Goal: Book appointment/travel/reservation

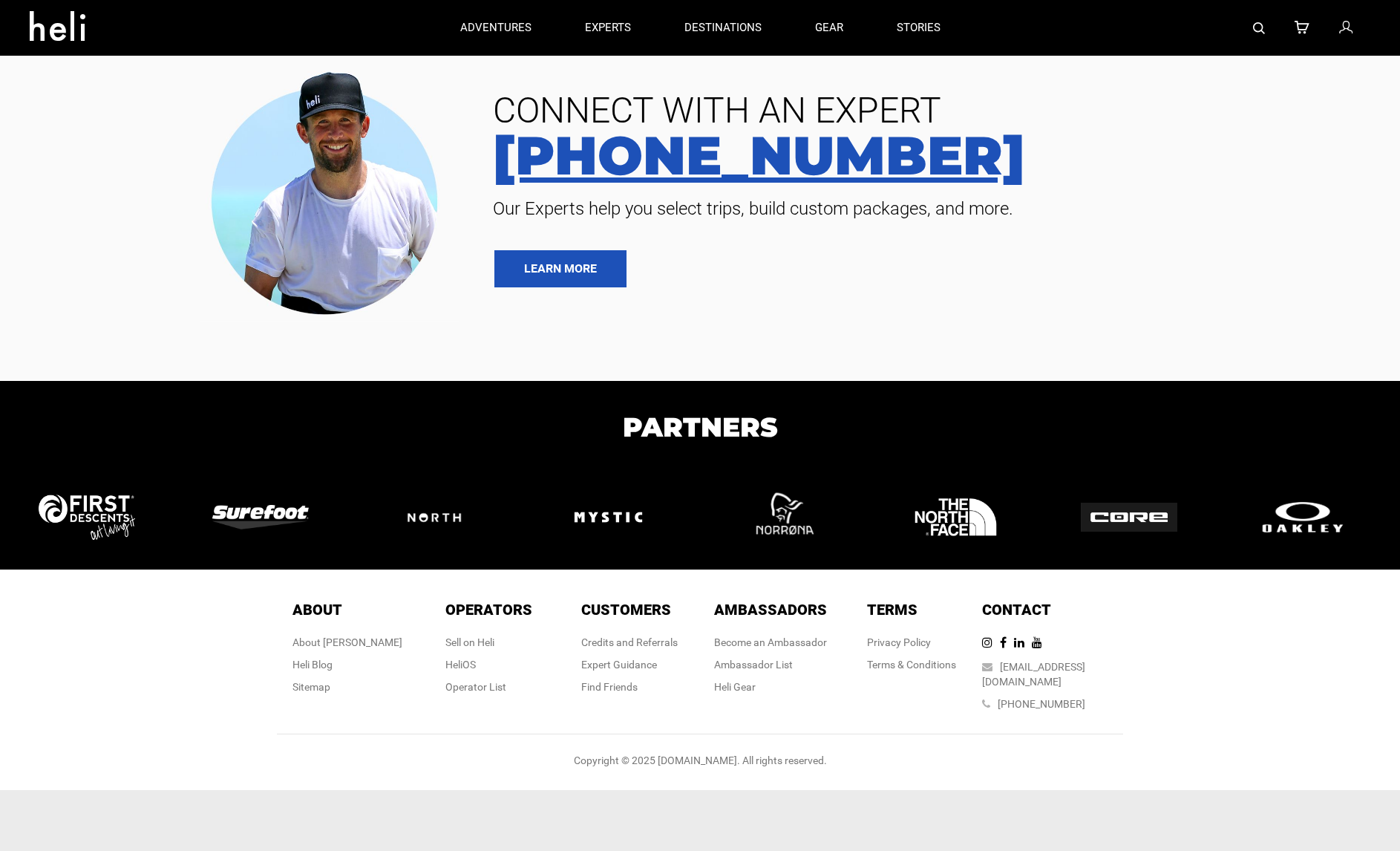
type input "Heli Skiing"
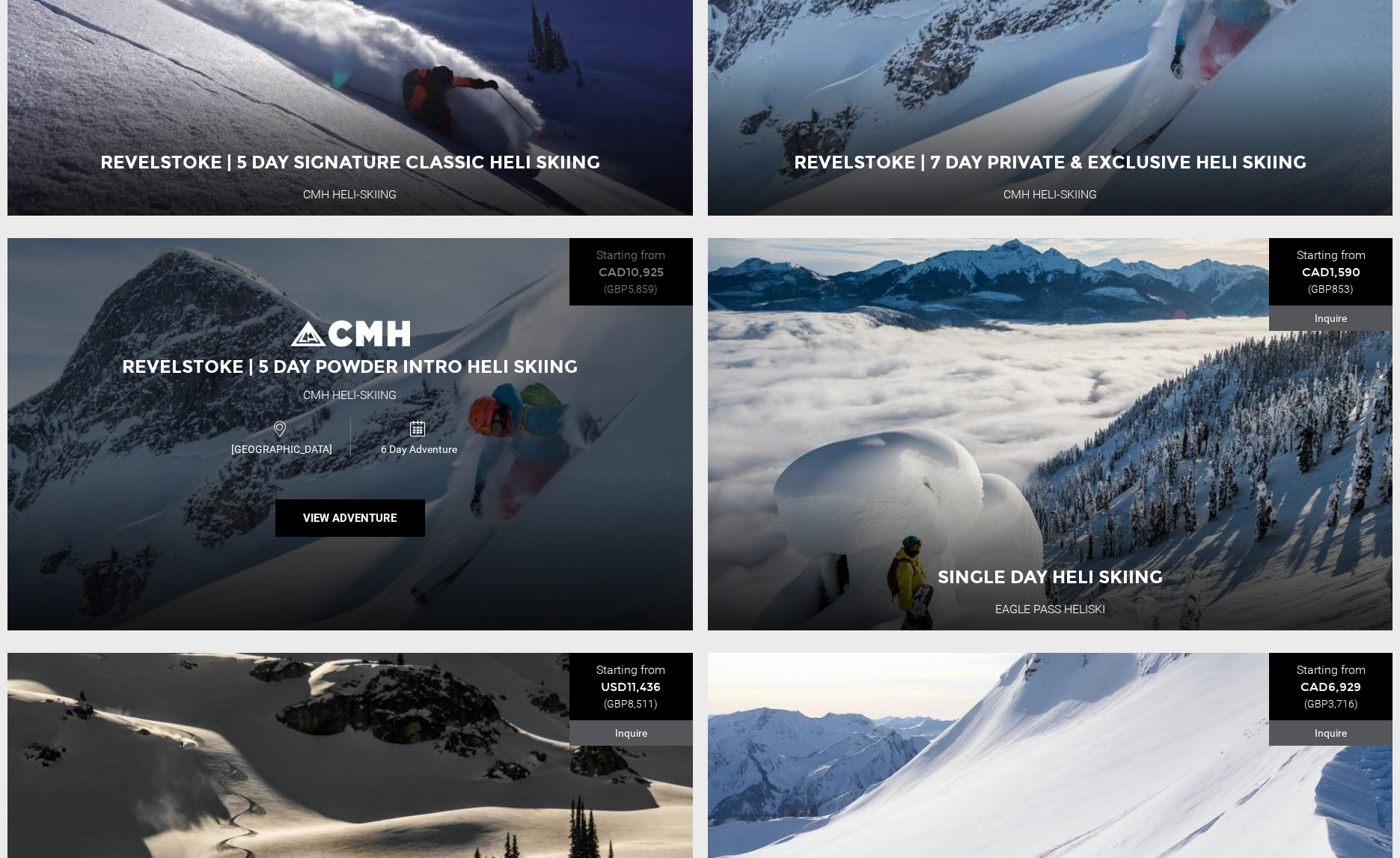
scroll to position [427, 0]
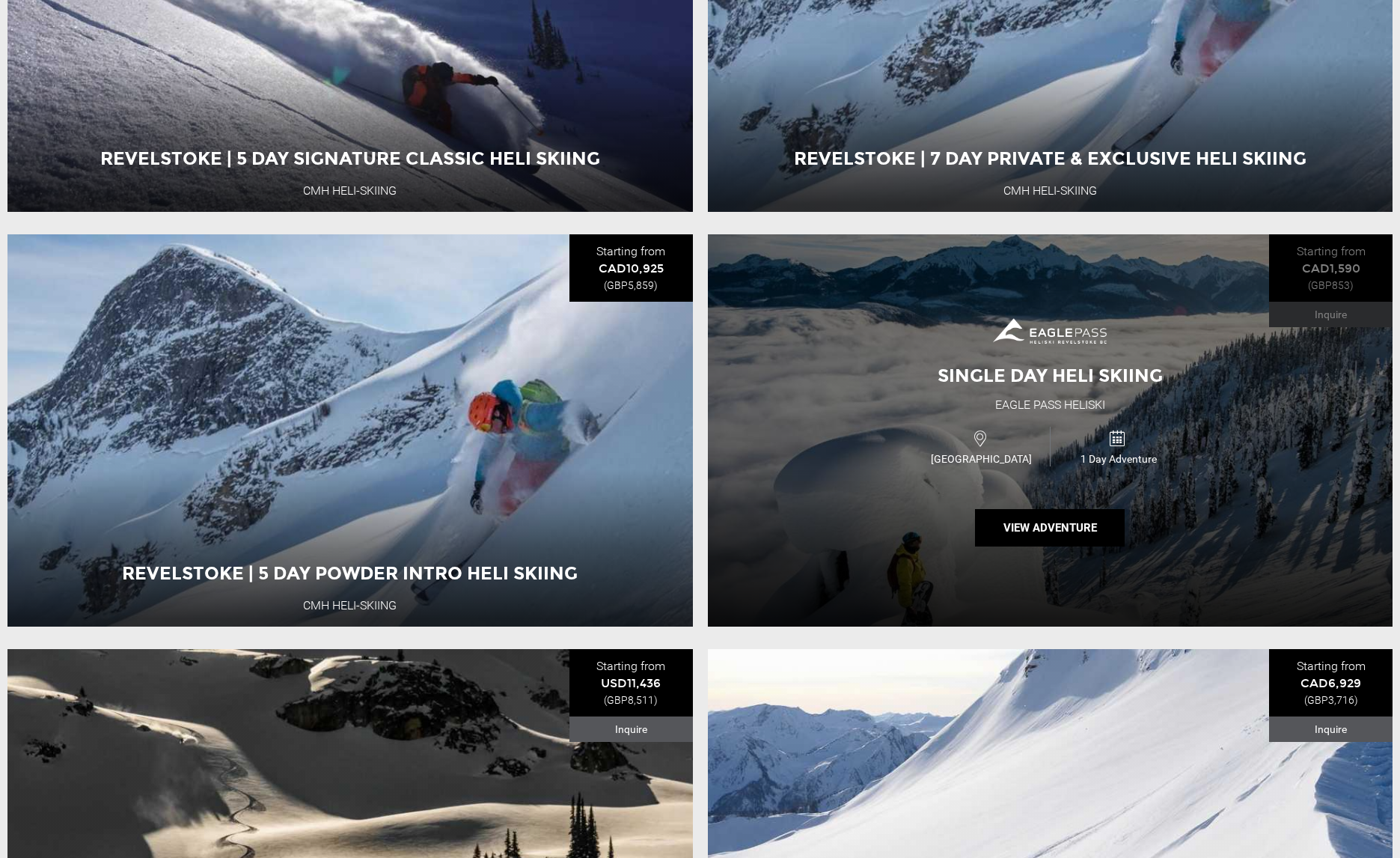
click at [1209, 500] on div "Single Day Heli Skiing Eagle Pass Heliski [GEOGRAPHIC_DATA] 1 Day Adventure Vie…" at bounding box center [1050, 430] width 685 height 392
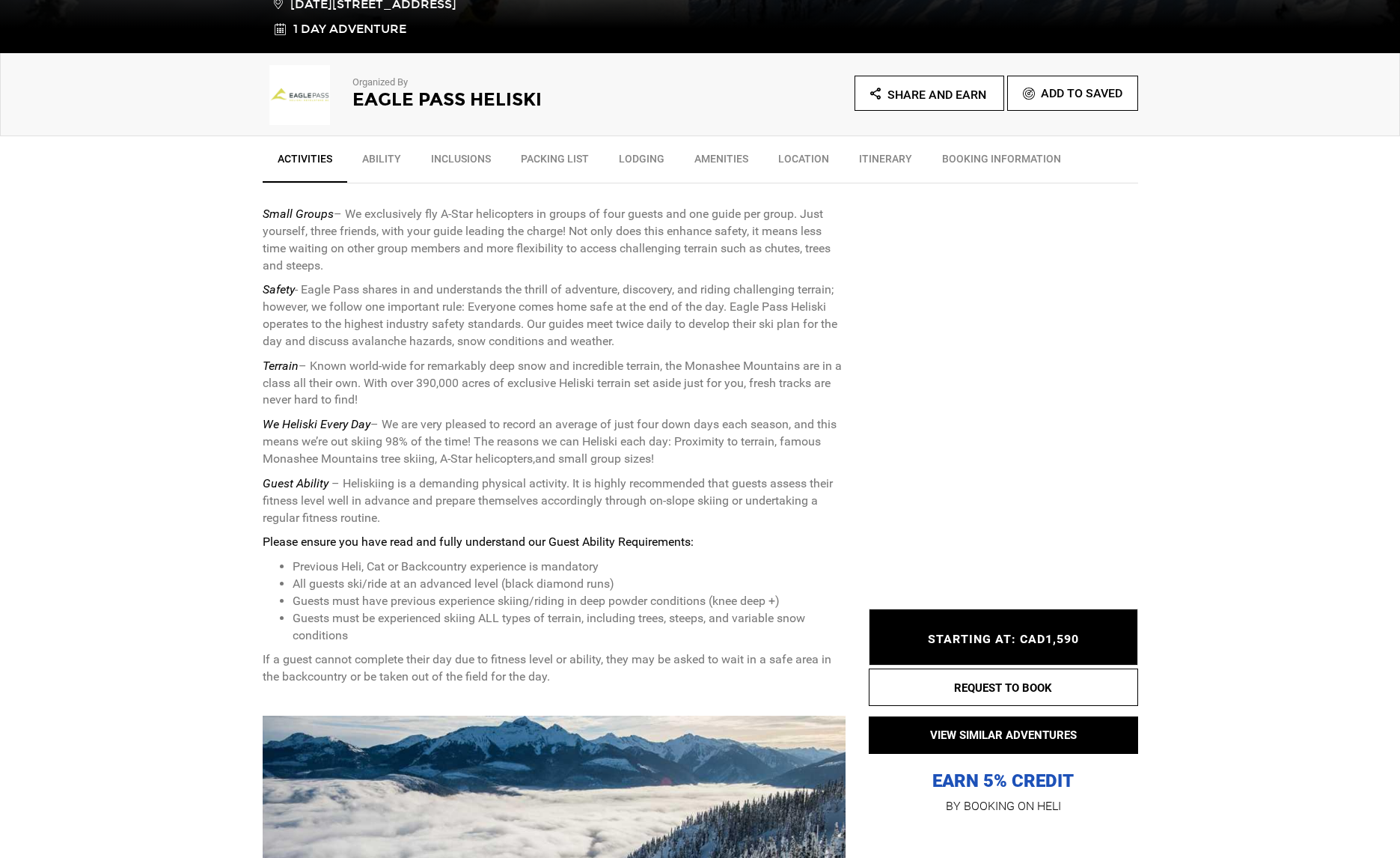
scroll to position [547, 0]
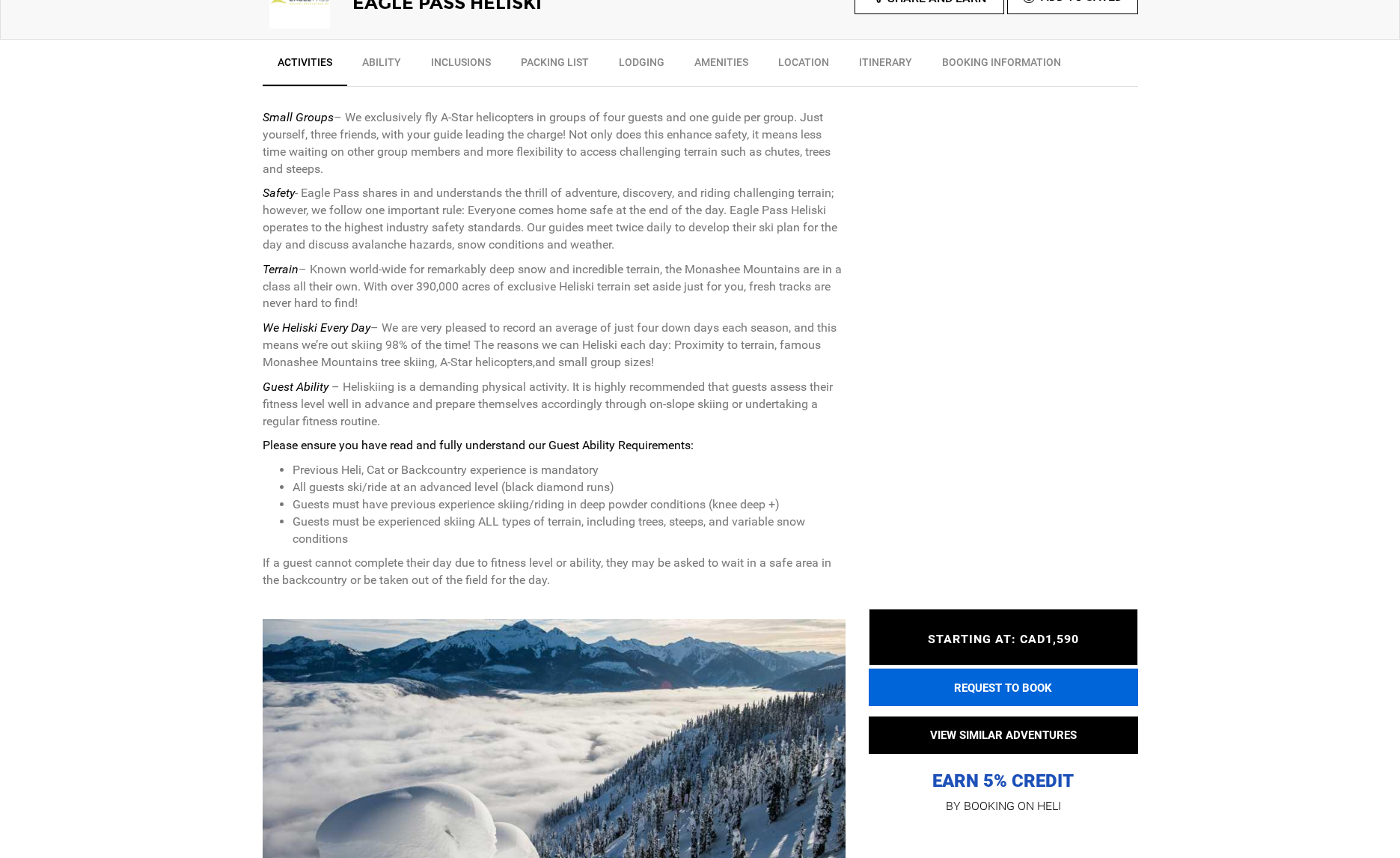
click at [953, 696] on button "REQUEST TO BOOK" at bounding box center [1003, 687] width 270 height 37
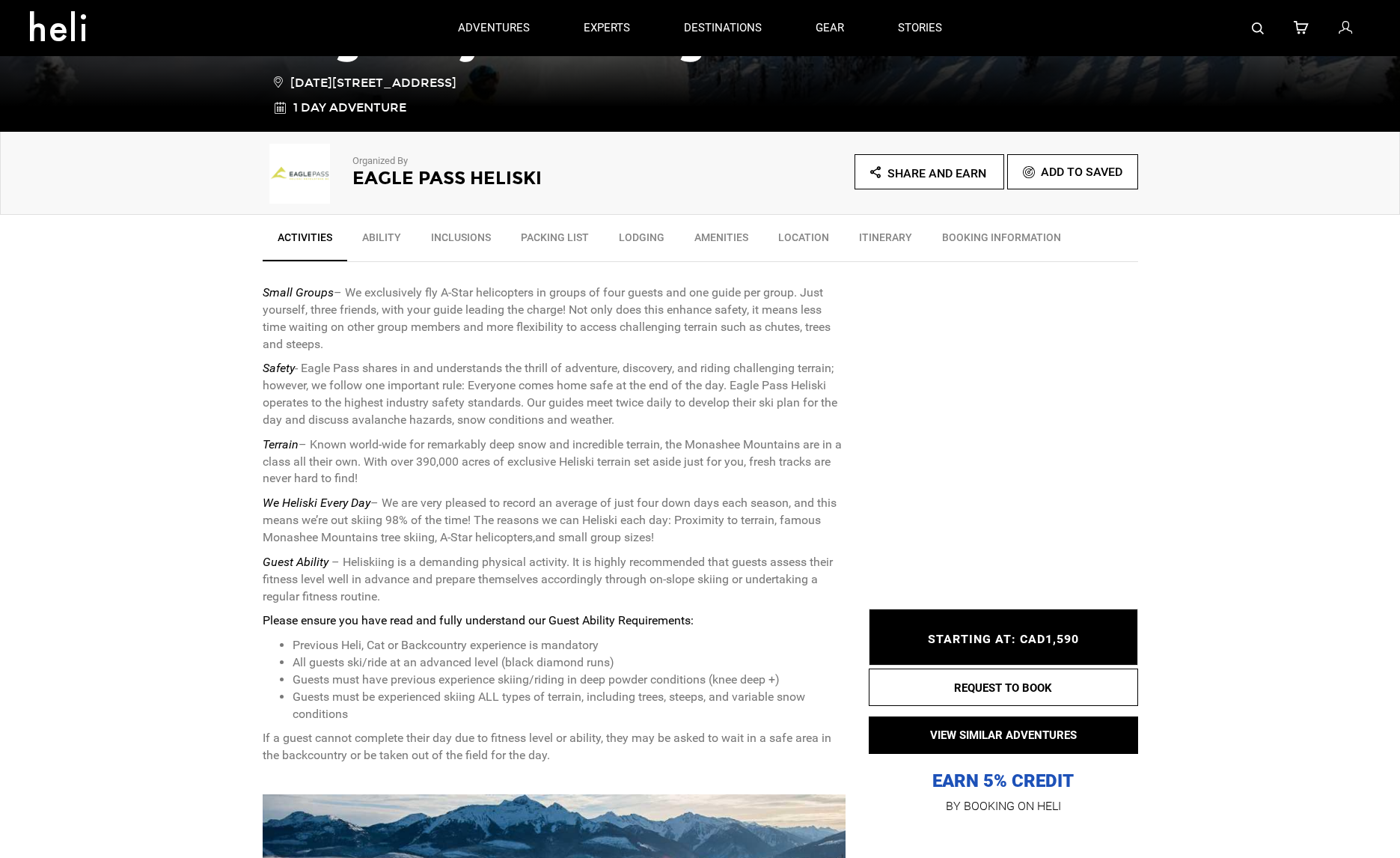
scroll to position [284, 0]
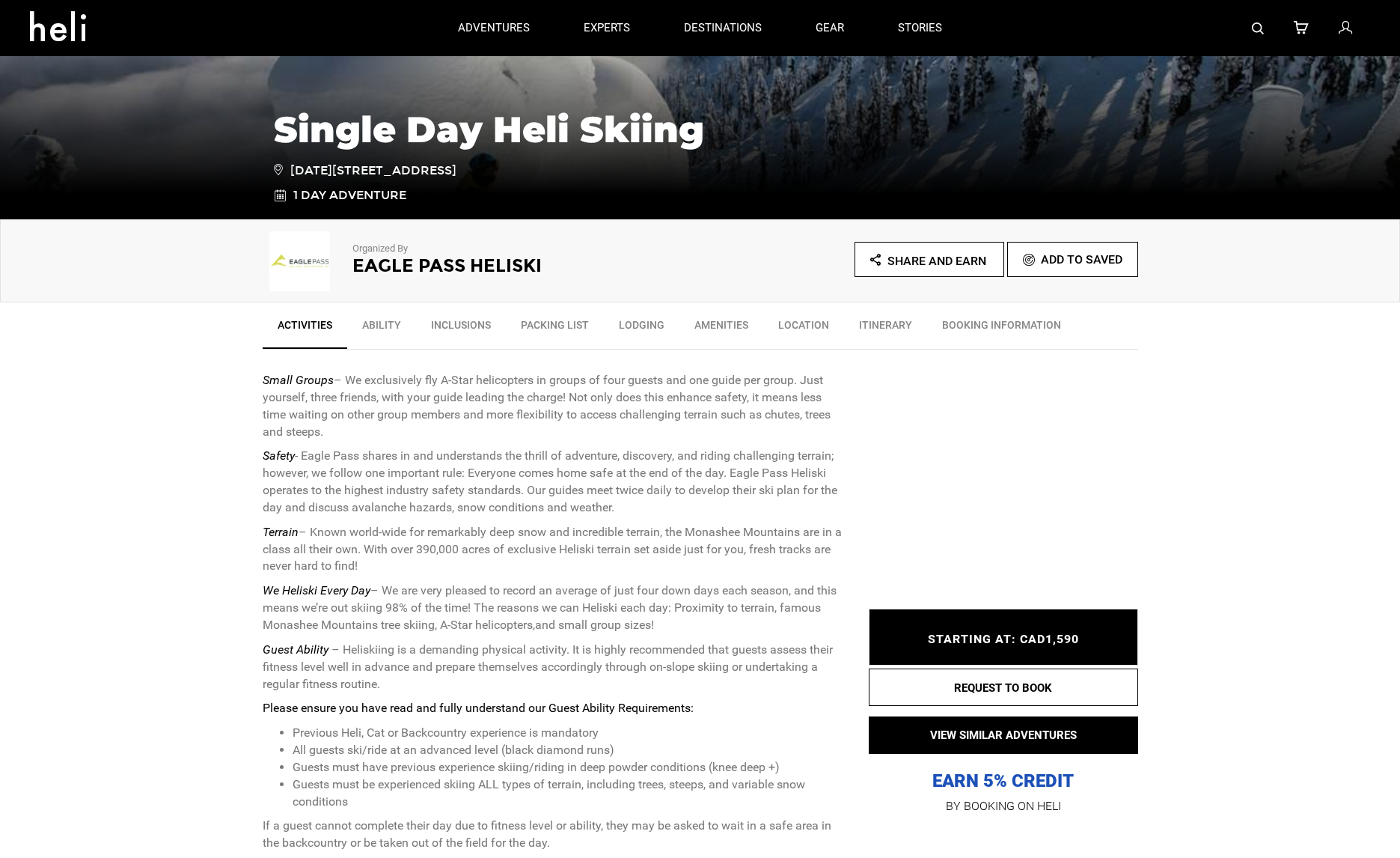
click at [1017, 326] on link "BOOKING INFORMATION" at bounding box center [1001, 329] width 149 height 37
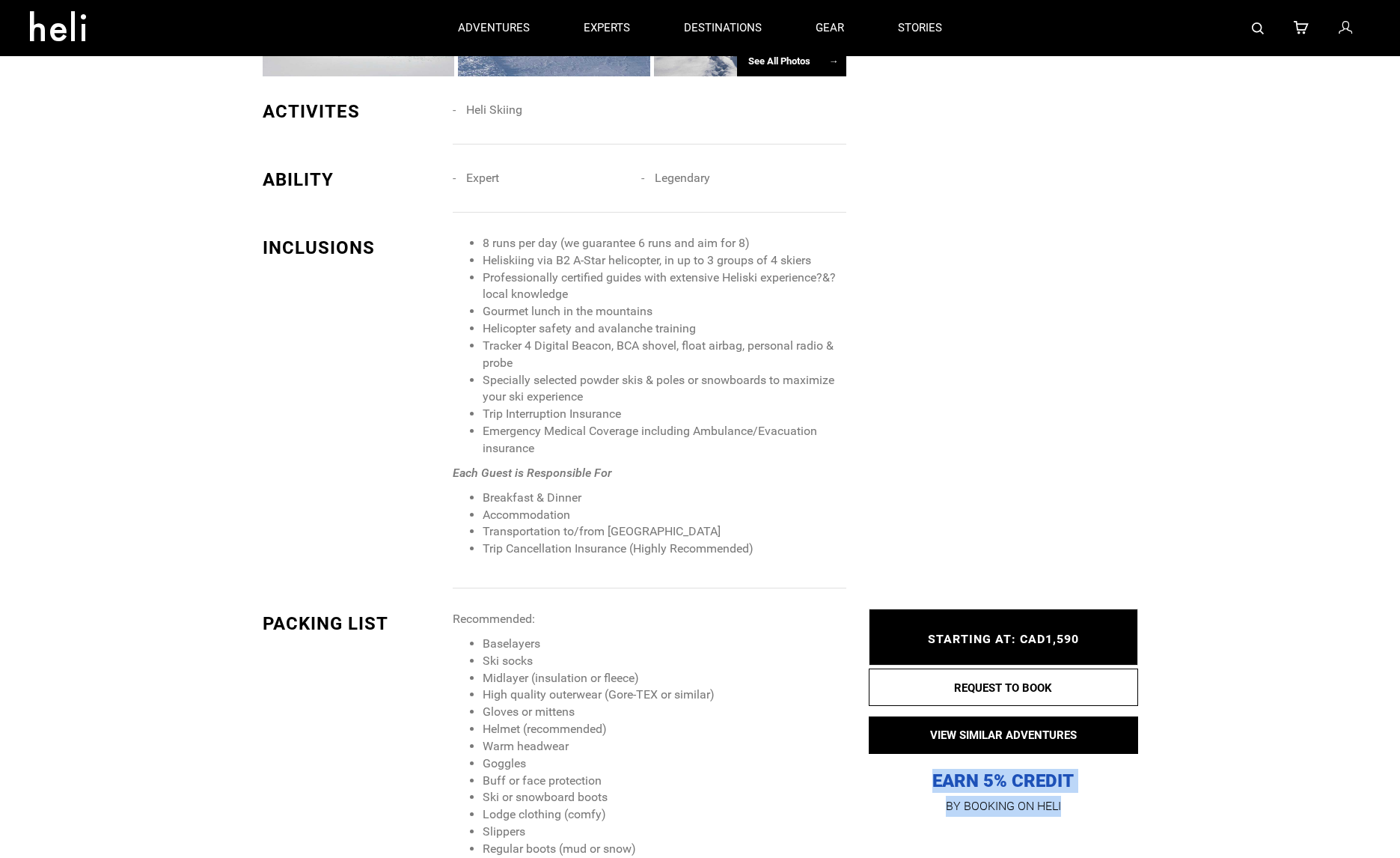
scroll to position [0, 0]
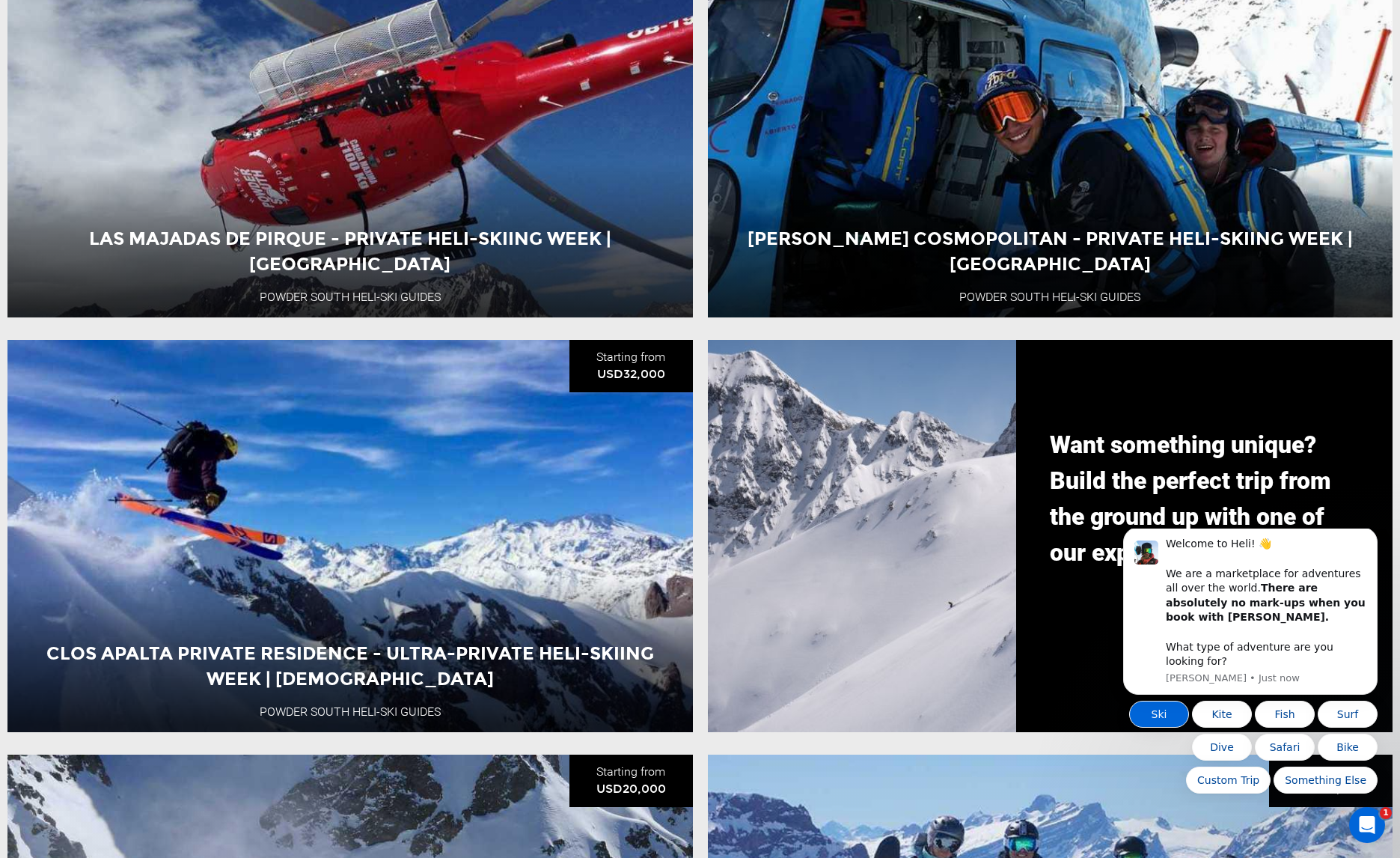
click at [1155, 709] on button "Ski" at bounding box center [1158, 714] width 60 height 27
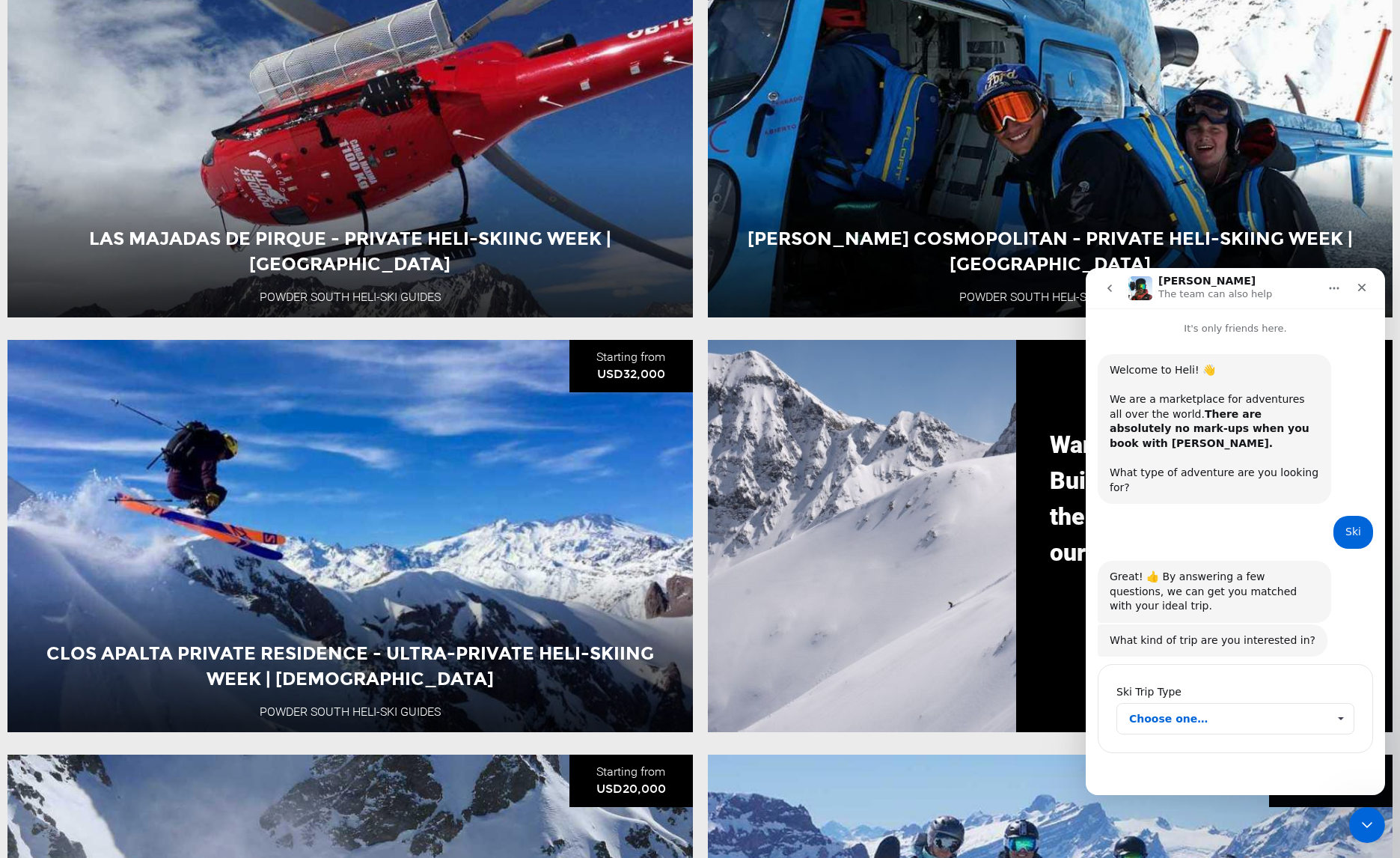
click at [1232, 703] on span "Choose one…" at bounding box center [1228, 718] width 199 height 30
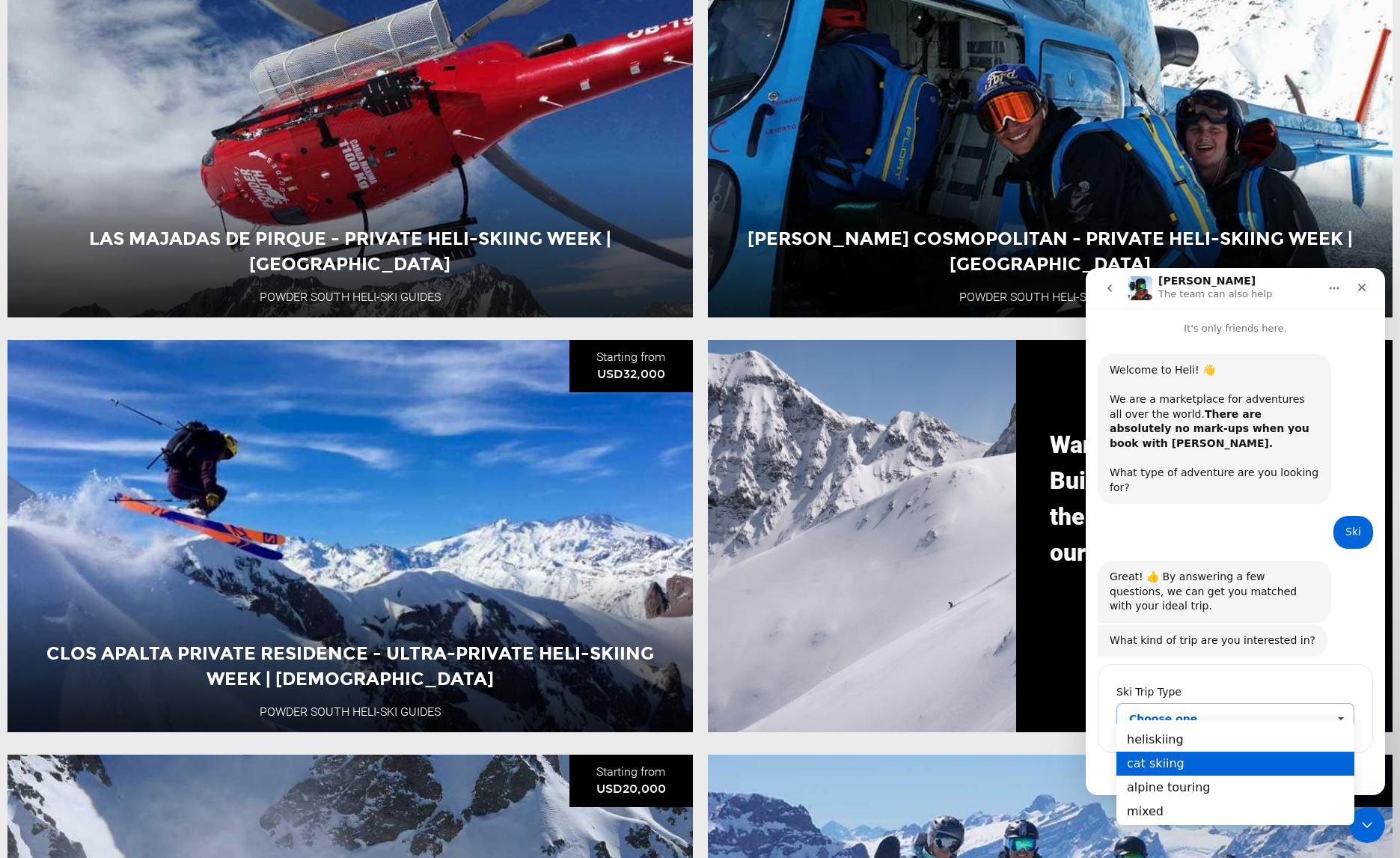
click at [1238, 765] on div "cat skiing" at bounding box center [1235, 762] width 238 height 24
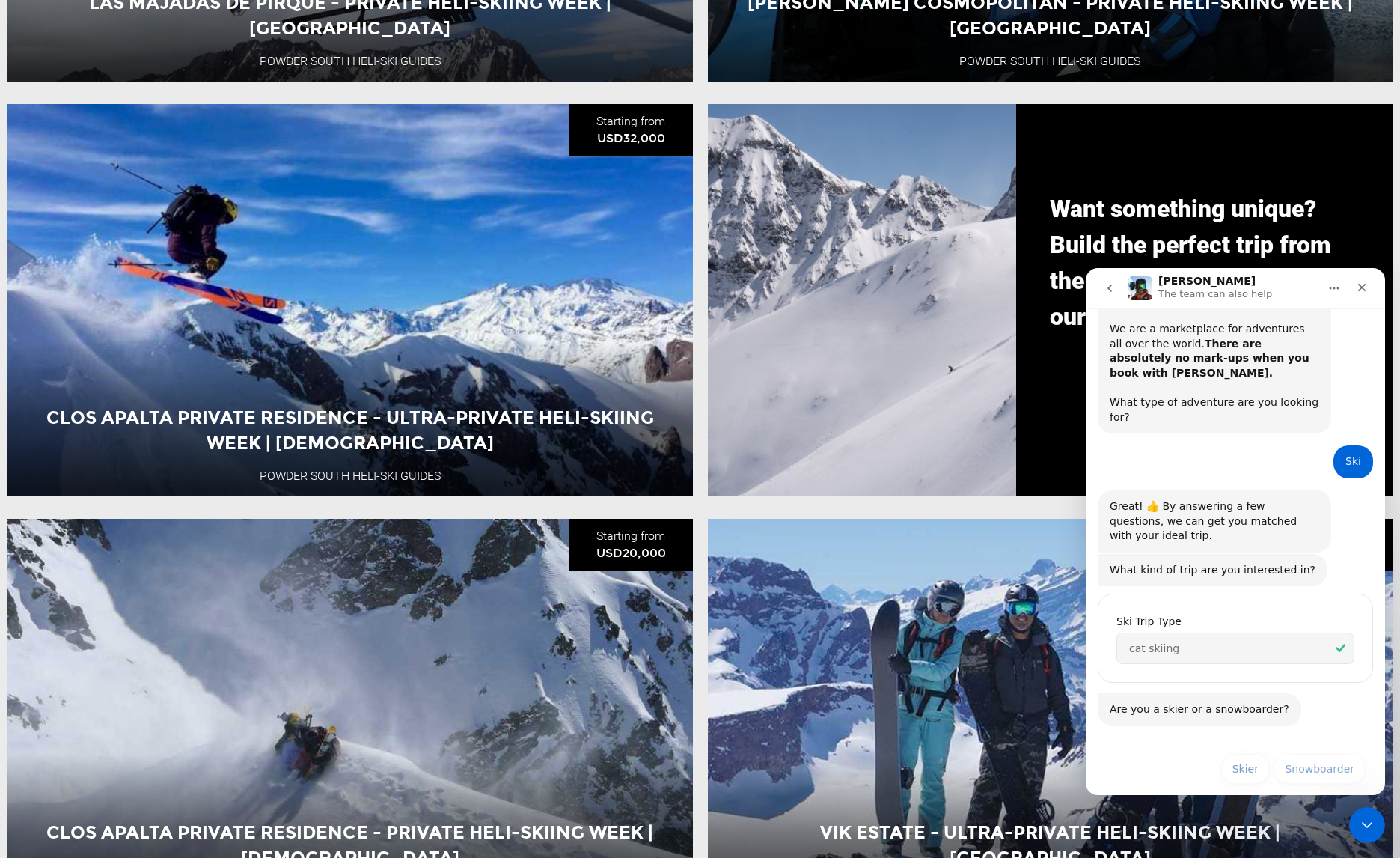
scroll to position [1319, 0]
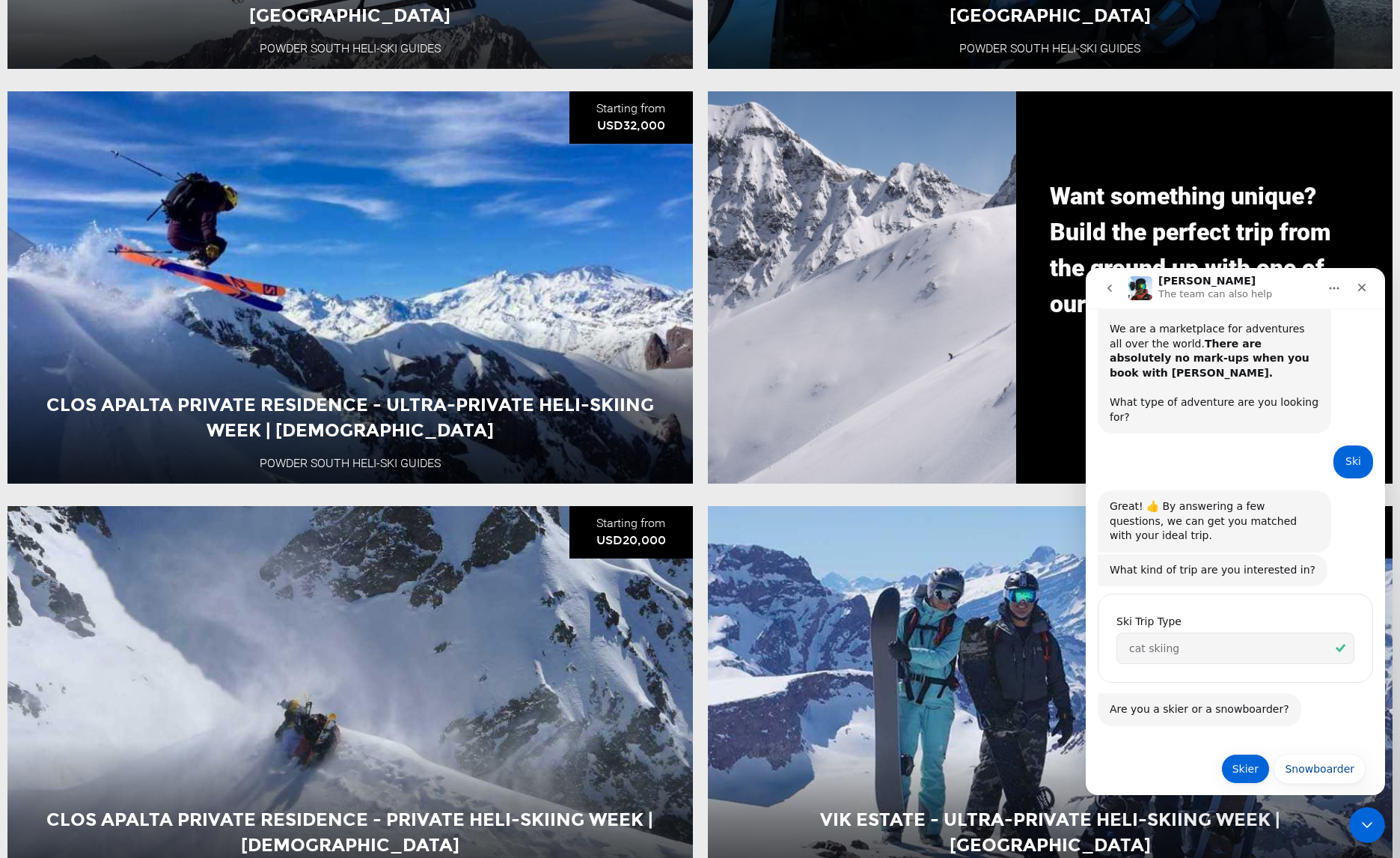
click at [1234, 754] on button "Skier" at bounding box center [1245, 768] width 49 height 30
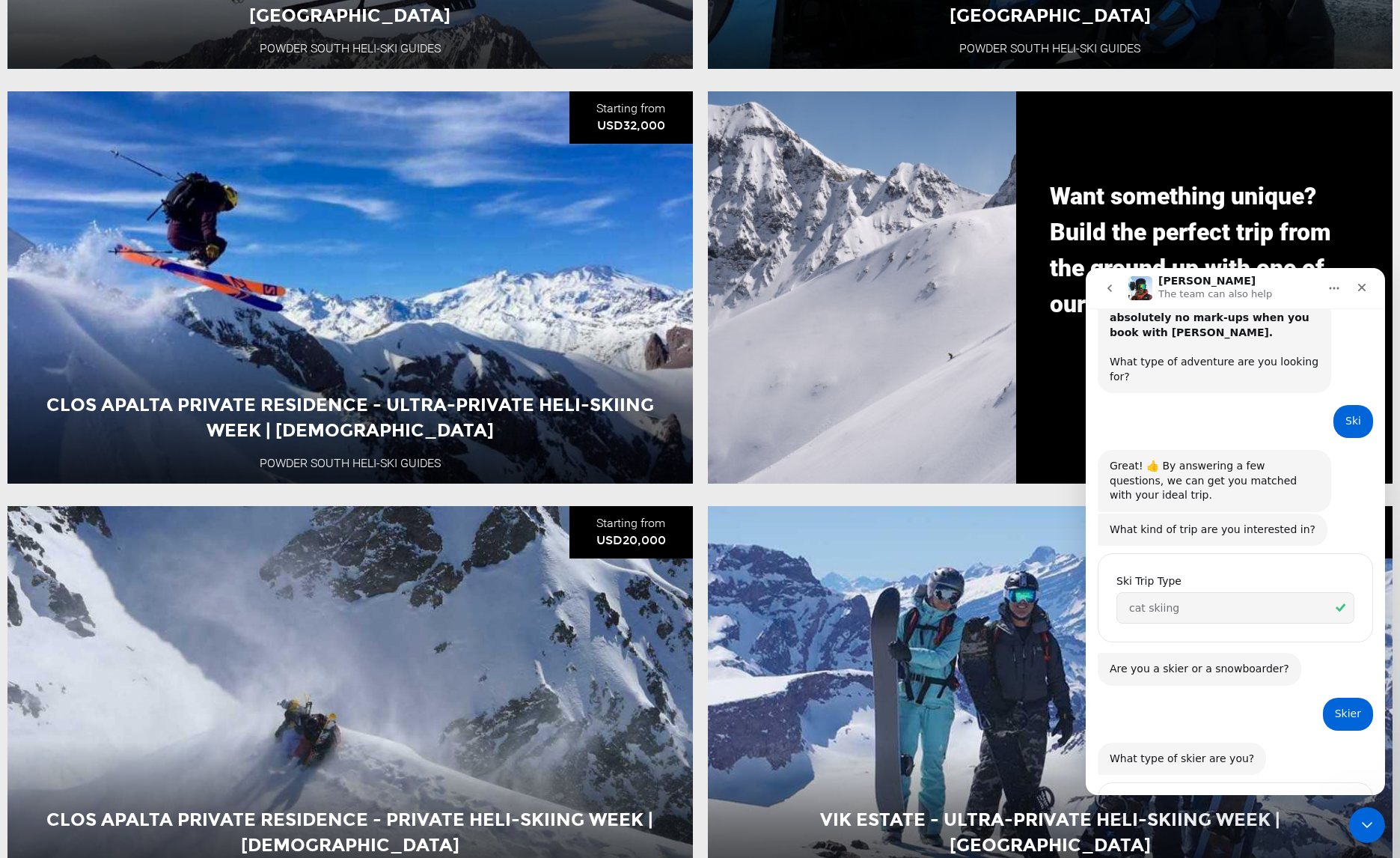
scroll to position [212, 0]
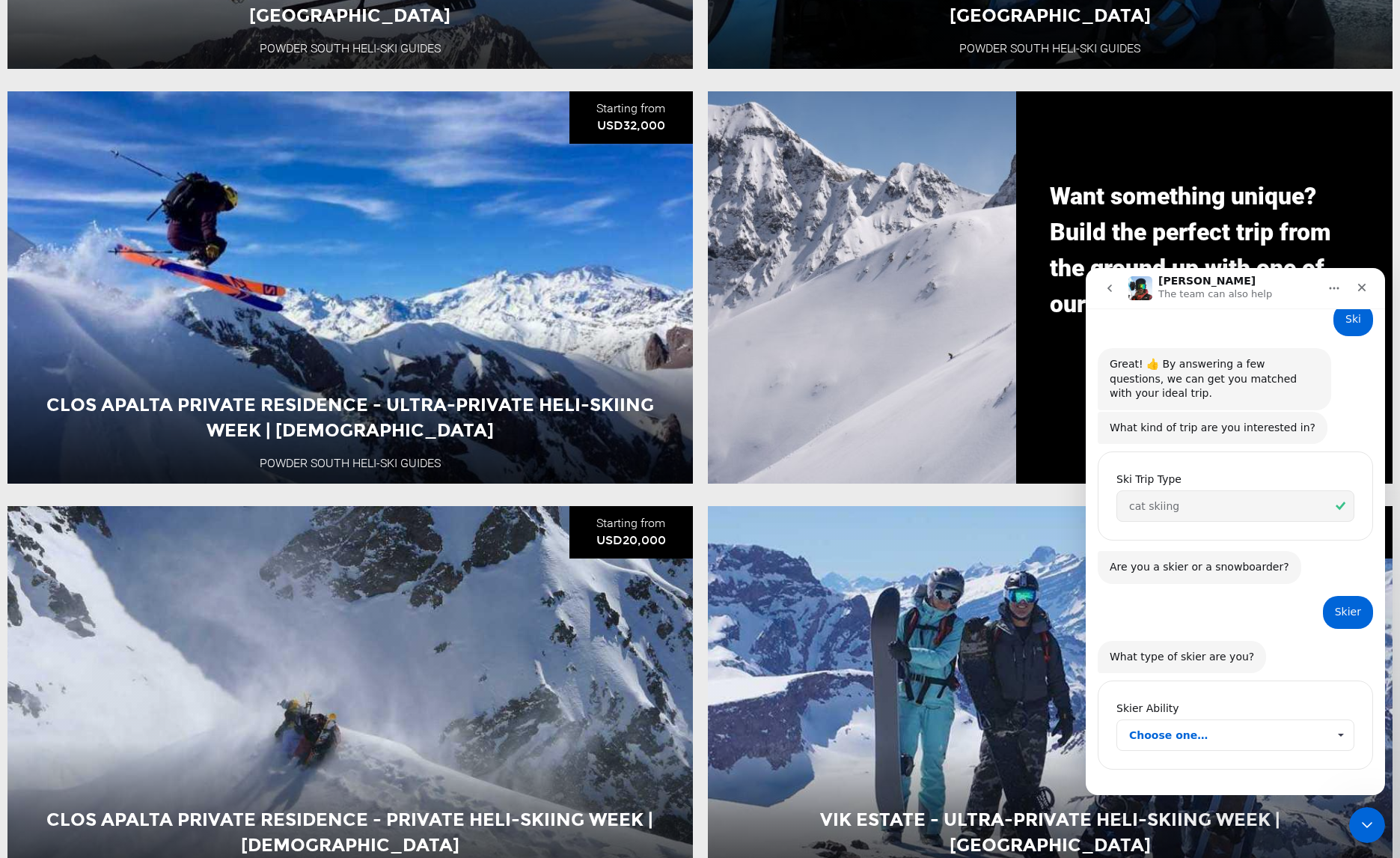
click at [1213, 720] on span "Choose one…" at bounding box center [1228, 735] width 199 height 30
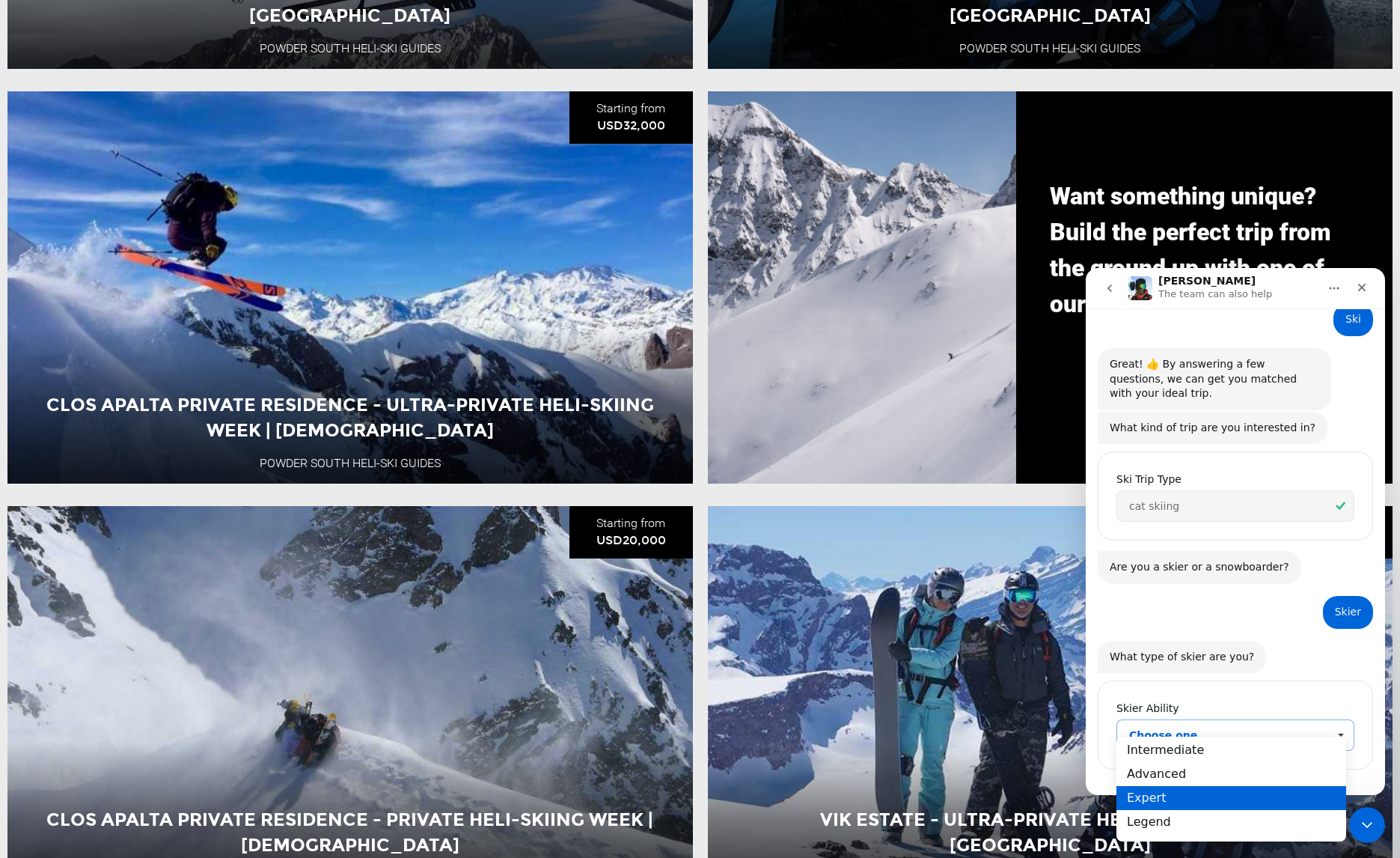
scroll to position [14, 0]
click at [1245, 792] on div "Expert" at bounding box center [1231, 797] width 230 height 24
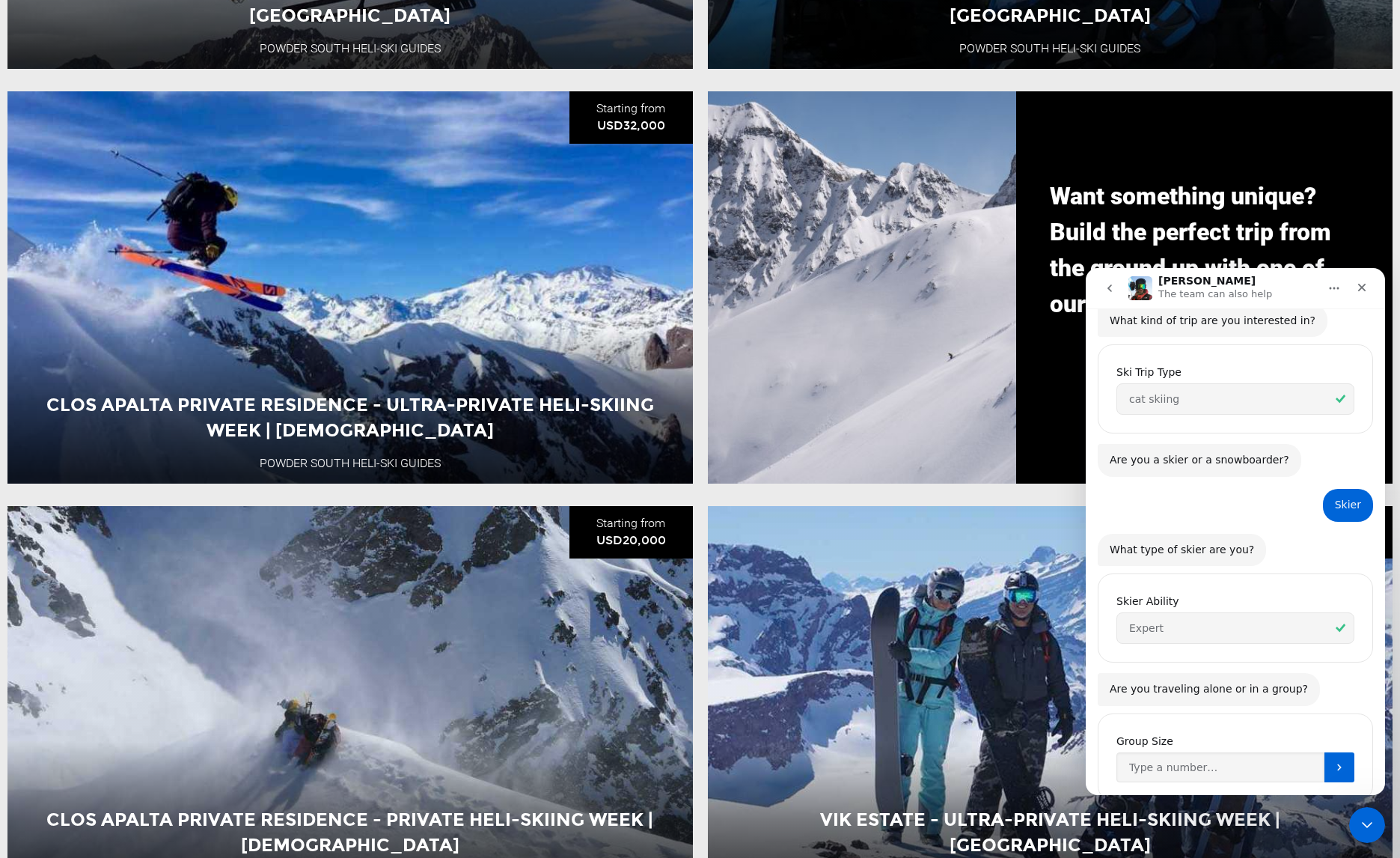
scroll to position [350, 0]
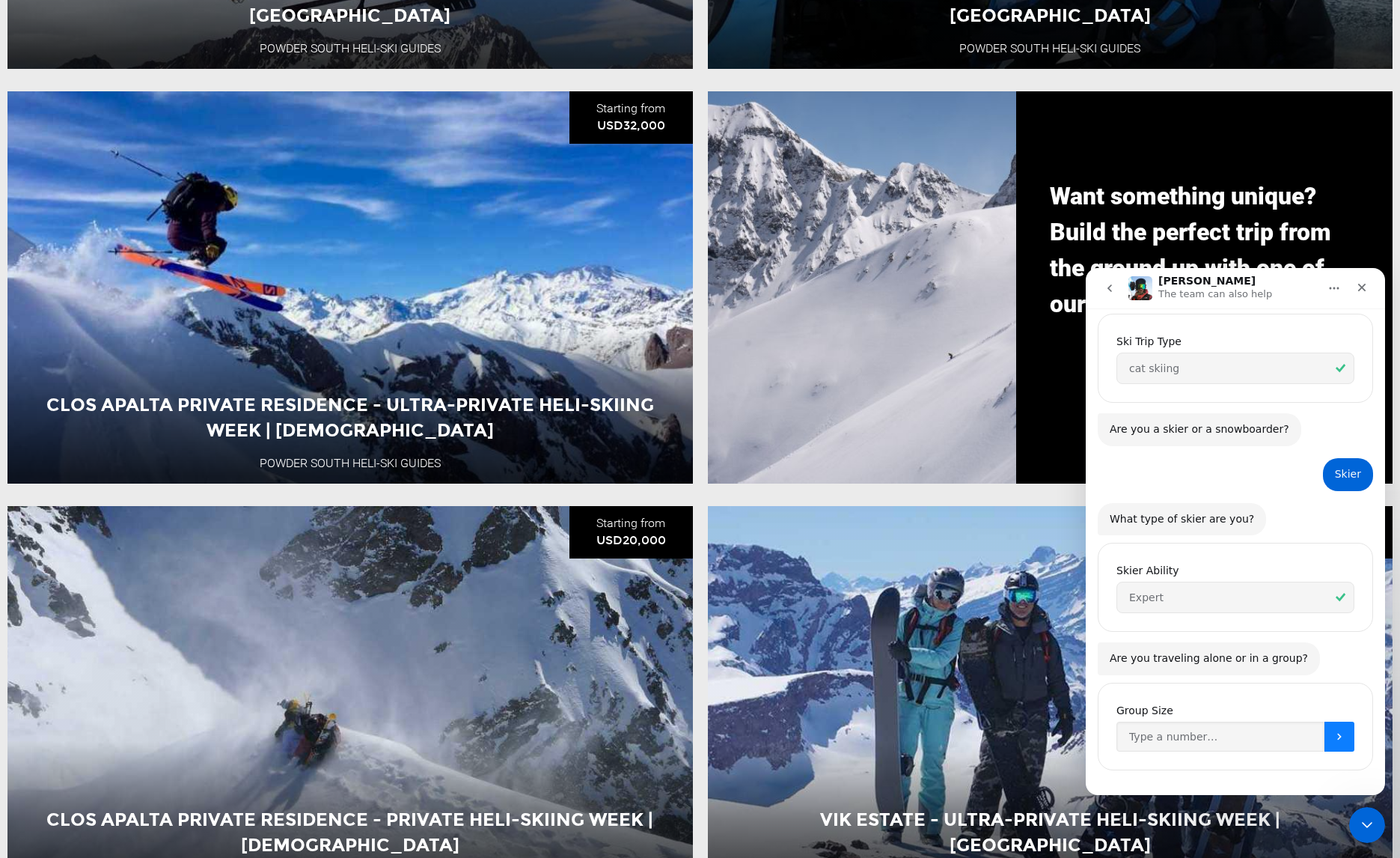
click at [1337, 733] on icon "Submit" at bounding box center [1338, 736] width 3 height 7
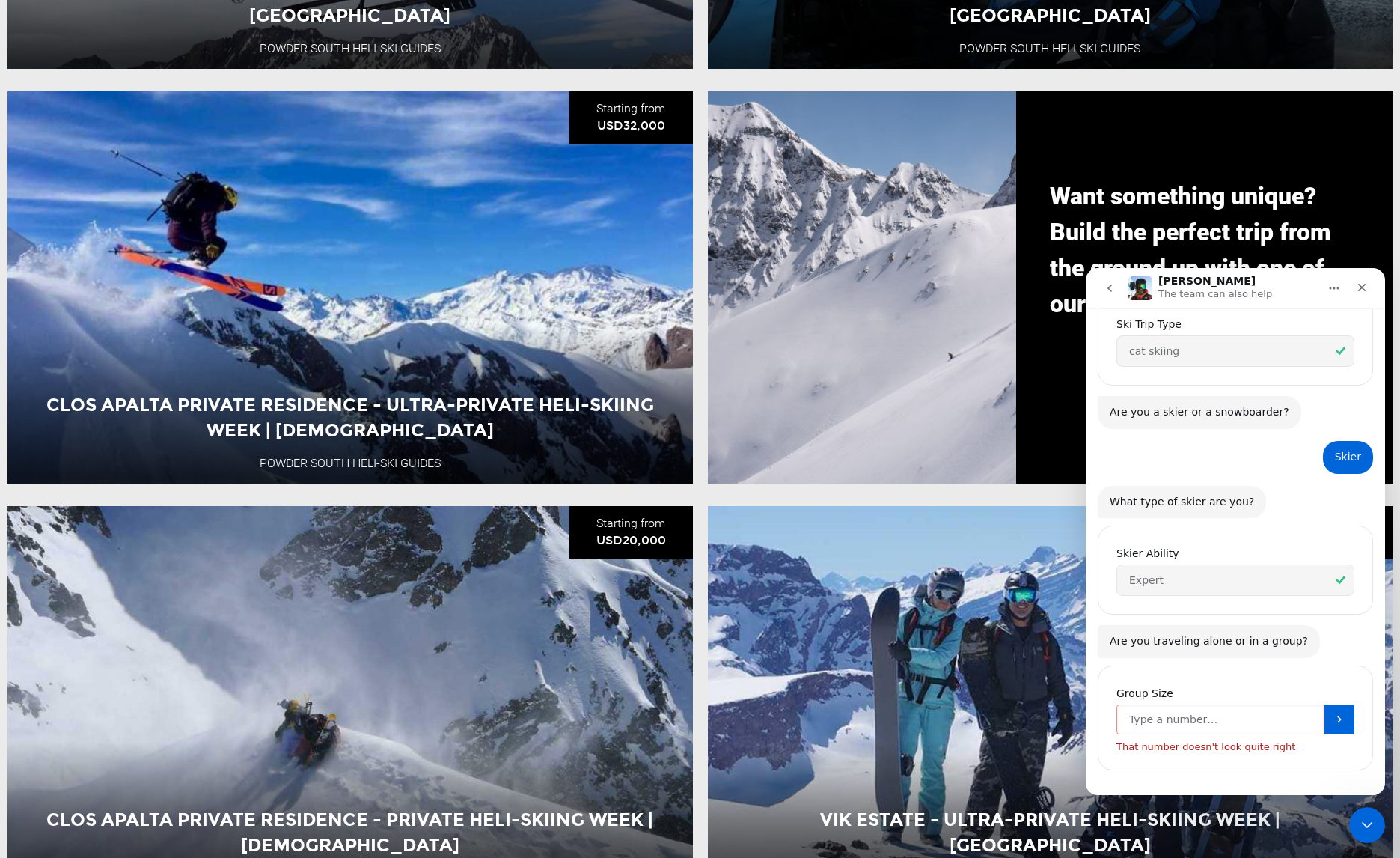
click at [1260, 704] on input "Group Size" at bounding box center [1220, 719] width 208 height 30
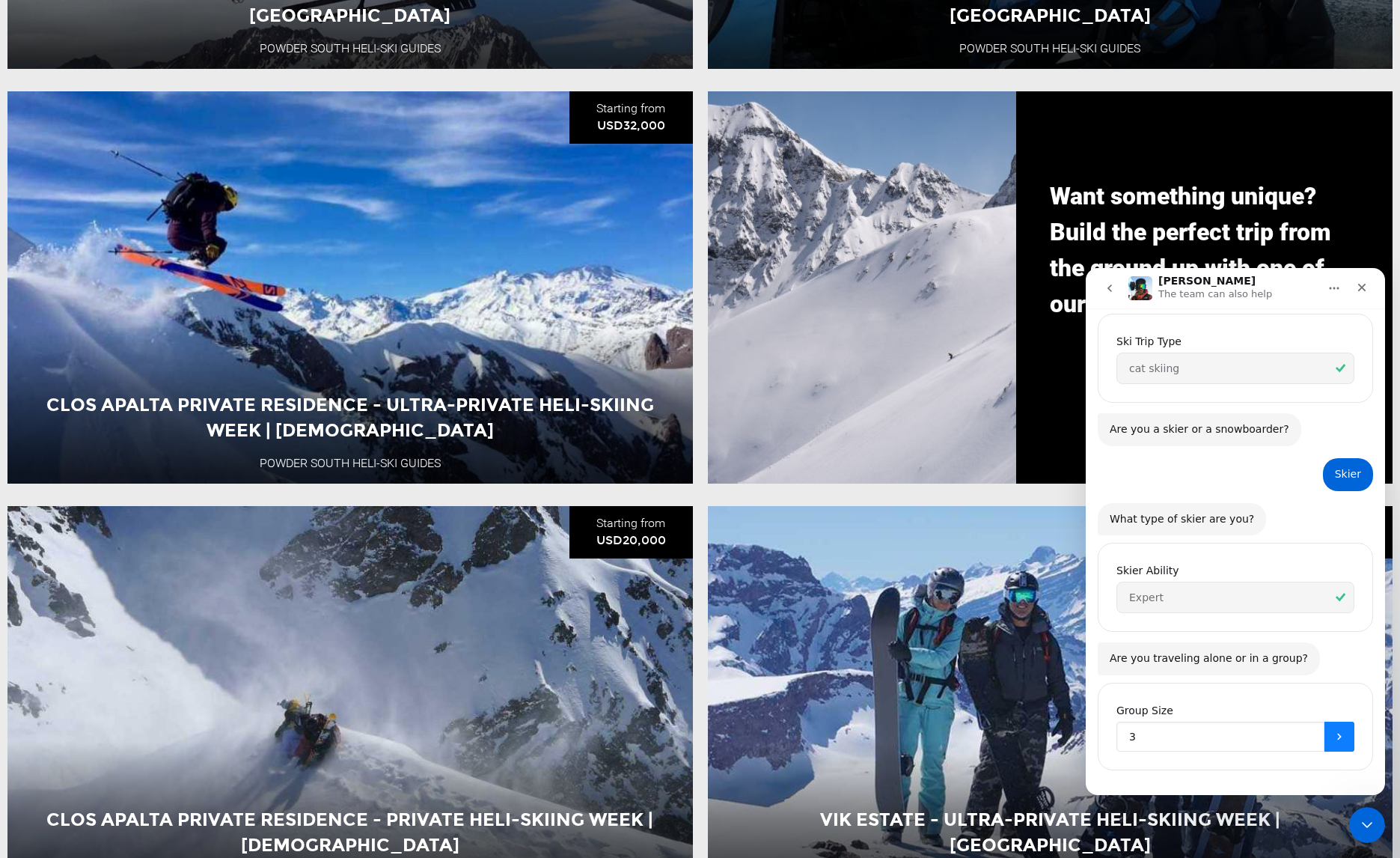
type input "3"
click at [1336, 730] on icon "Submit" at bounding box center [1339, 736] width 12 height 12
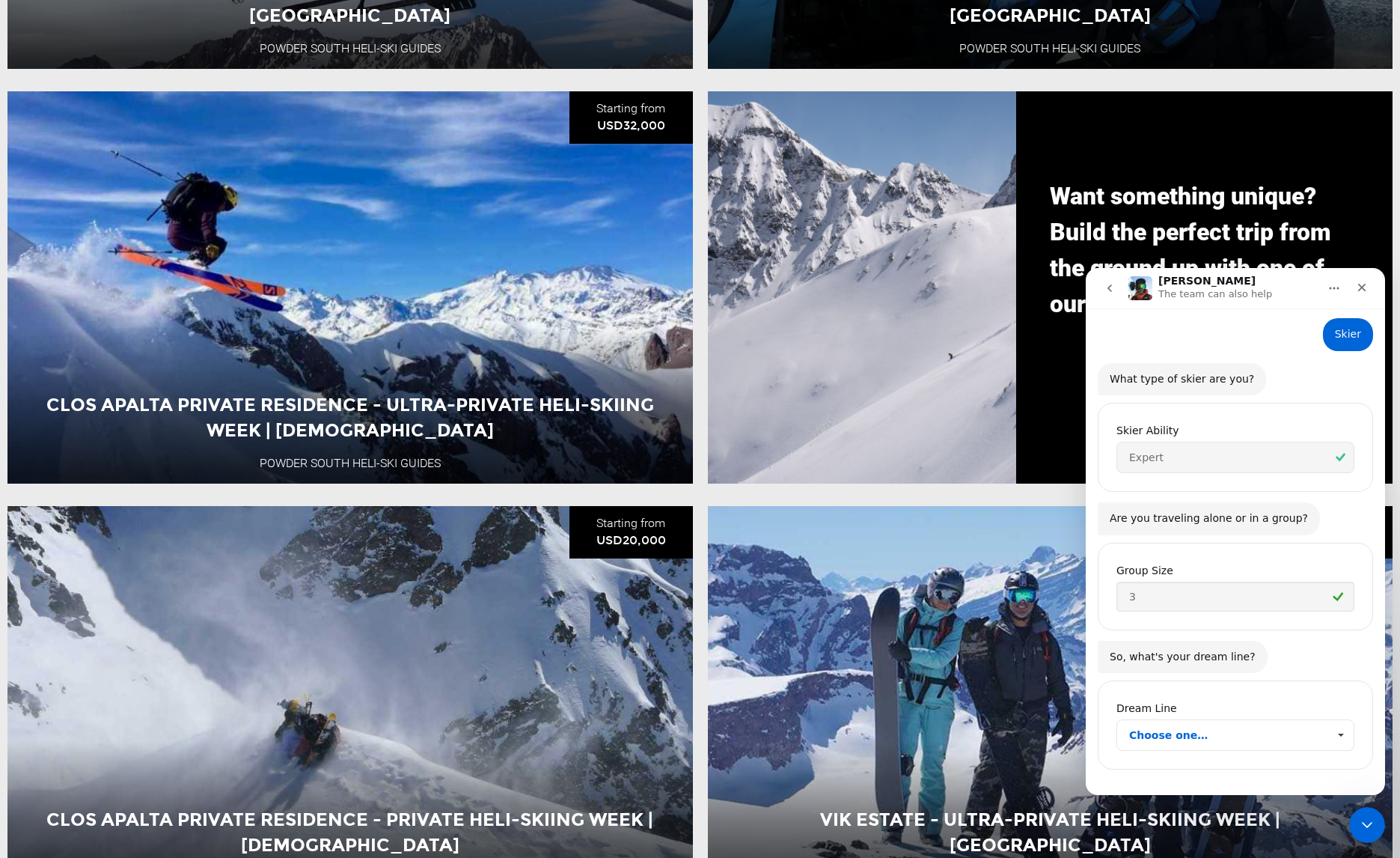
click at [1218, 728] on span "Choose one…" at bounding box center [1228, 735] width 199 height 30
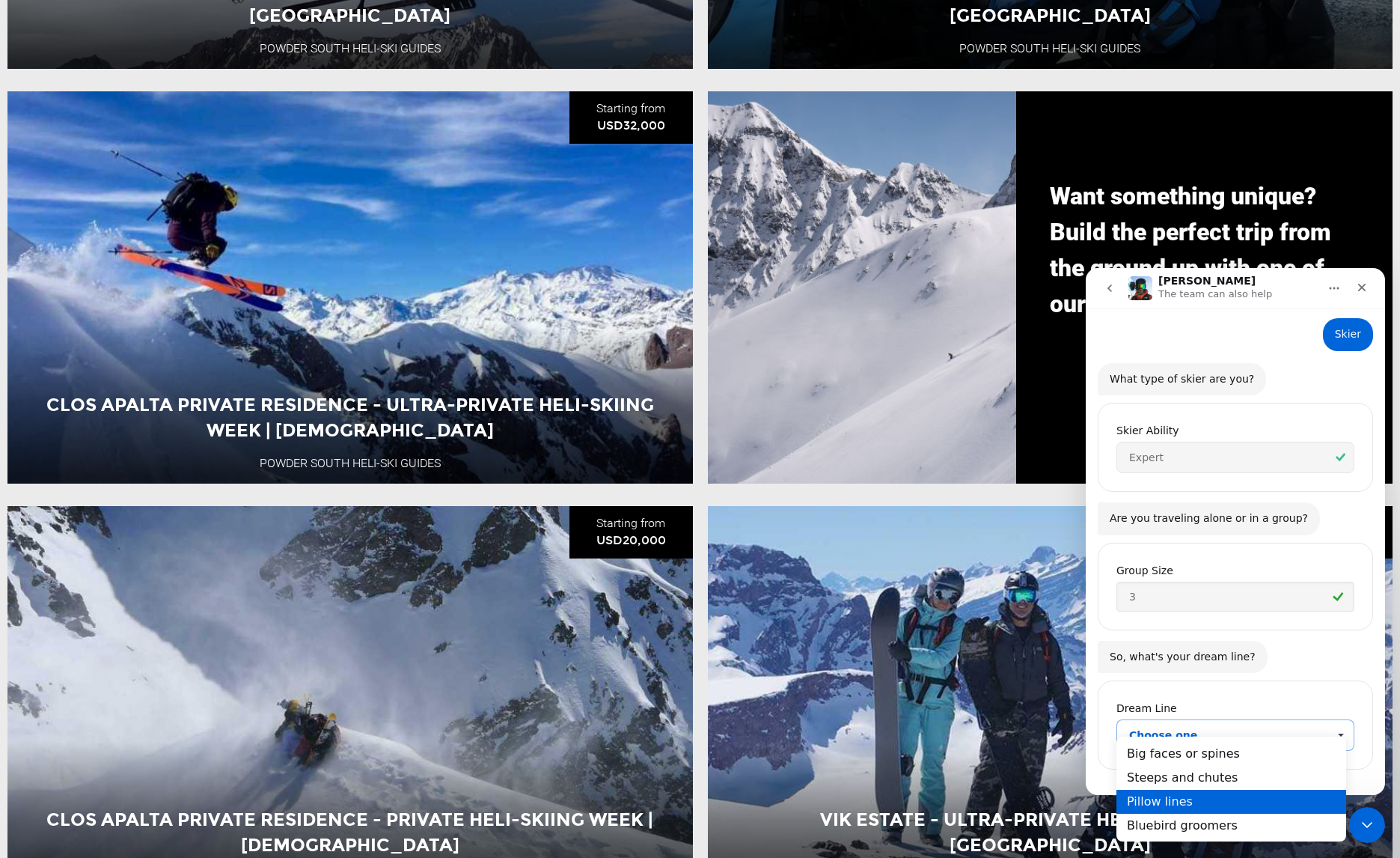
scroll to position [0, 0]
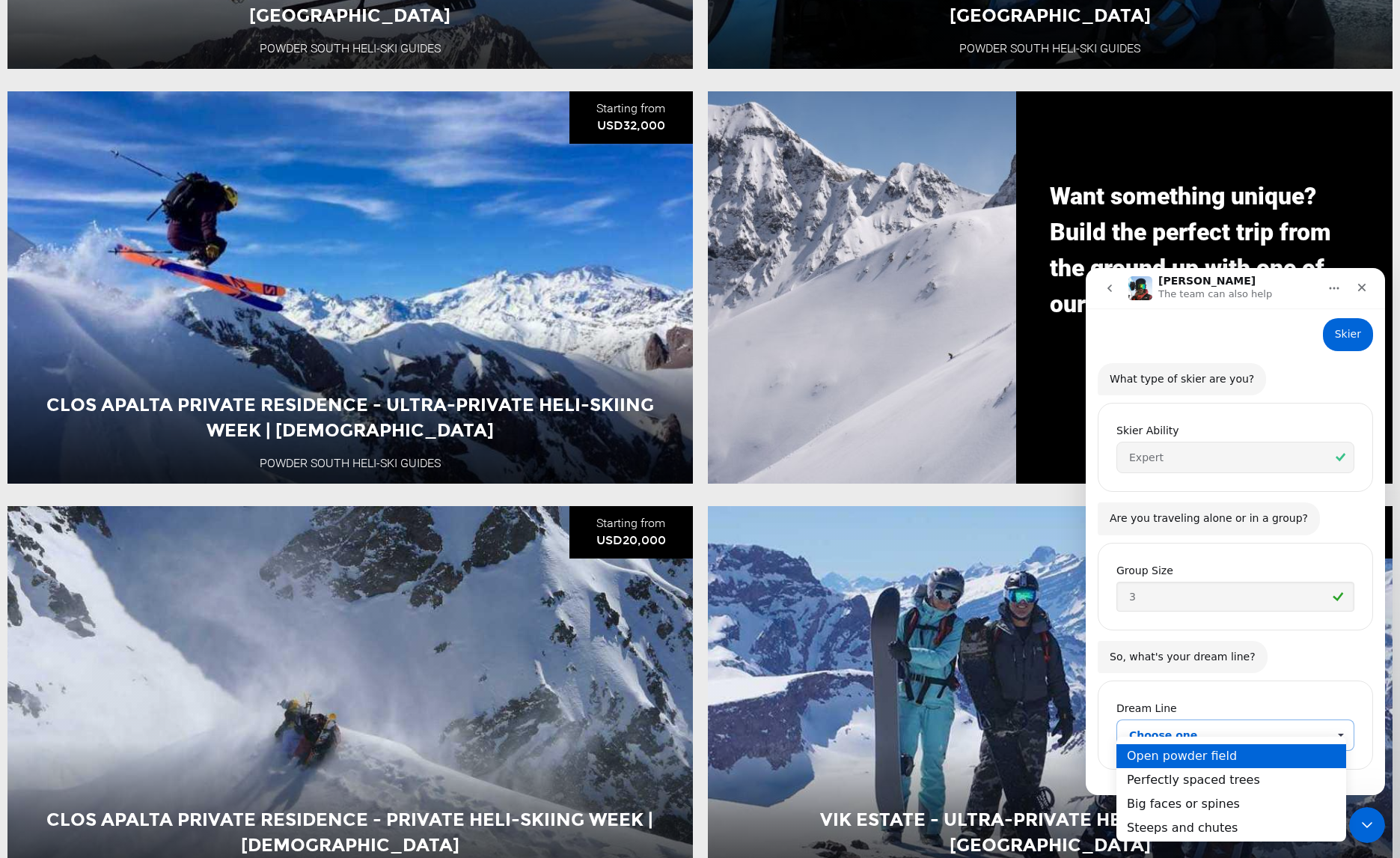
click at [1262, 764] on div "Open powder field" at bounding box center [1231, 755] width 230 height 24
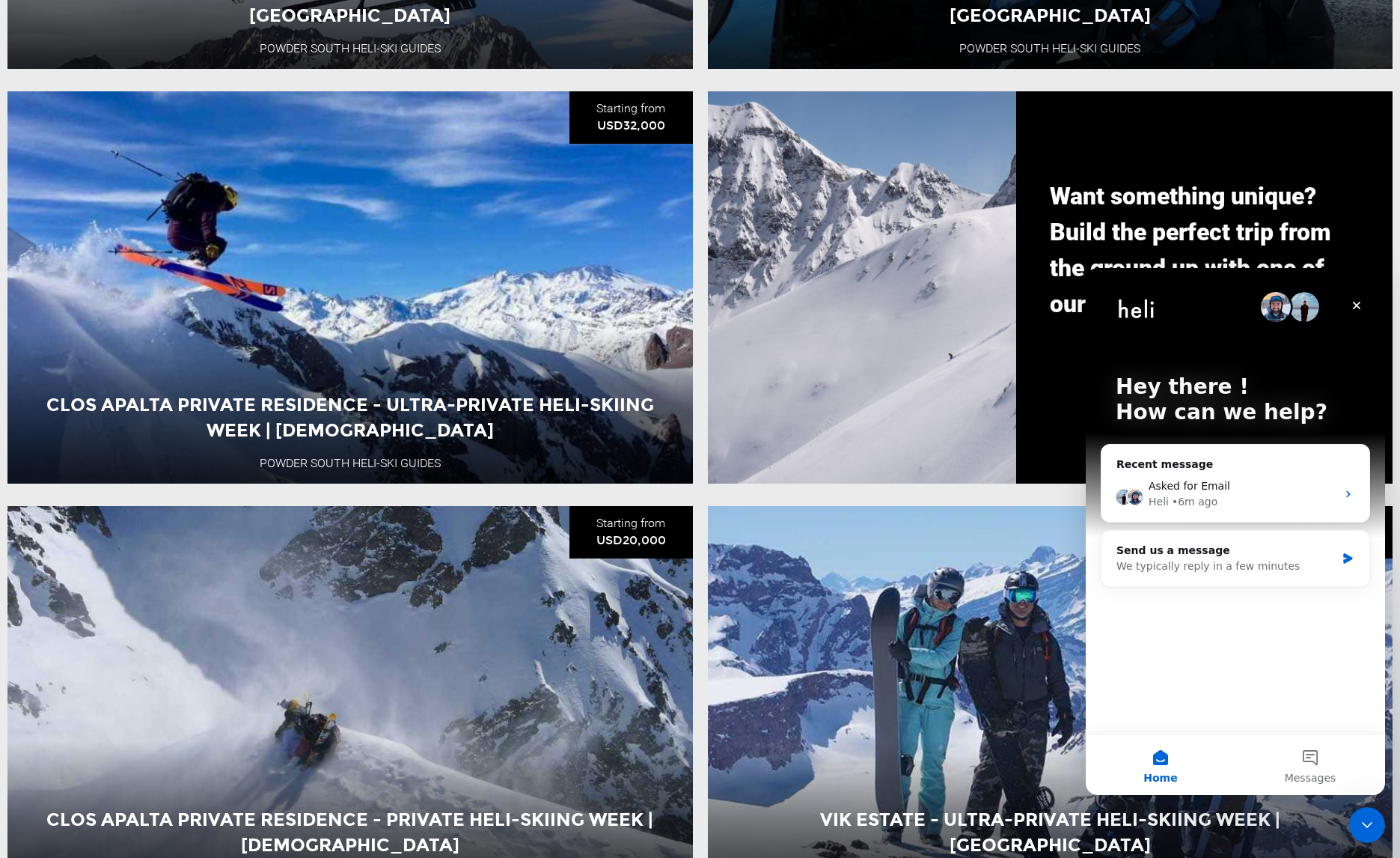
click at [1295, 696] on div "Hey there ! How can we help? Recent message Asked for Email Heli • 6m ago Send …" at bounding box center [1235, 501] width 299 height 467
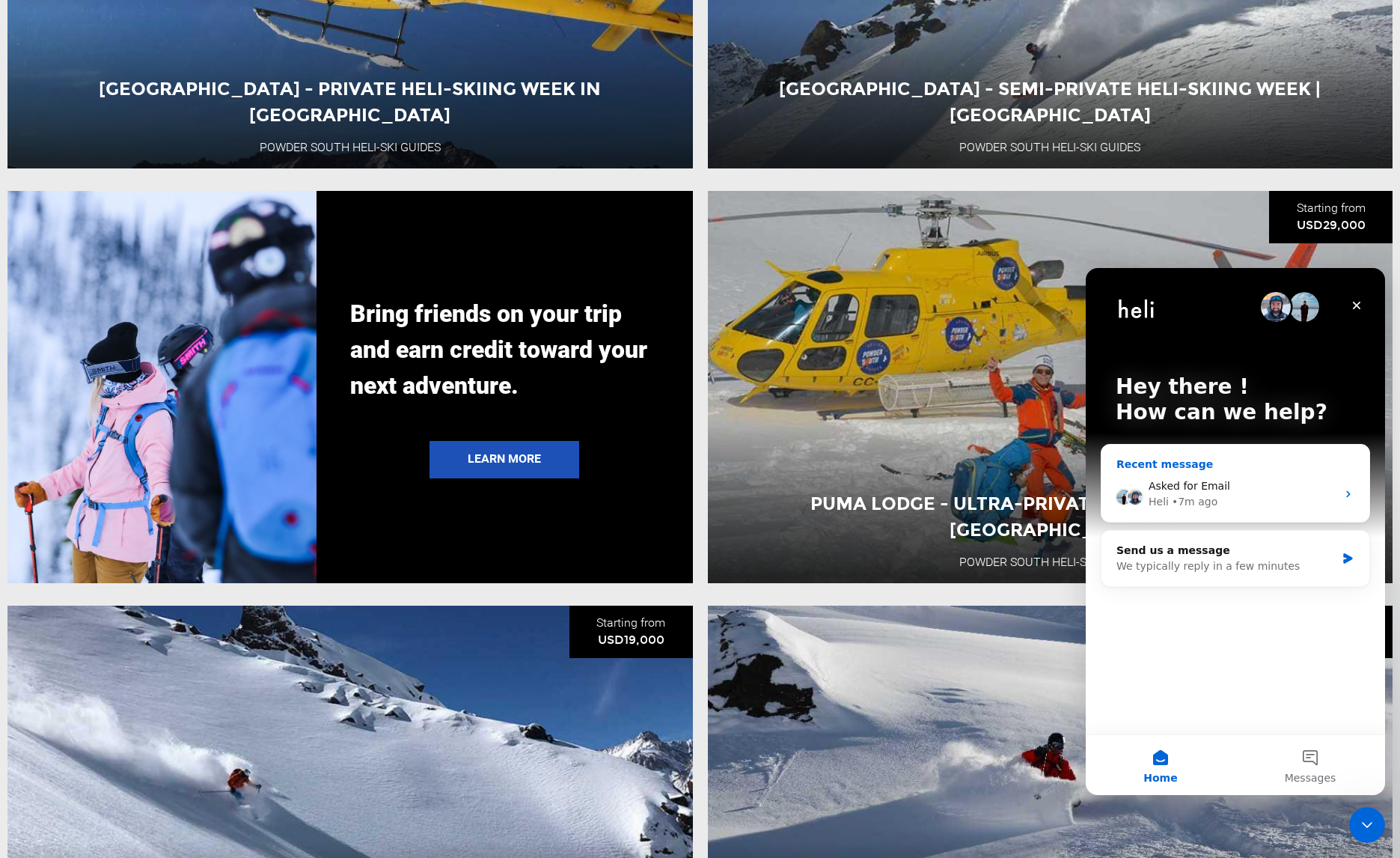
scroll to position [2987, 0]
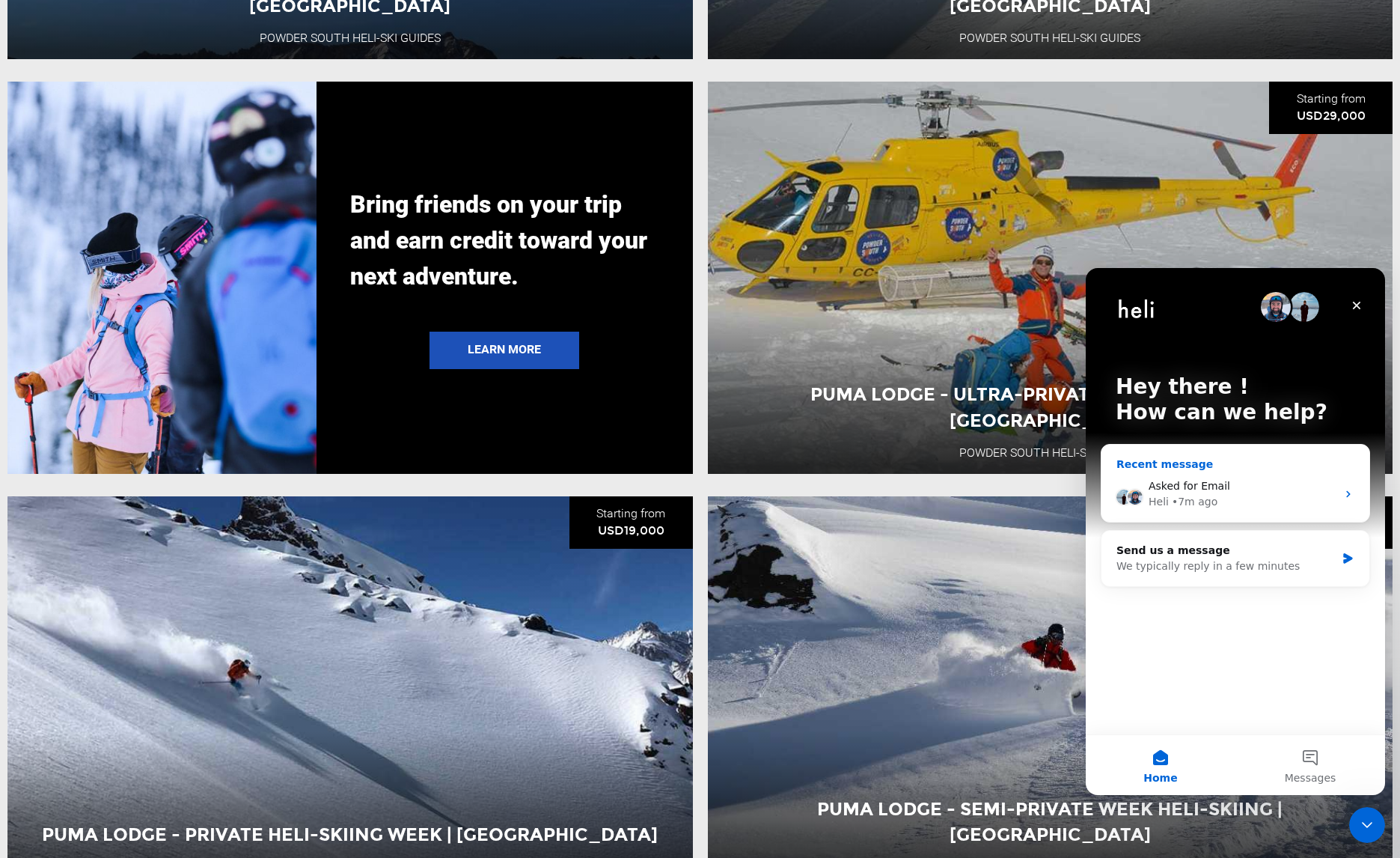
click at [1196, 494] on div "• 7m ago" at bounding box center [1195, 501] width 46 height 16
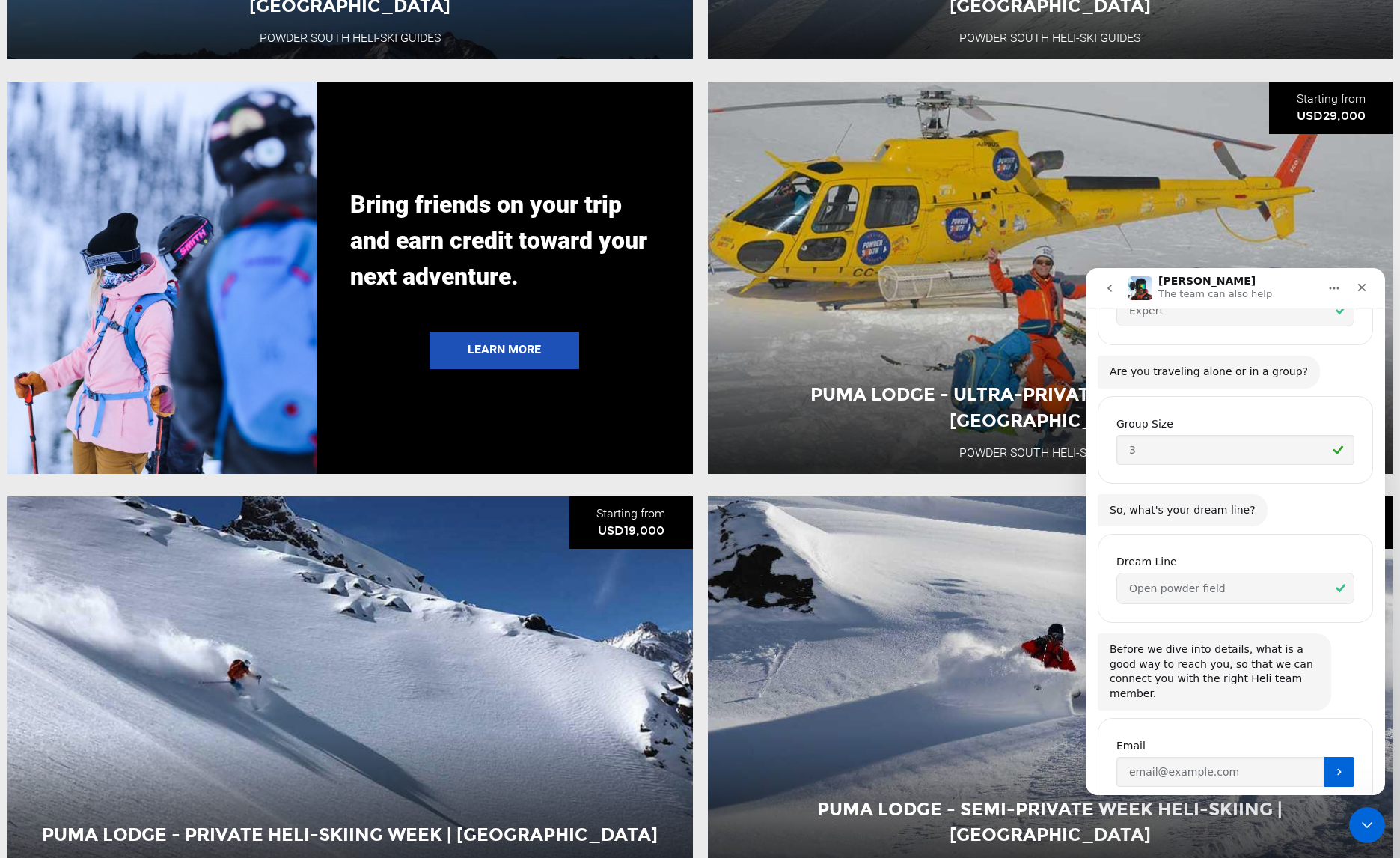
scroll to position [657, 0]
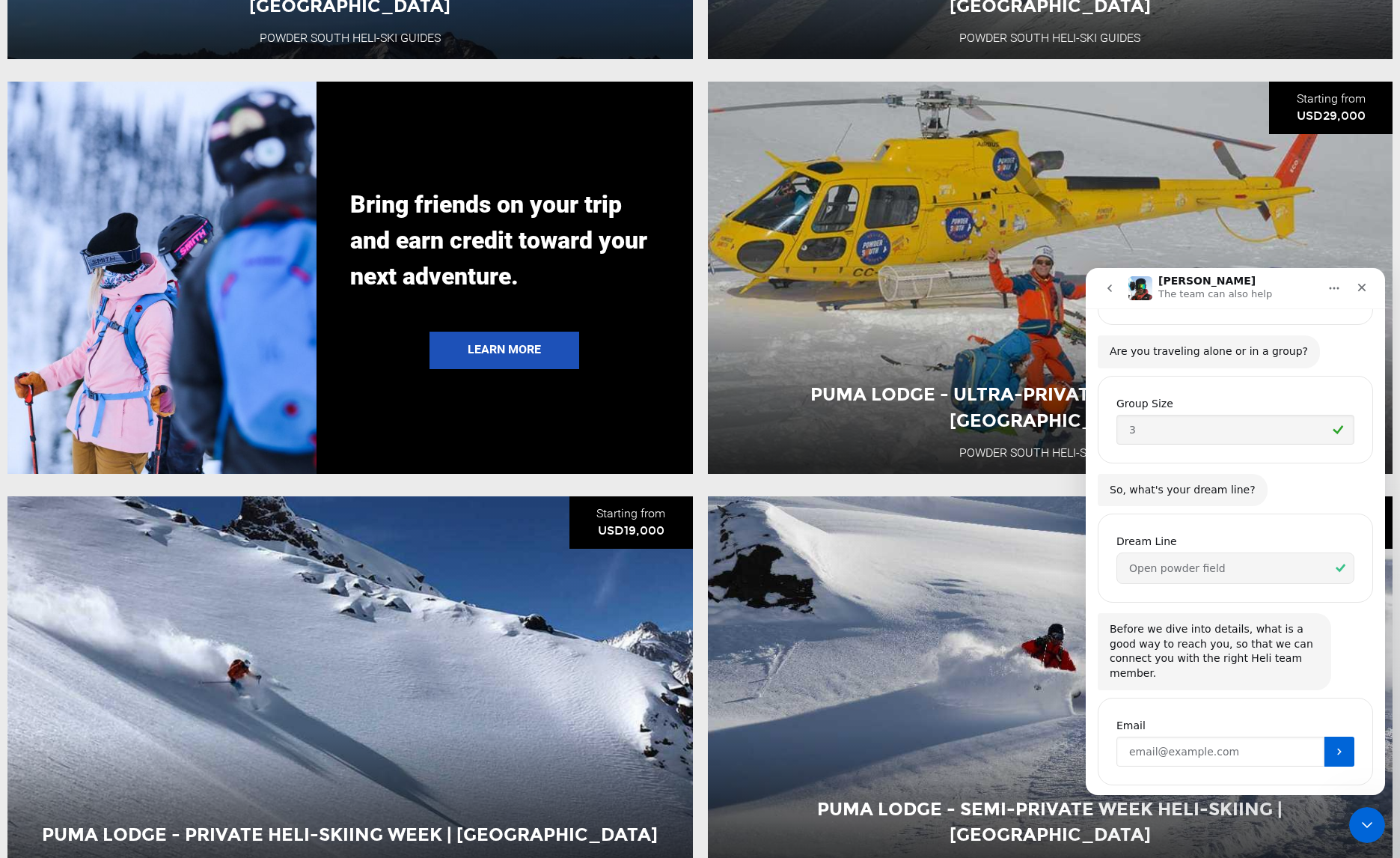
click at [1250, 736] on input "Enter your email" at bounding box center [1220, 751] width 208 height 30
type input "roy.naismith@btinternet.com"
click at [1334, 736] on button "Submit" at bounding box center [1338, 751] width 30 height 30
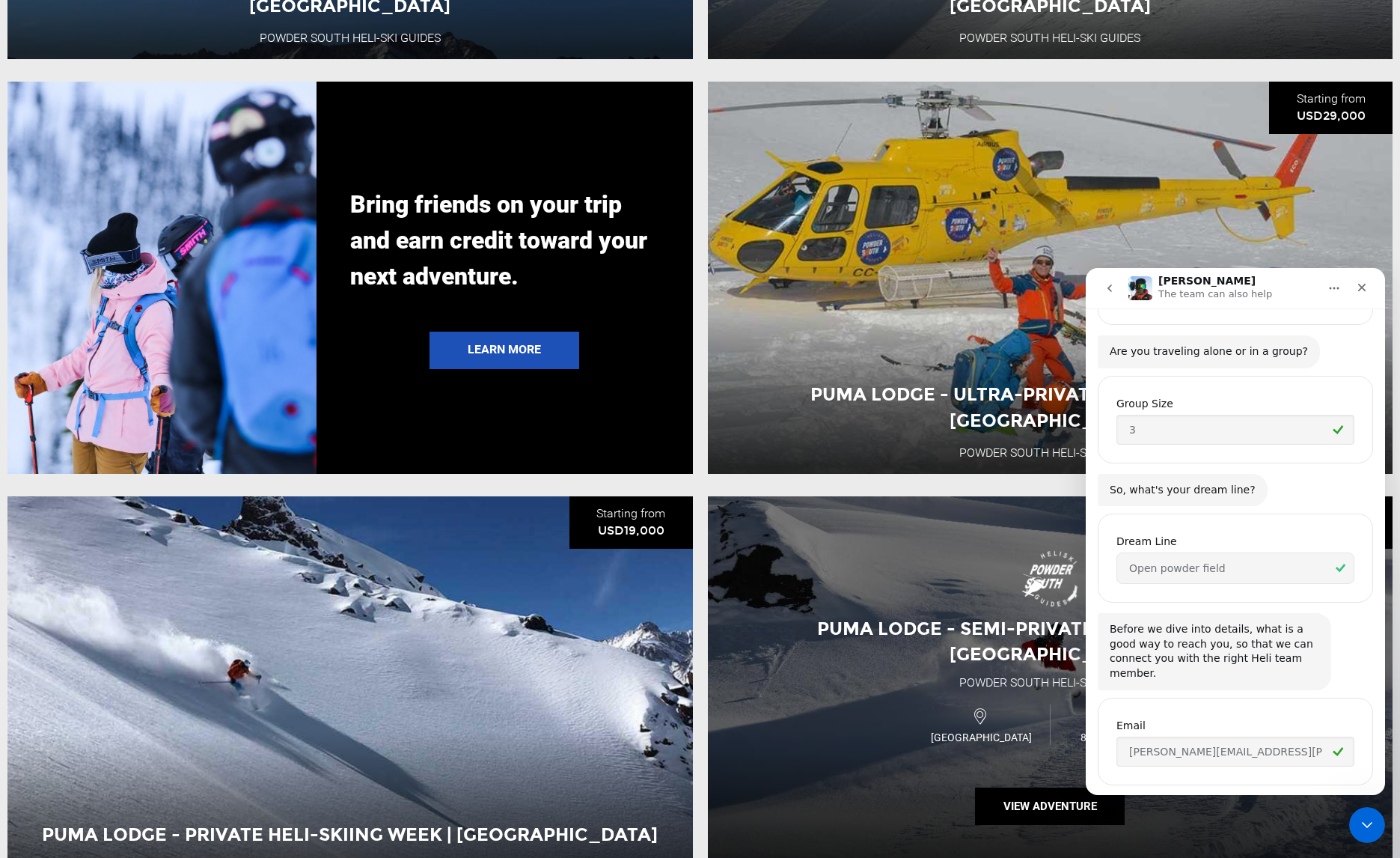
scroll to position [762, 0]
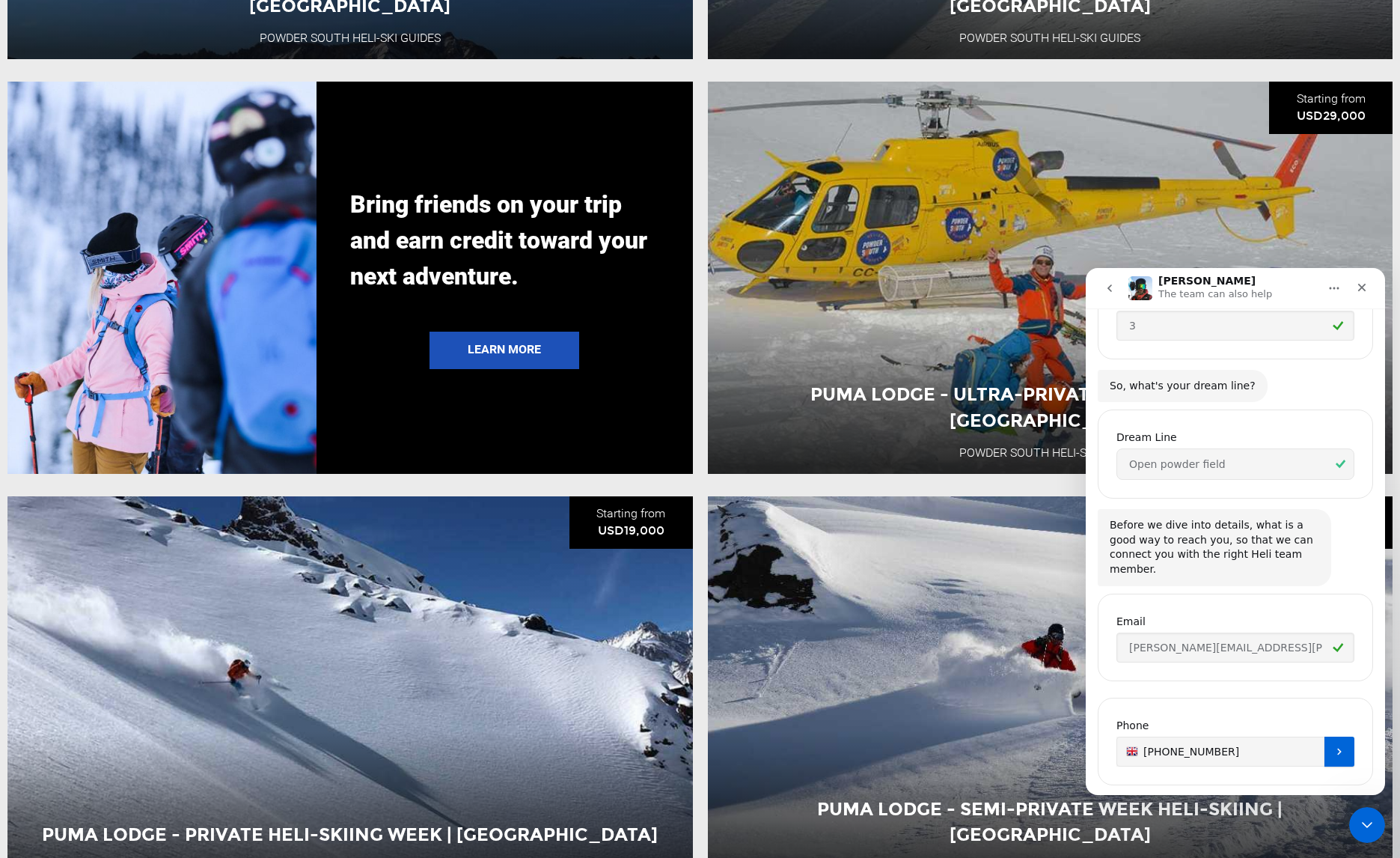
type input "+44 7796278789"
click at [1325, 736] on button "Submit" at bounding box center [1338, 751] width 30 height 30
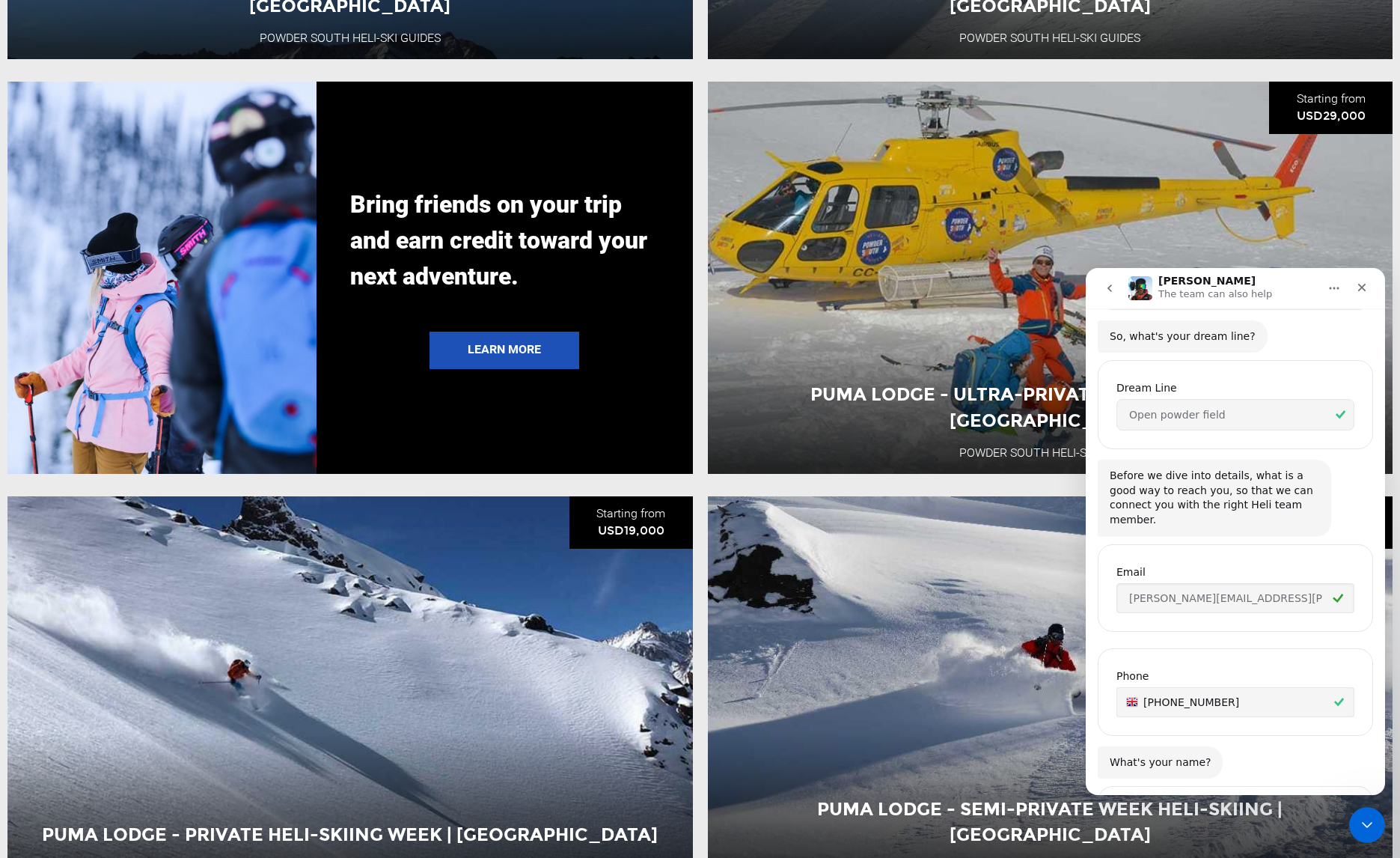
scroll to position [899, 0]
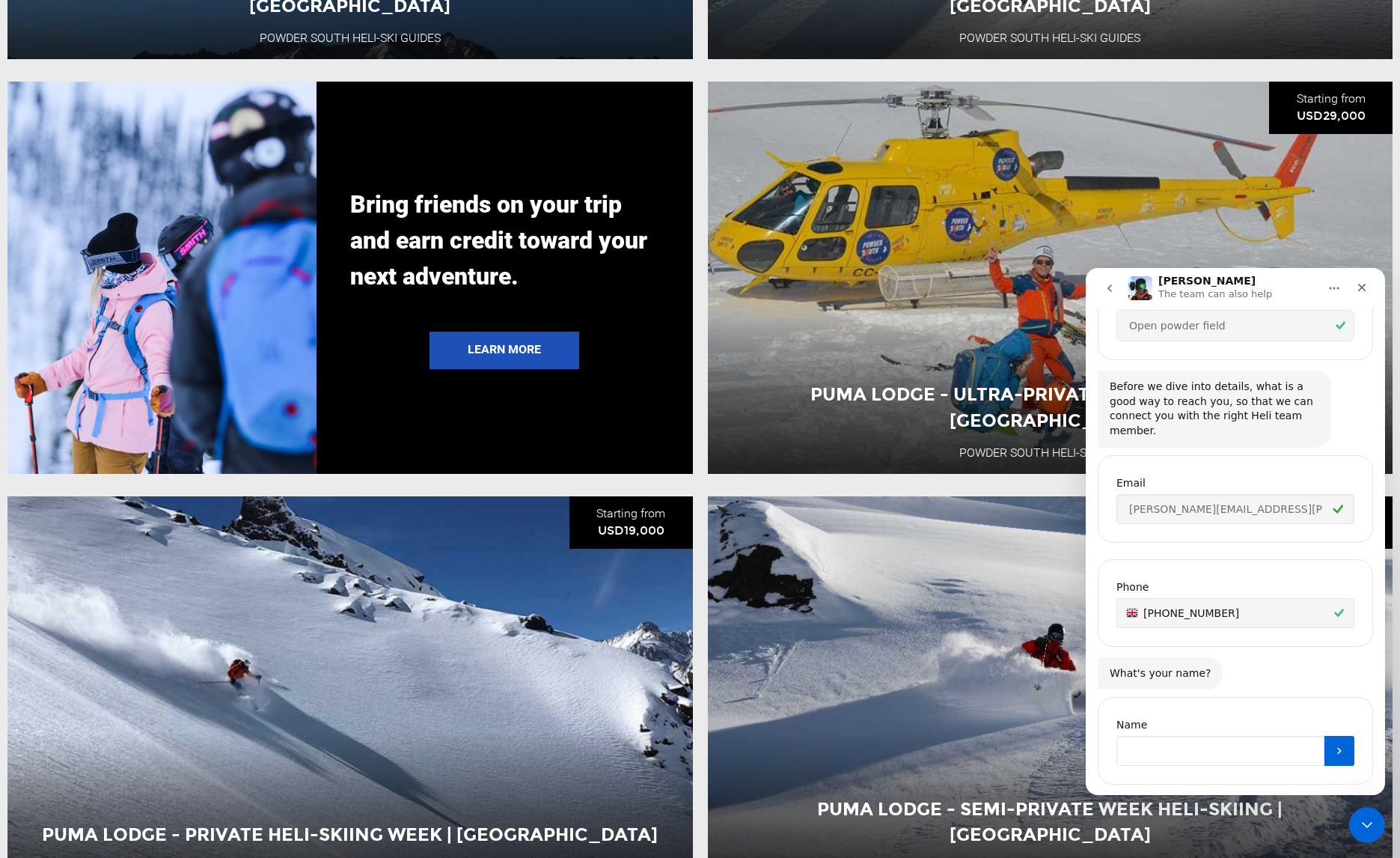
click at [1168, 735] on input "Name" at bounding box center [1220, 750] width 208 height 30
type input "Roy Naismith"
click at [1333, 745] on icon "Submit" at bounding box center [1339, 751] width 12 height 12
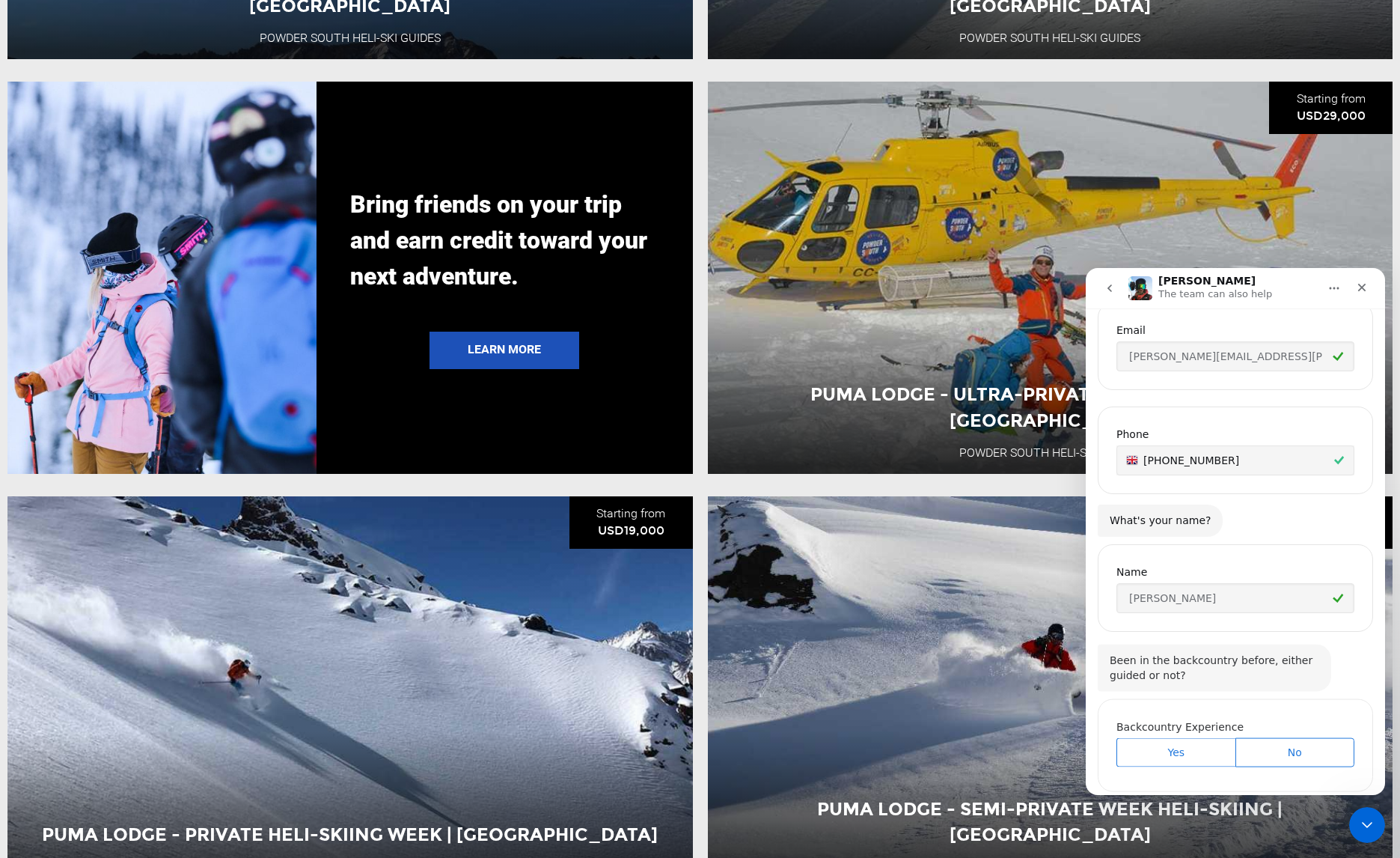
scroll to position [1057, 0]
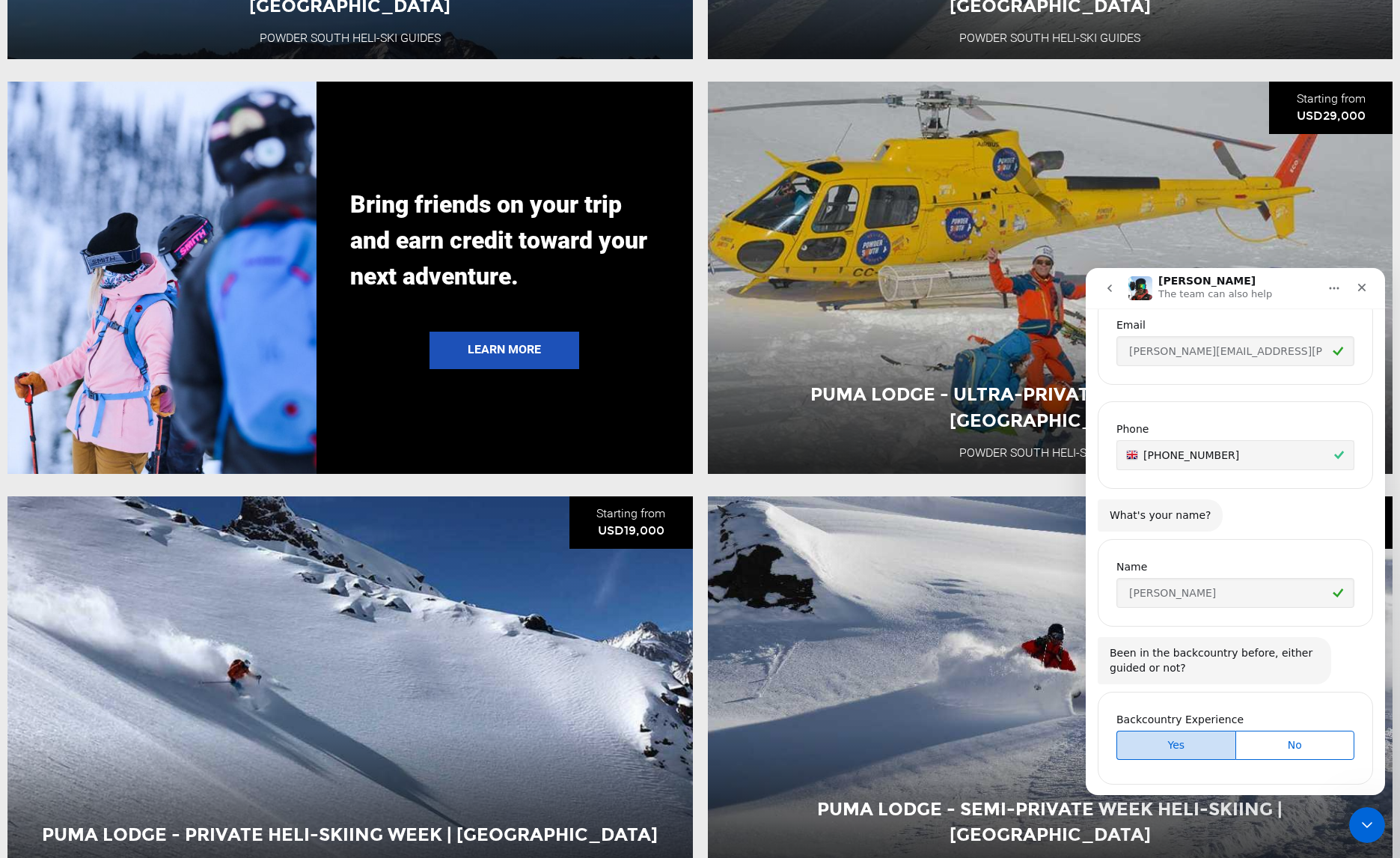
click at [1207, 737] on span "Yes" at bounding box center [1176, 745] width 115 height 16
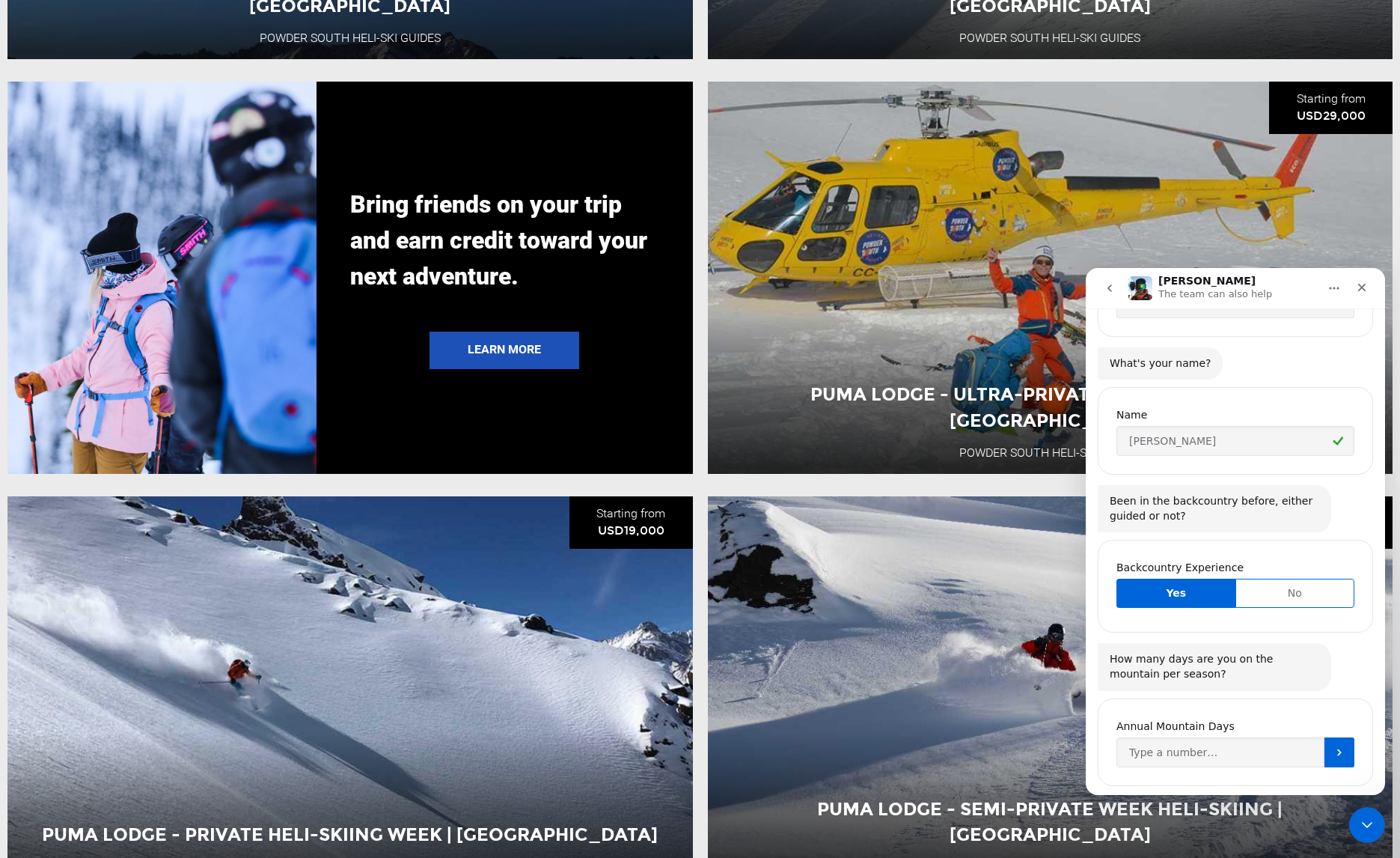
scroll to position [1210, 0]
click at [1336, 746] on icon "Submit" at bounding box center [1339, 751] width 12 height 12
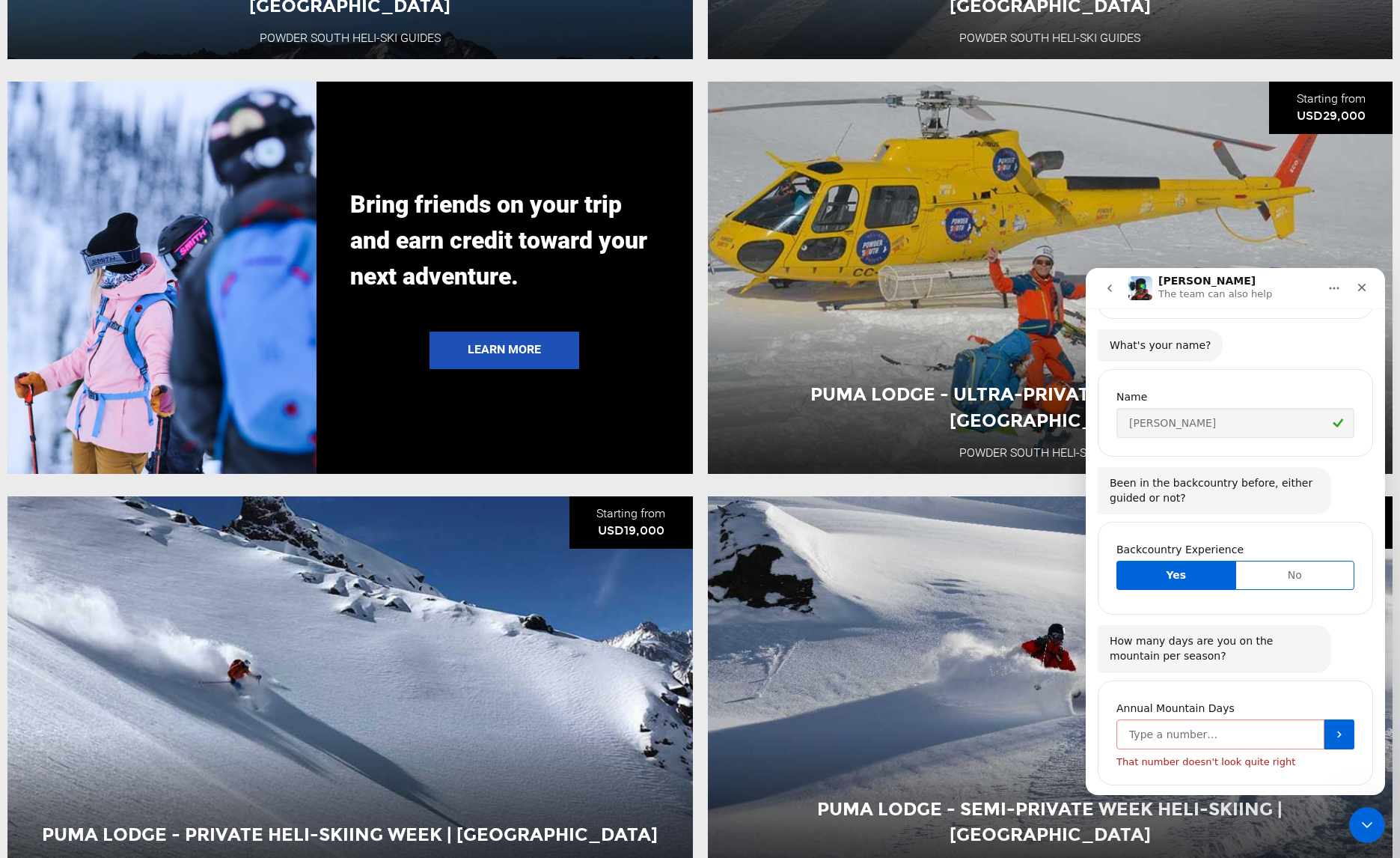
click at [1231, 719] on input "Annual Mountain Days" at bounding box center [1220, 734] width 208 height 30
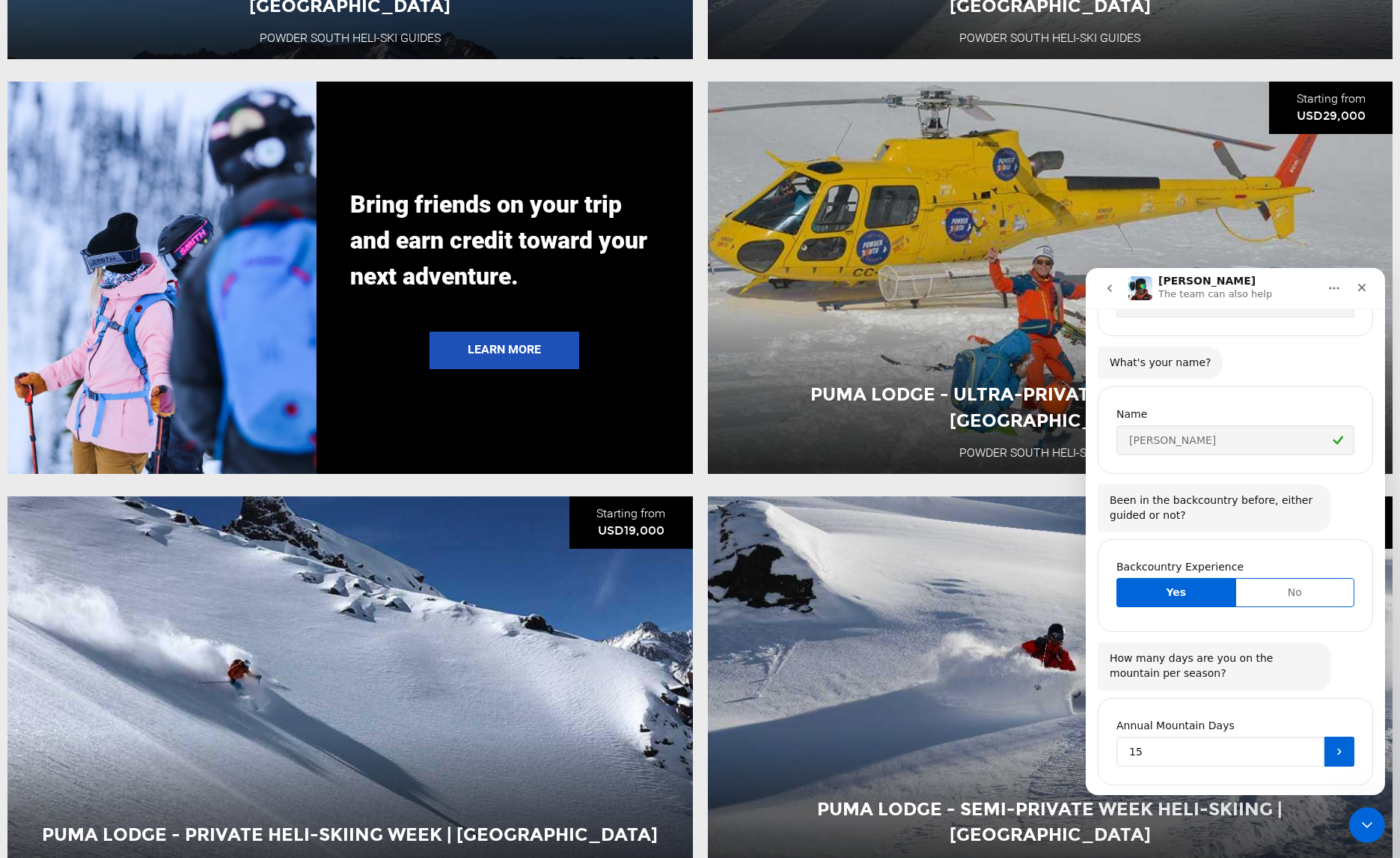
type input "1"
click at [1324, 736] on button "Submit" at bounding box center [1338, 751] width 30 height 30
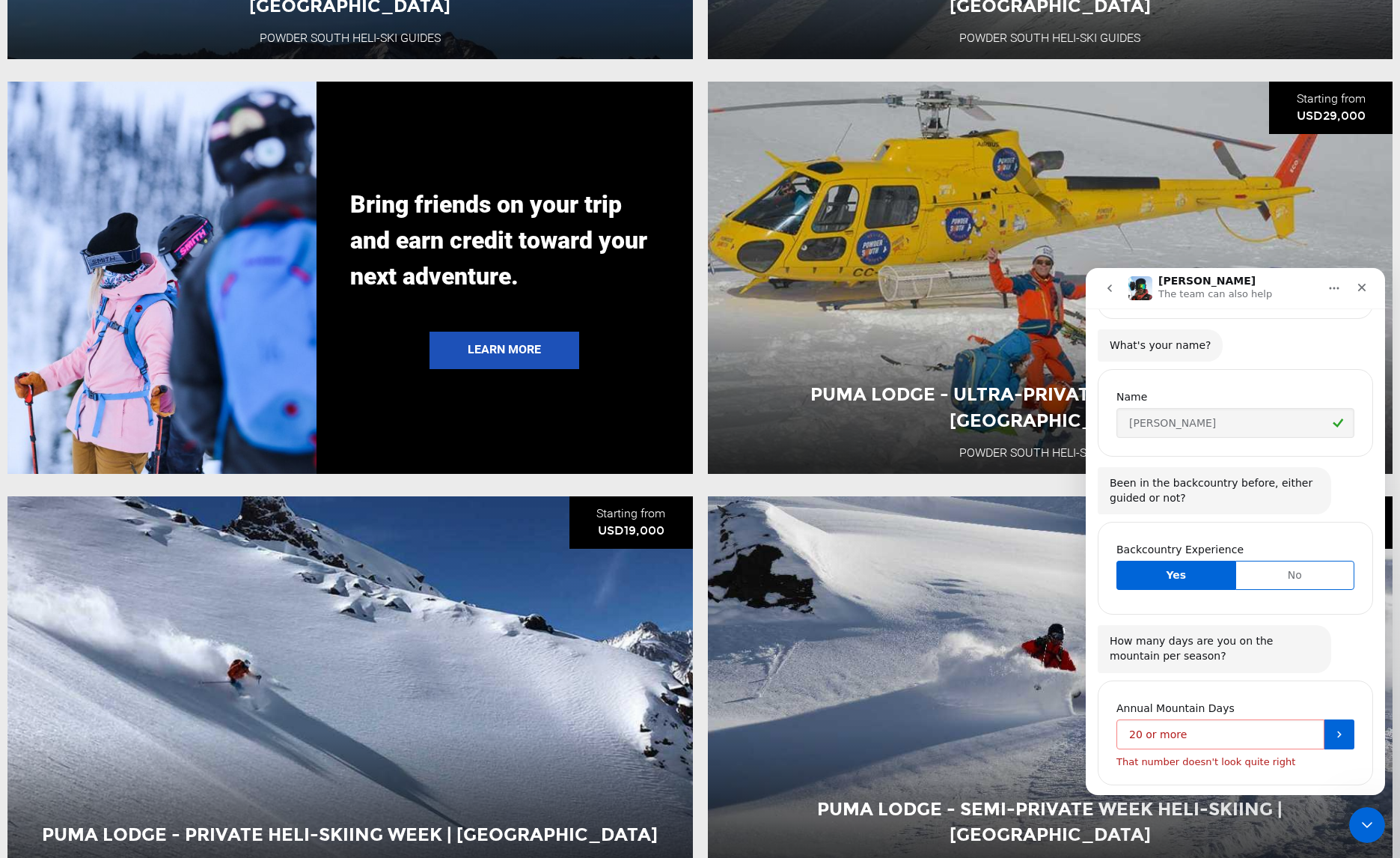
click at [1256, 719] on input "20 or more" at bounding box center [1220, 734] width 208 height 30
drag, startPoint x: 1246, startPoint y: 710, endPoint x: 1127, endPoint y: 709, distance: 119.0
click at [1127, 719] on input "20 or more" at bounding box center [1220, 734] width 208 height 30
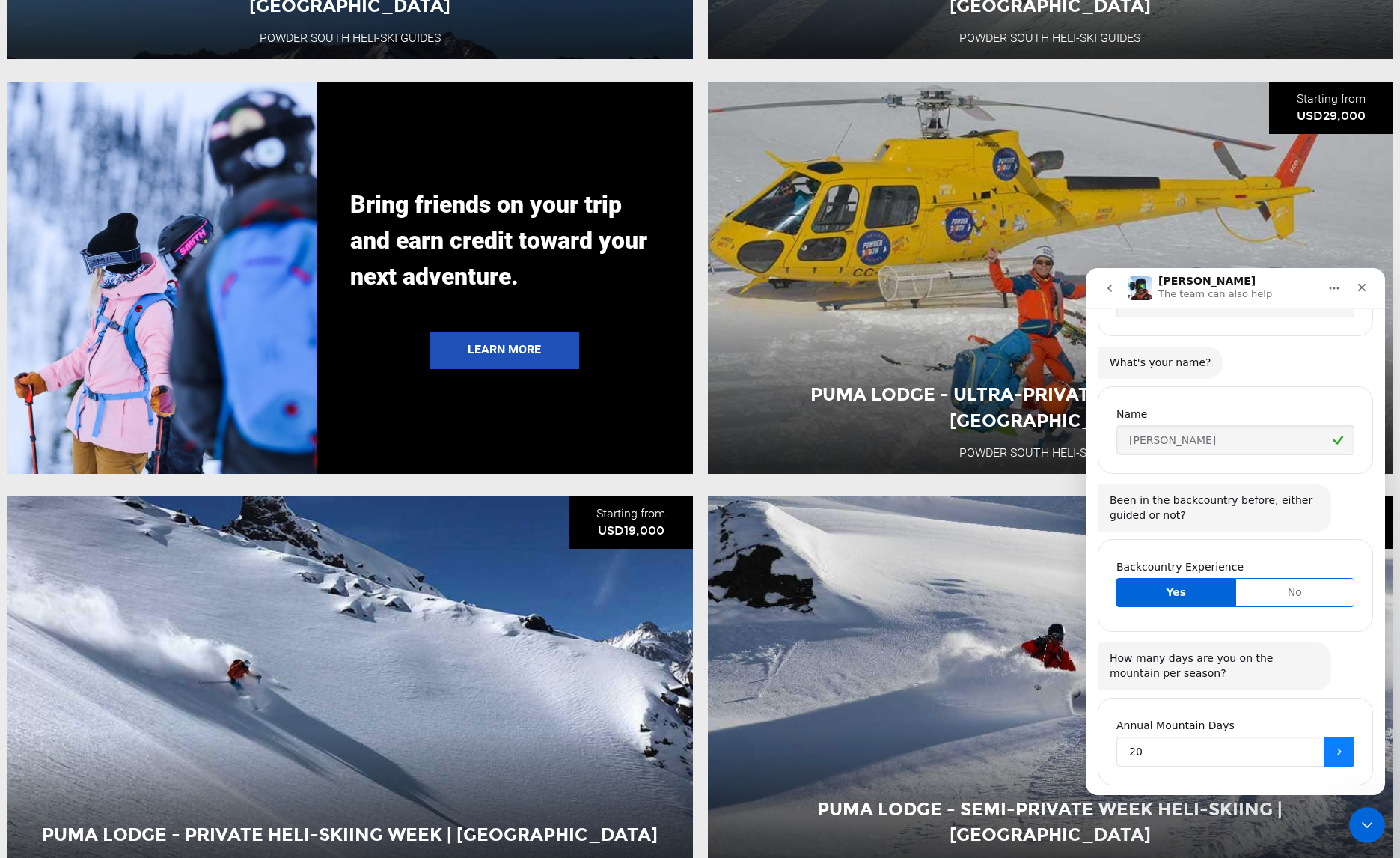
type input "20"
click at [1324, 736] on button "Submit" at bounding box center [1338, 751] width 30 height 30
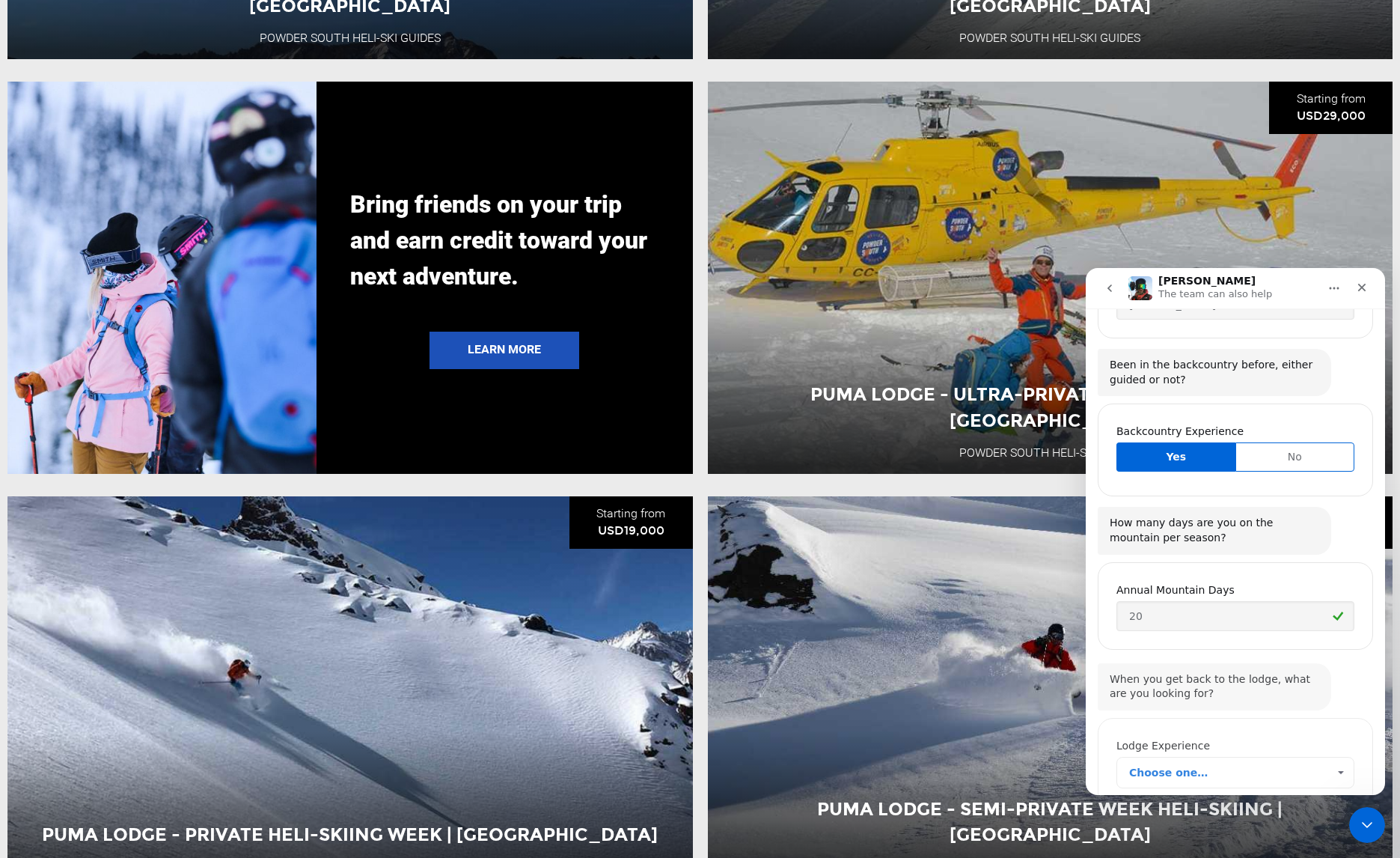
scroll to position [1365, 0]
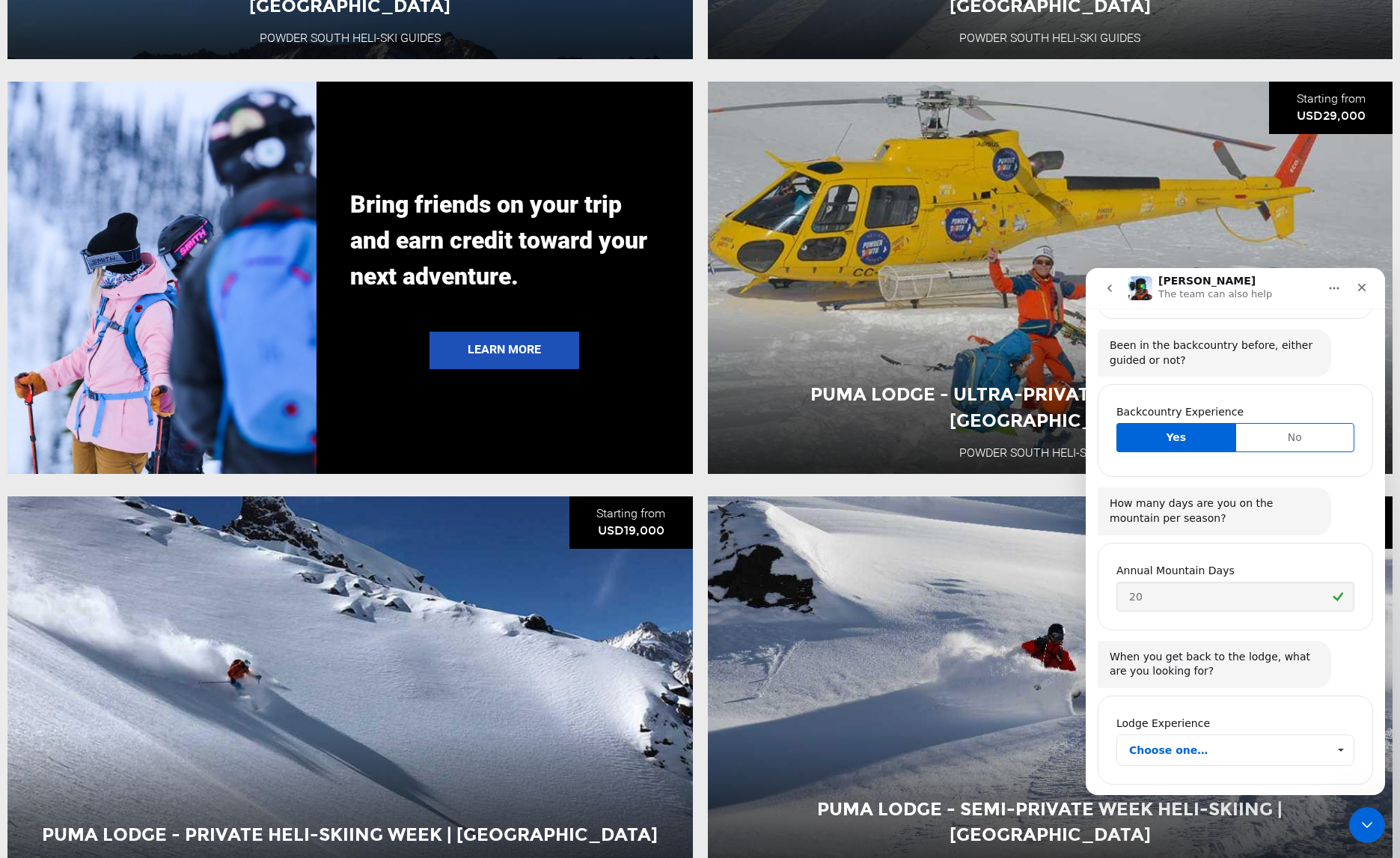
click at [1236, 735] on span "Choose one…" at bounding box center [1228, 750] width 199 height 30
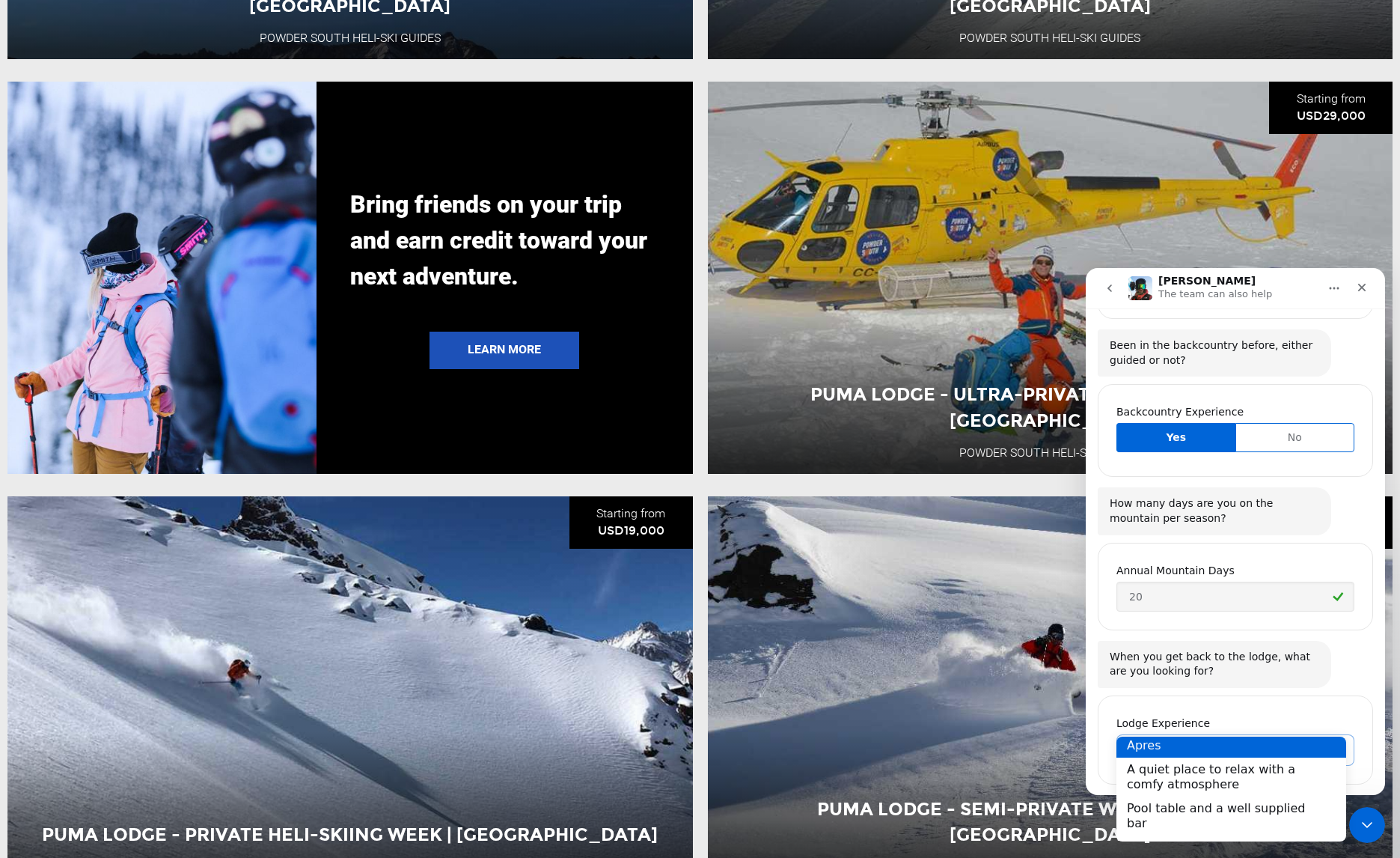
scroll to position [0, 0]
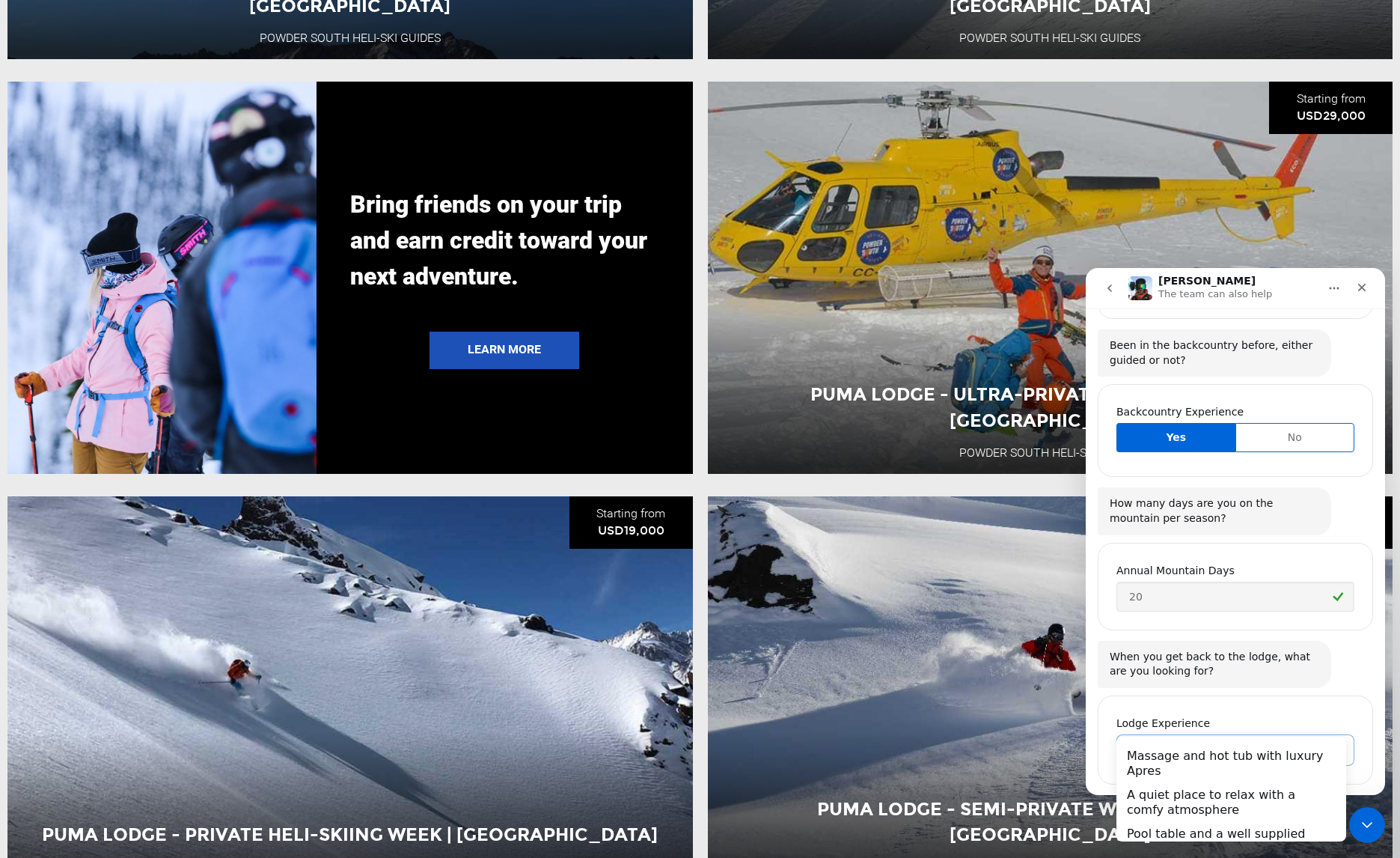
click at [1244, 696] on div "Lodge Experience Choose one…" at bounding box center [1235, 740] width 275 height 89
click at [1337, 644] on div "When you get back to the lodge, what are you looking for? Carl • Just now" at bounding box center [1235, 665] width 275 height 49
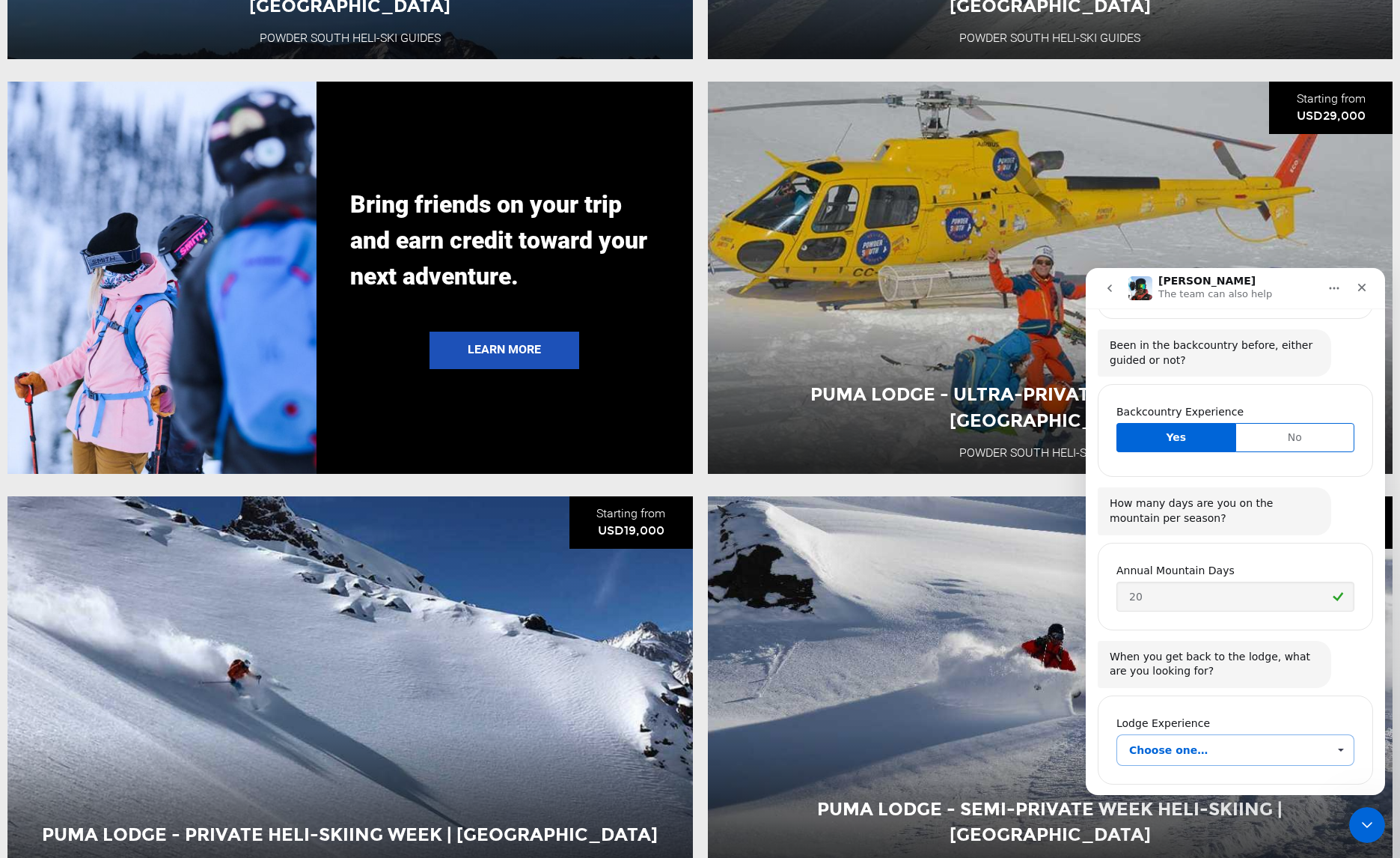
click at [1337, 735] on span "Choose one…" at bounding box center [1340, 750] width 26 height 30
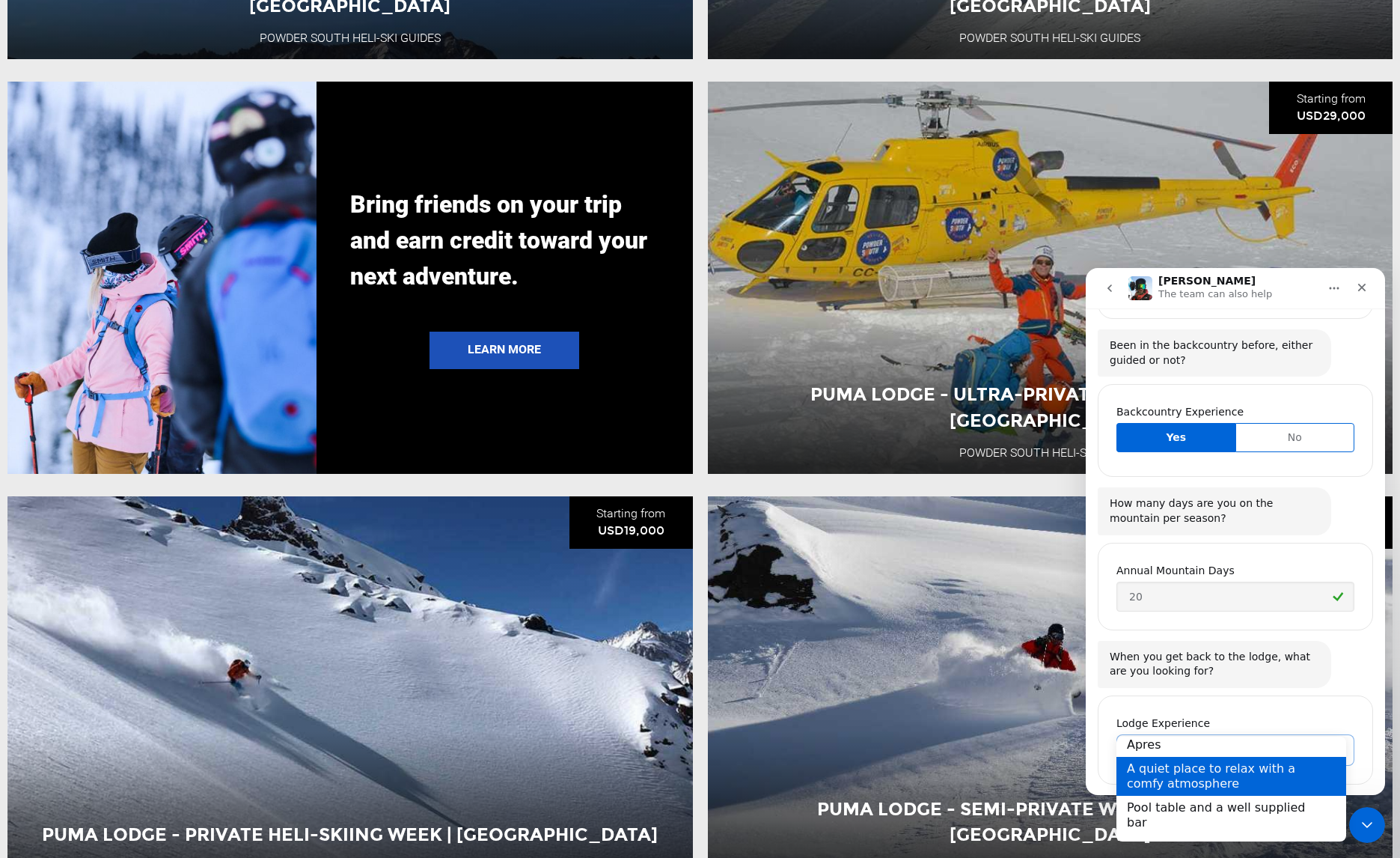
scroll to position [28, 0]
click at [1254, 781] on div "A quiet place to relax with a comfy atmosphere" at bounding box center [1231, 774] width 230 height 39
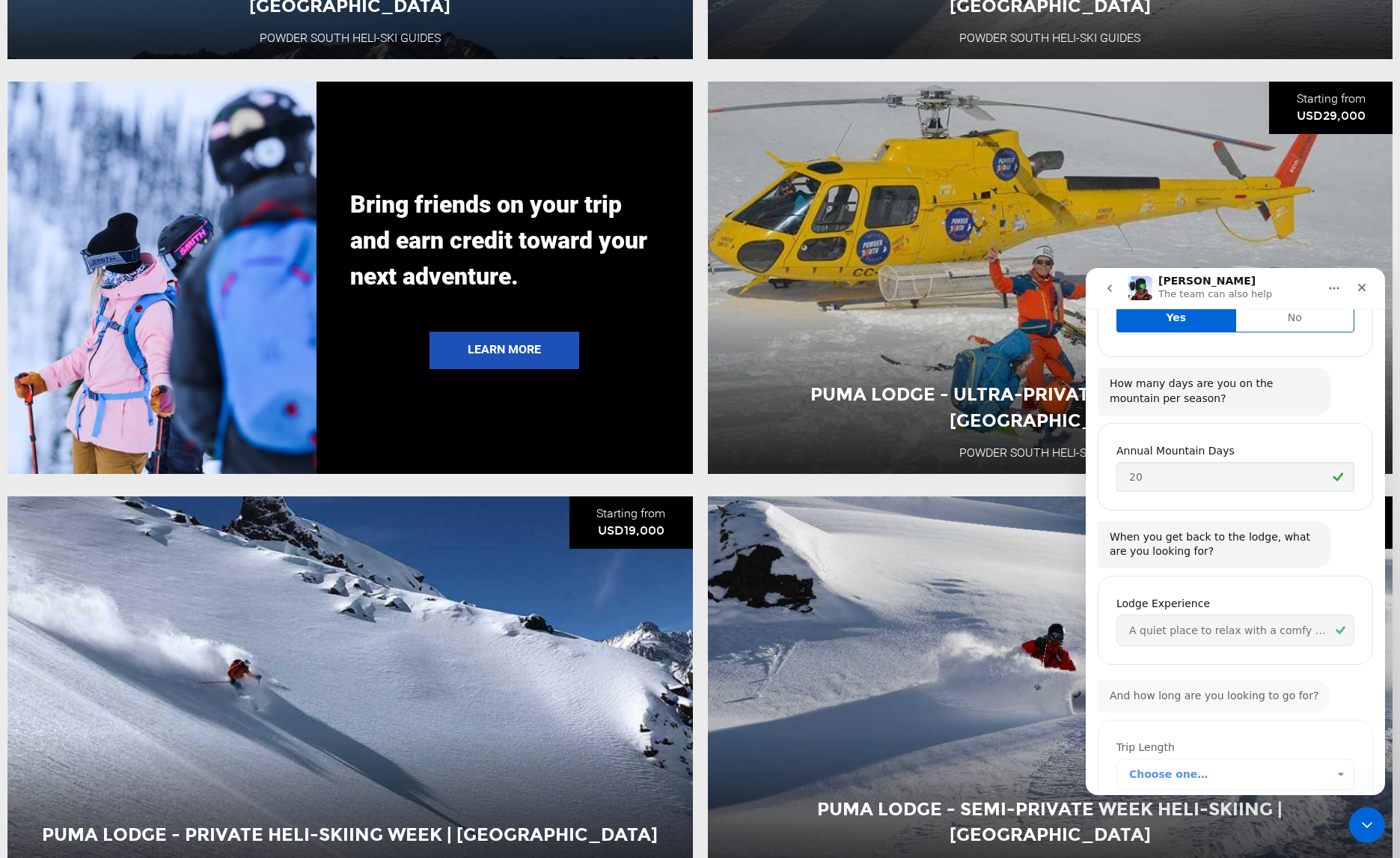
scroll to position [1505, 0]
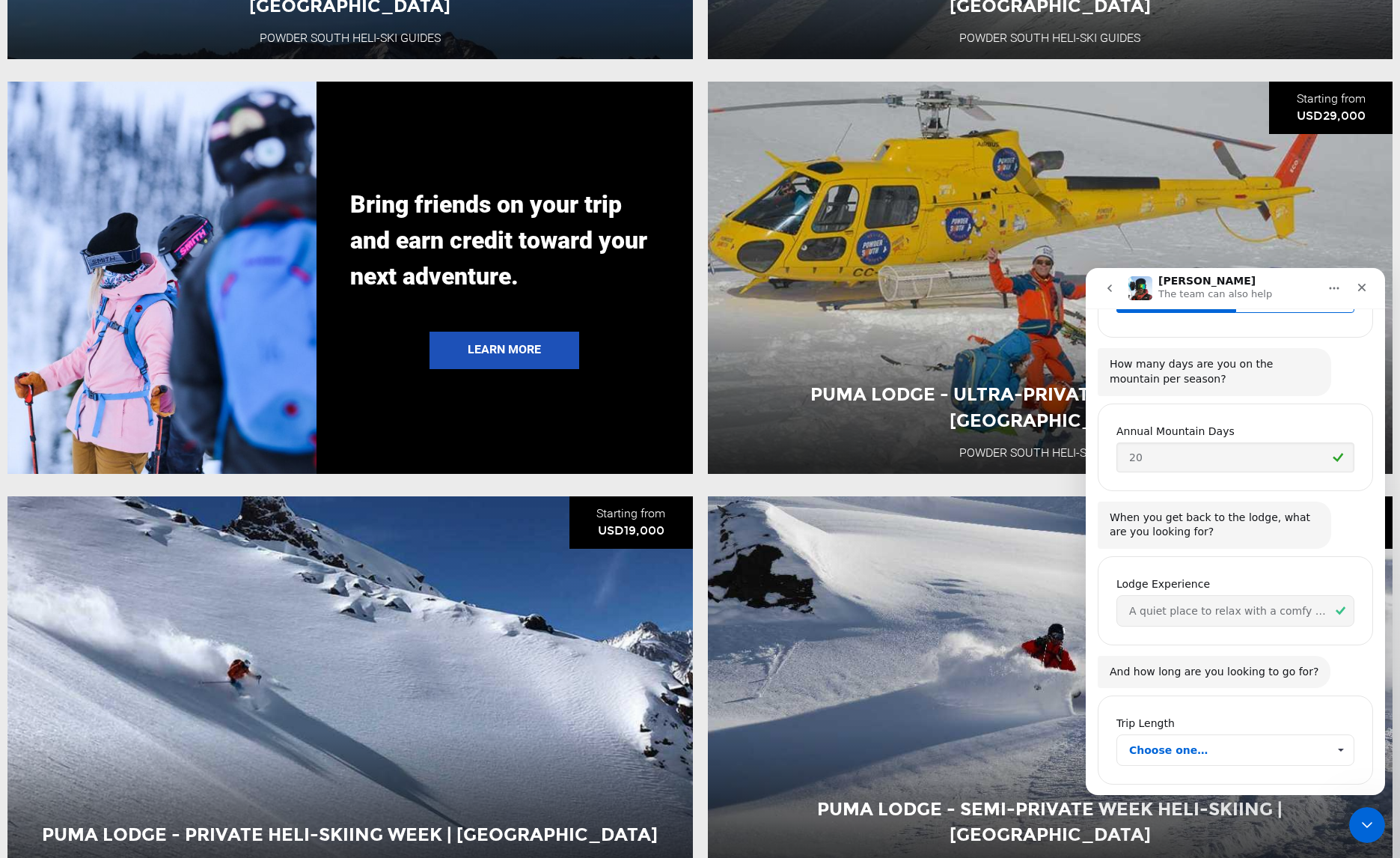
click at [1332, 735] on span "Choose one…" at bounding box center [1340, 750] width 26 height 30
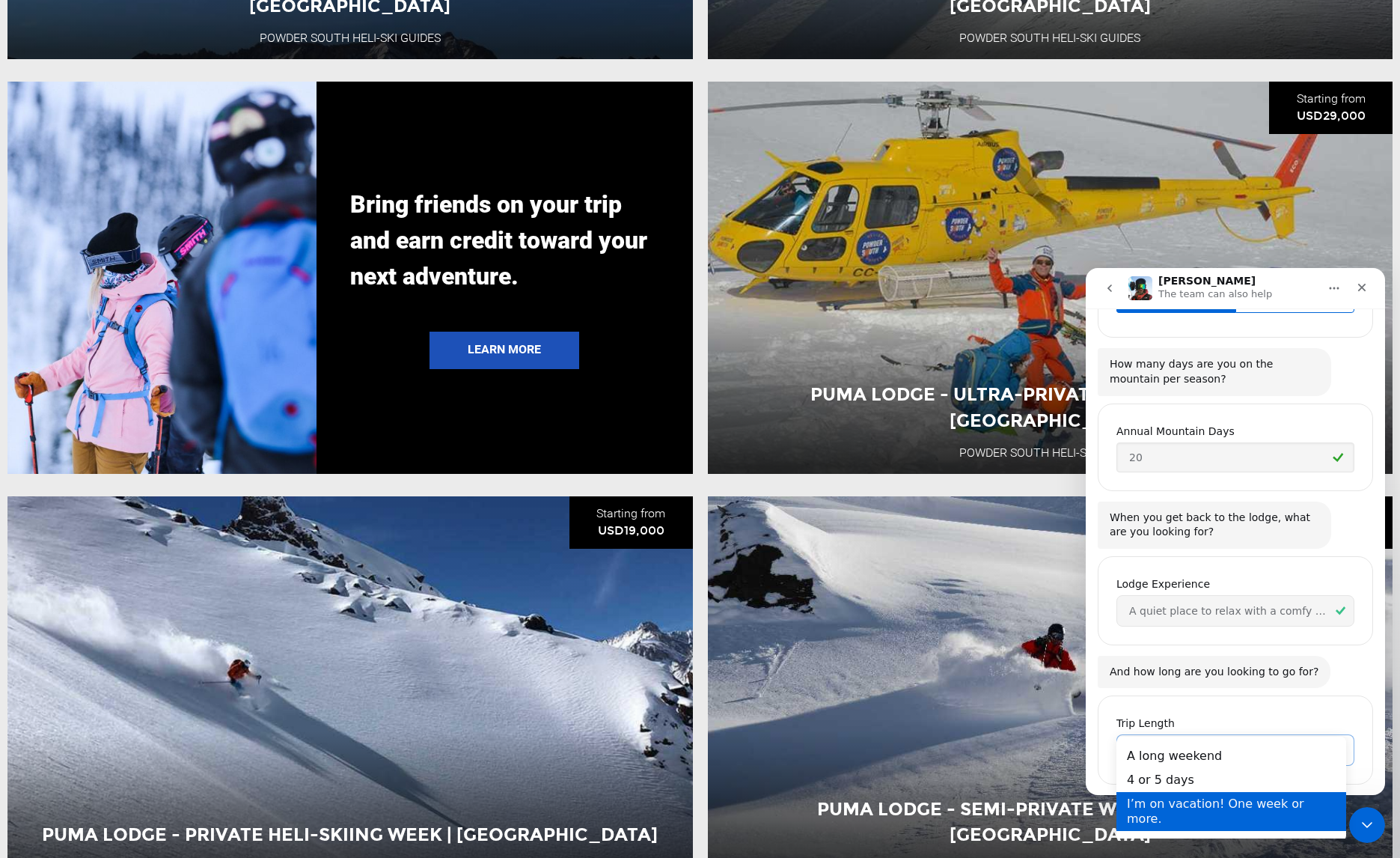
scroll to position [0, 0]
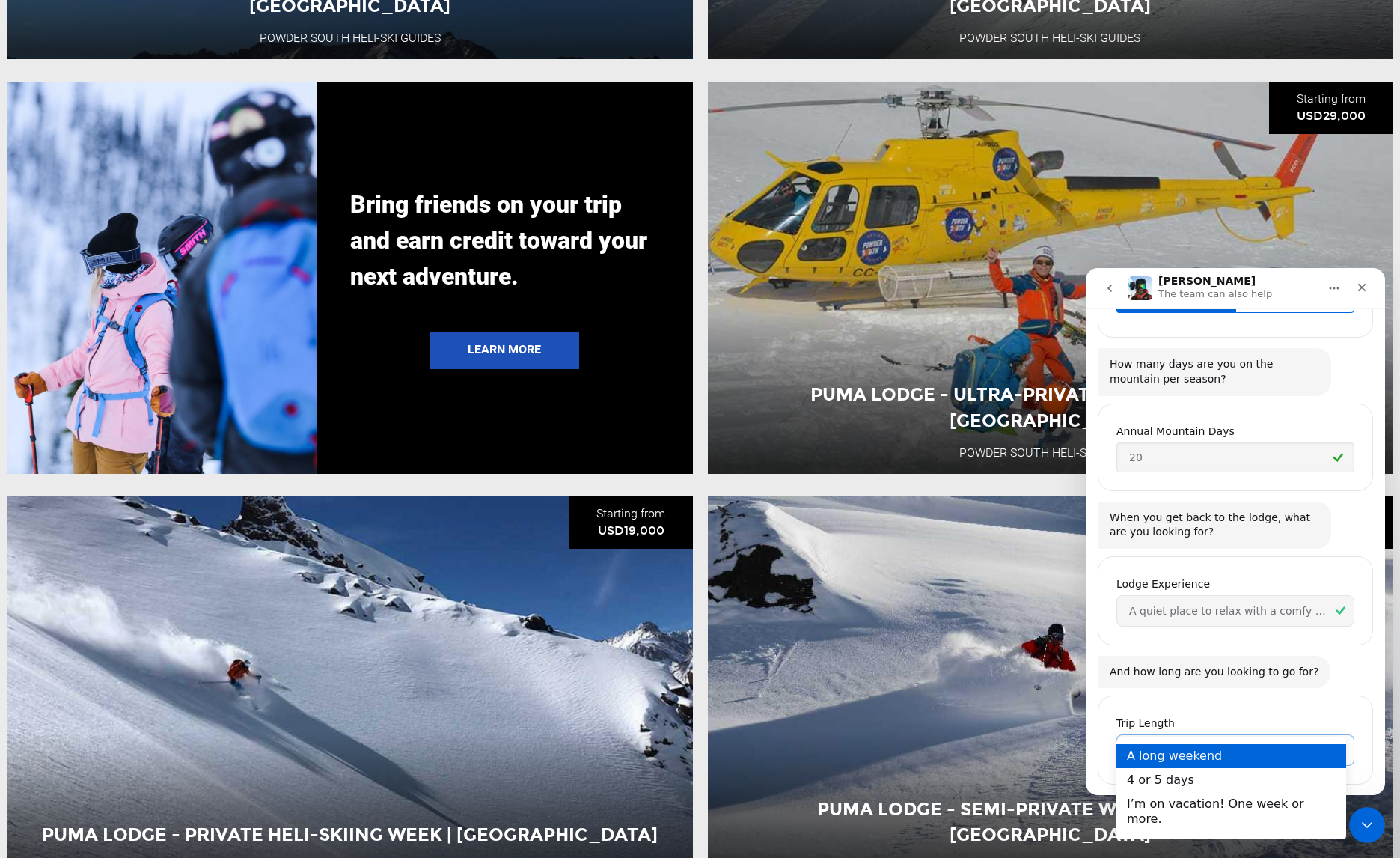
click at [1291, 758] on div "A long weekend" at bounding box center [1231, 756] width 230 height 24
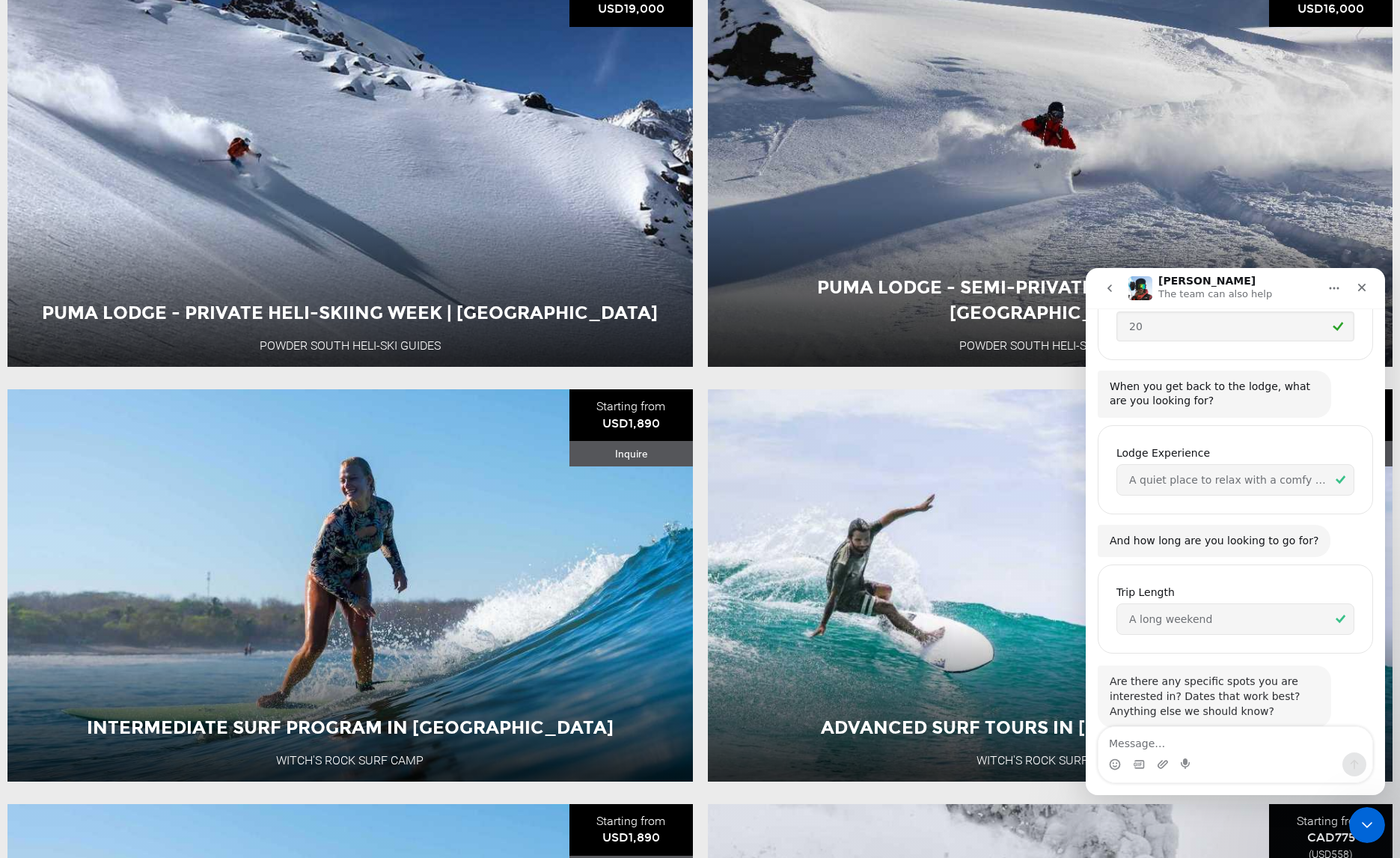
scroll to position [1637, 0]
type textarea "Actually, I'm looking for a one or two day trip."
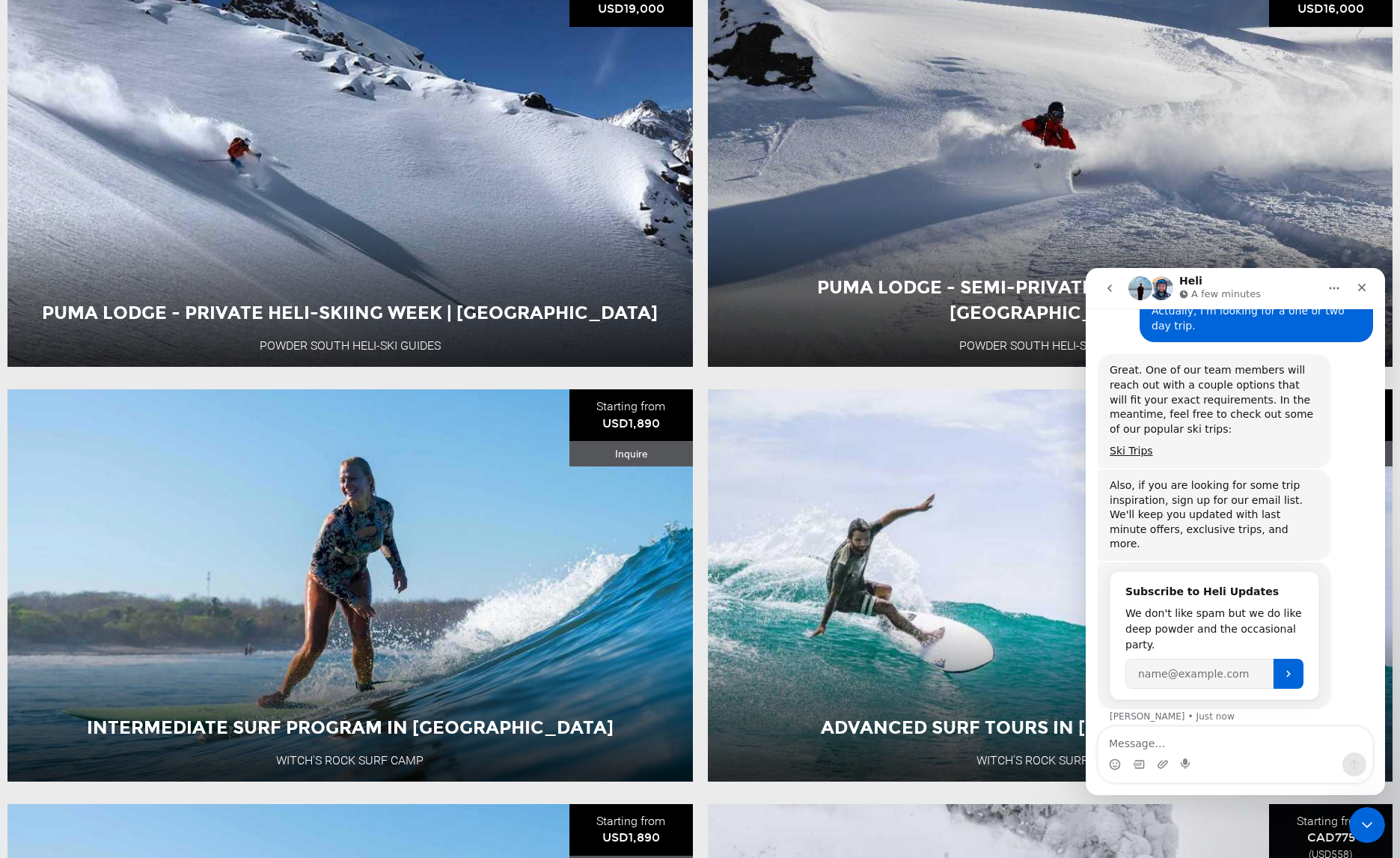
scroll to position [2090, 0]
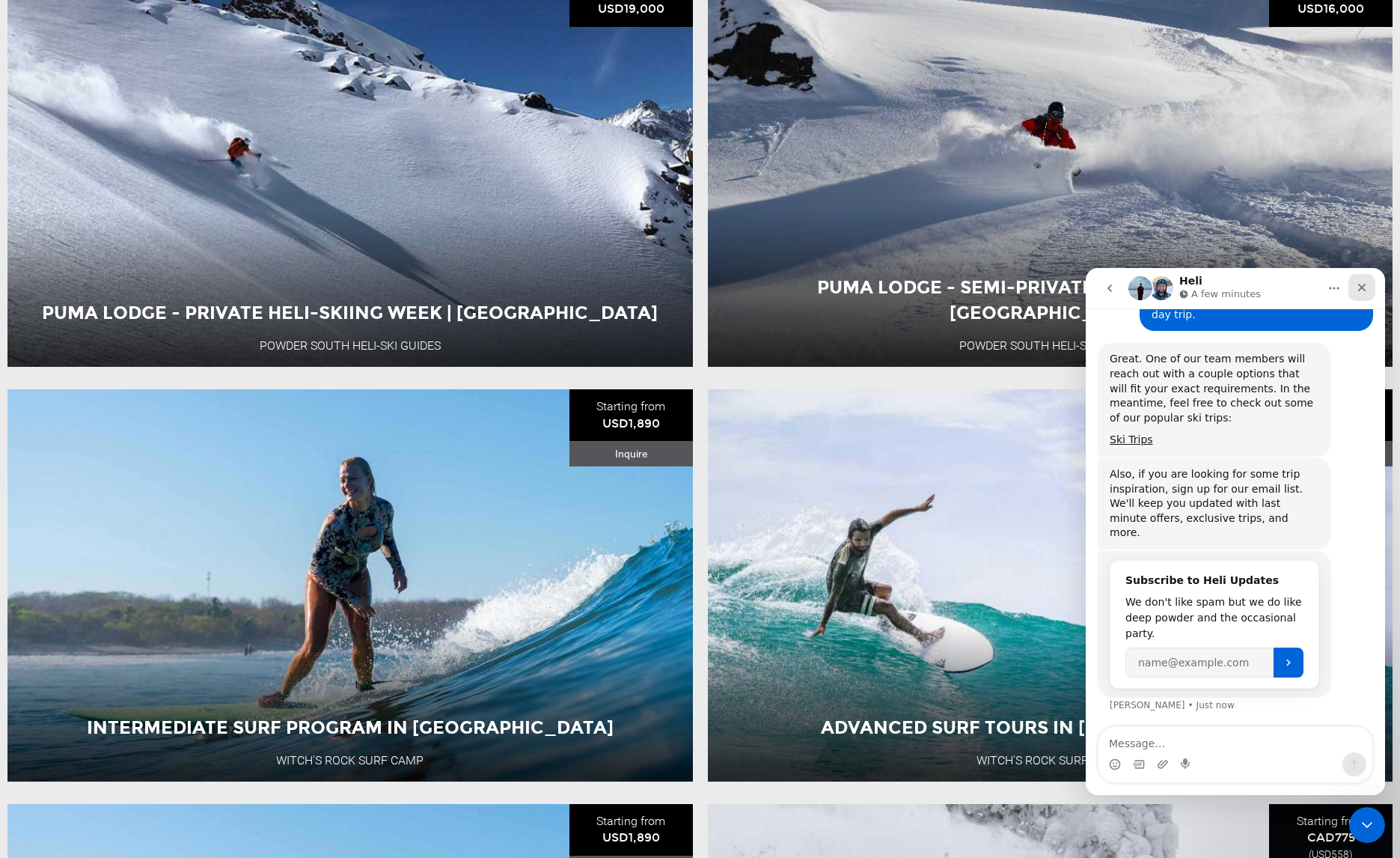
click at [1364, 292] on icon "Close" at bounding box center [1362, 287] width 12 height 12
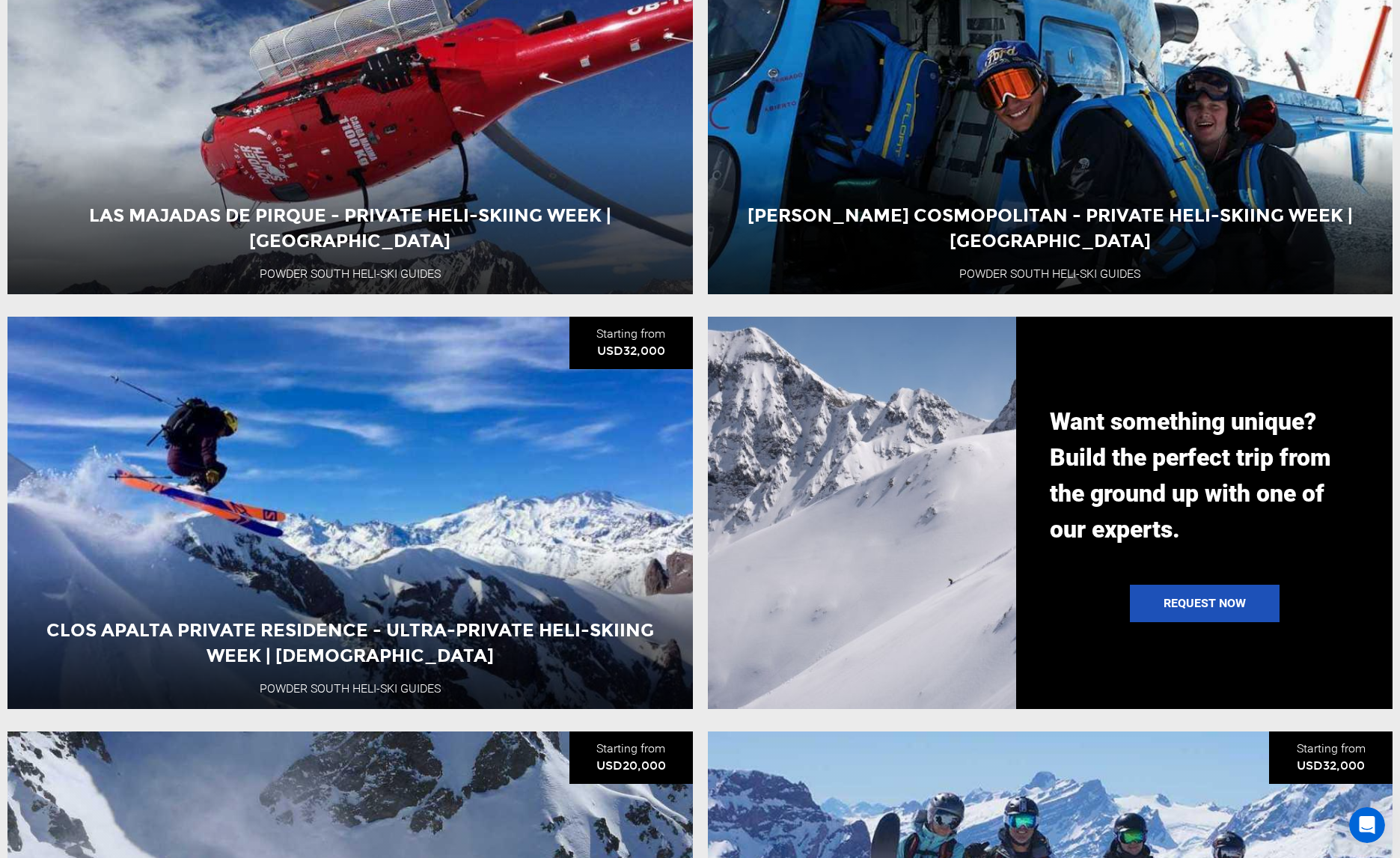
scroll to position [0, 0]
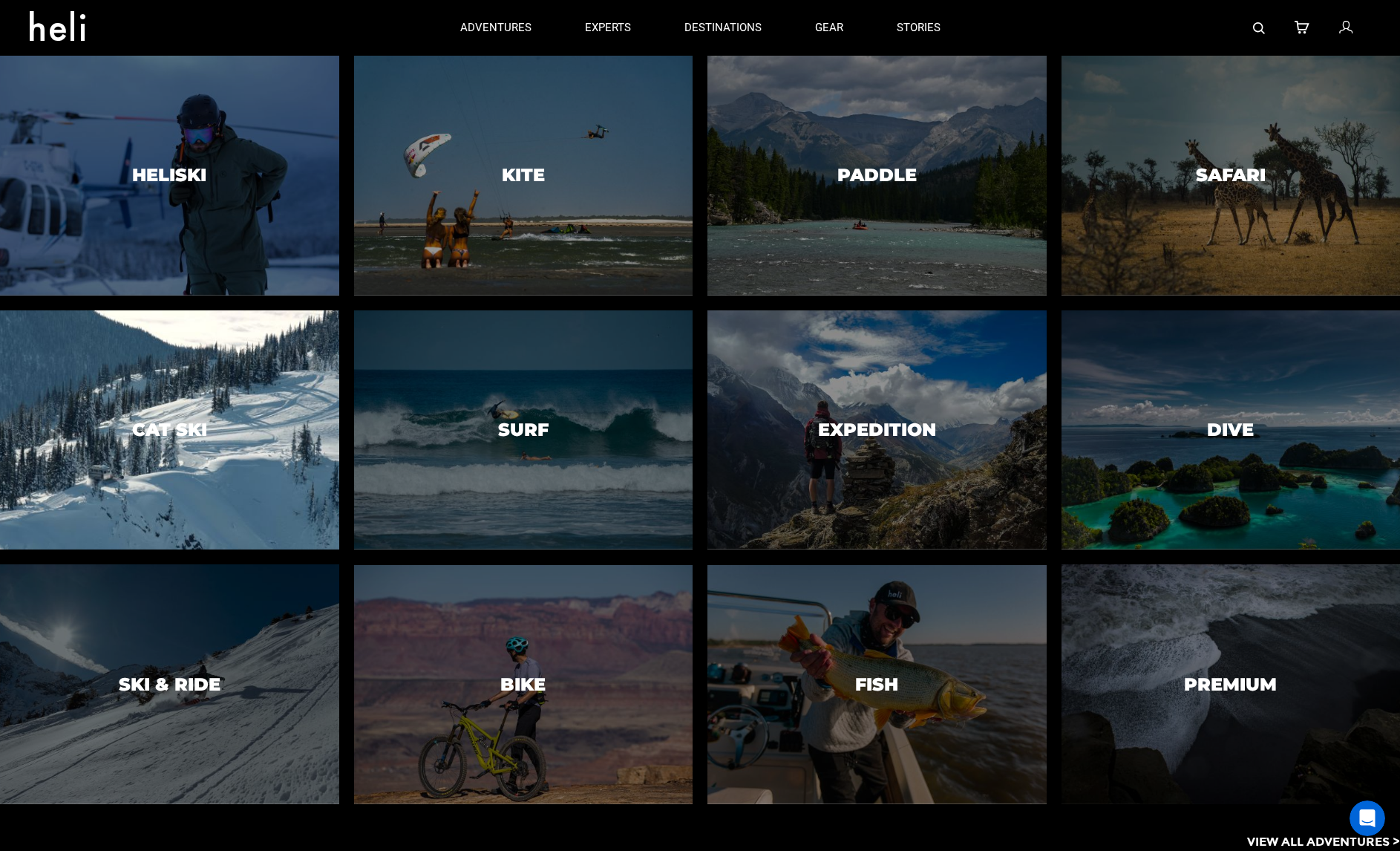
click at [227, 473] on div at bounding box center [169, 429] width 346 height 244
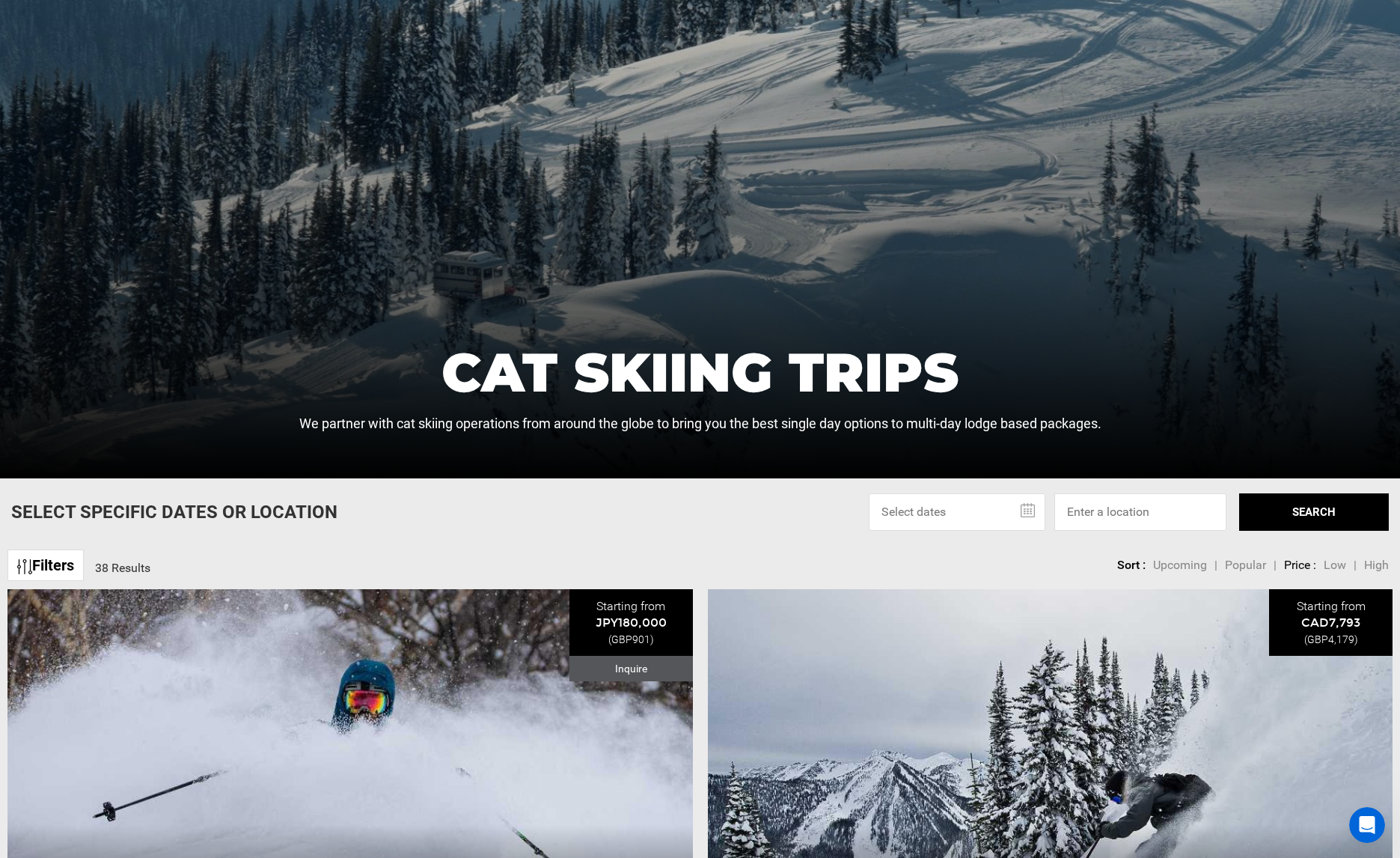
scroll to position [284, 0]
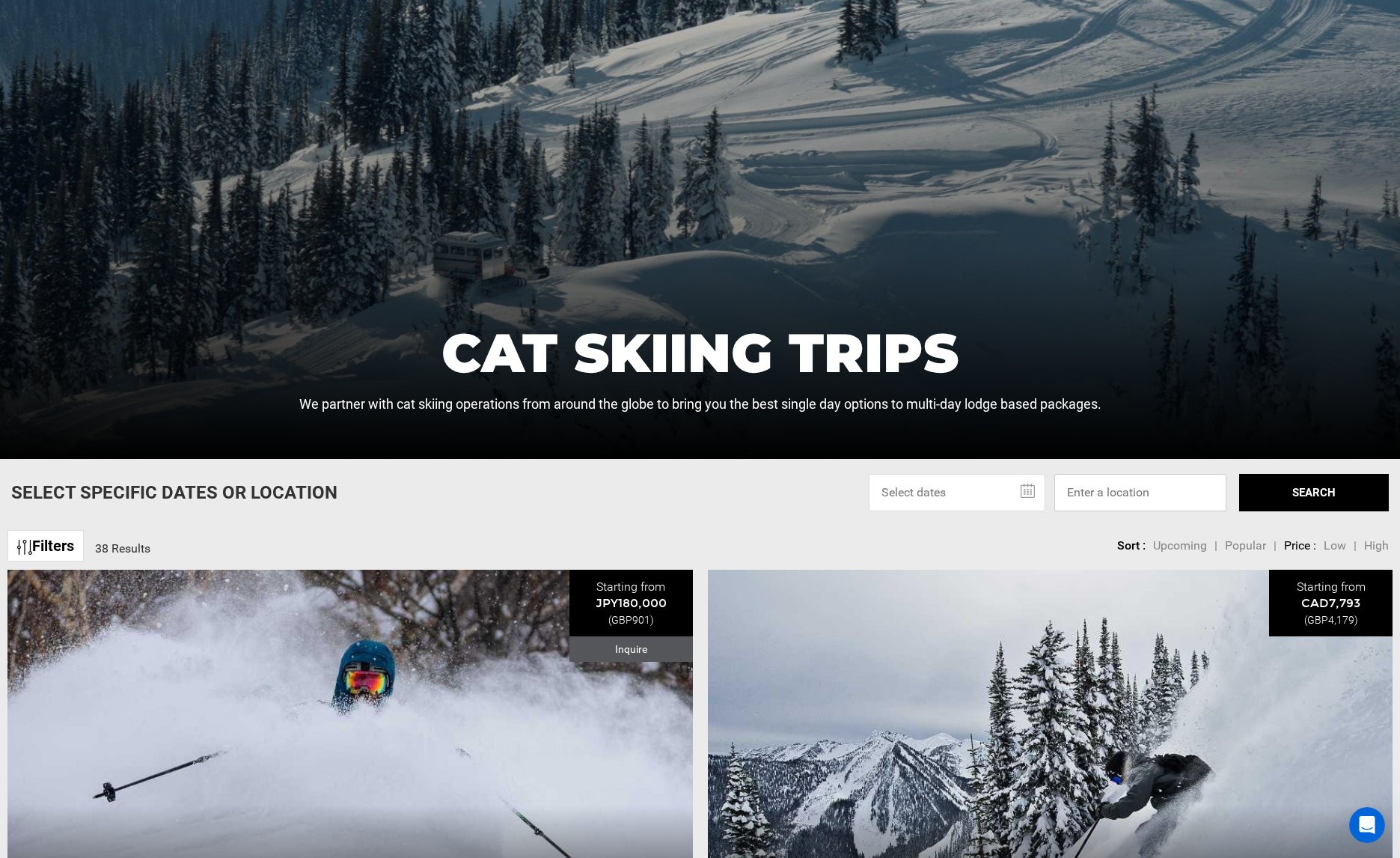
click at [1081, 494] on input at bounding box center [1141, 493] width 172 height 37
type input "Revelstoke, BC, Canada"
click at [1031, 494] on input "text" at bounding box center [956, 493] width 177 height 37
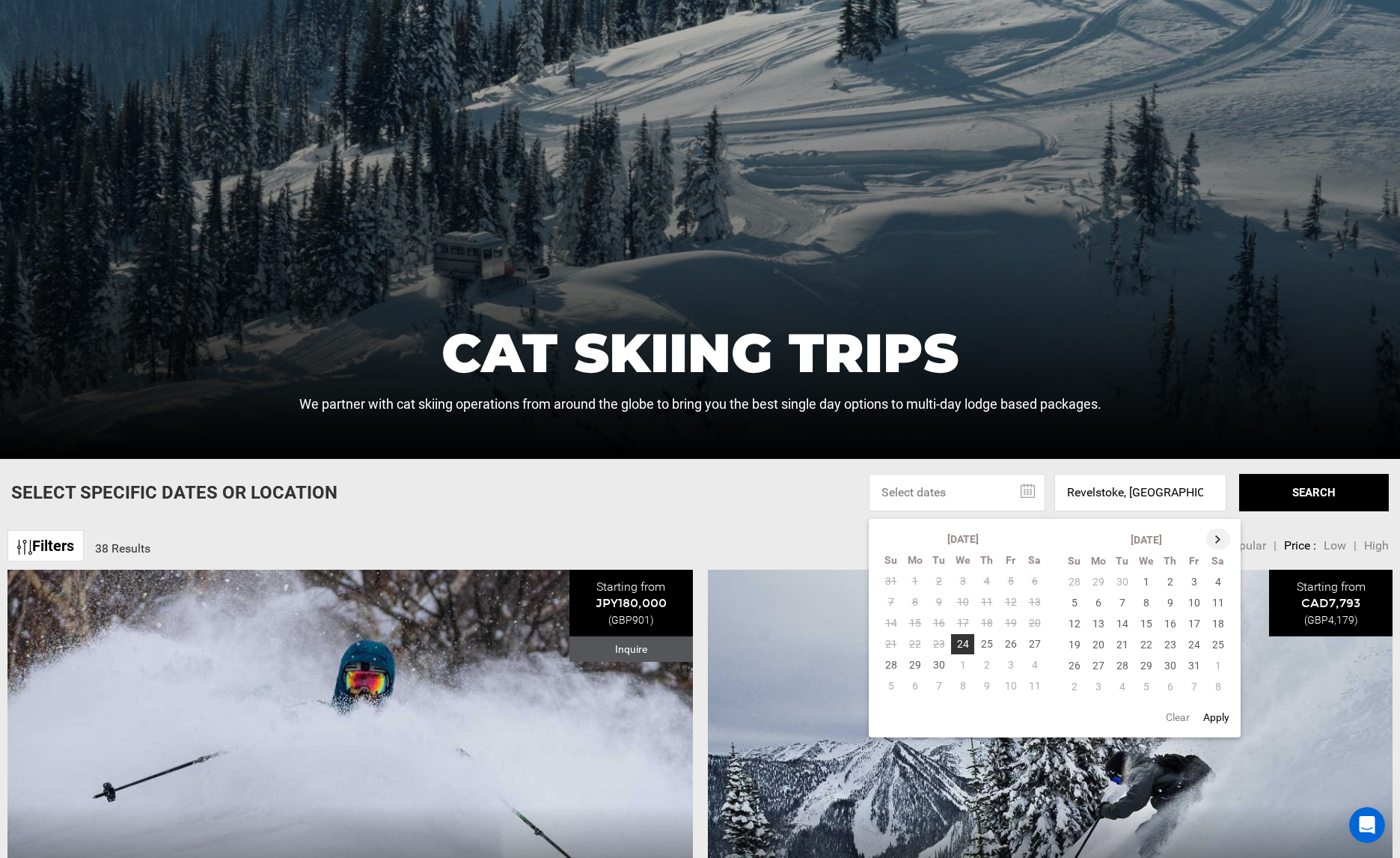
click at [1218, 538] on th at bounding box center [1218, 538] width 24 height 21
click at [1218, 538] on th at bounding box center [1218, 538] width 24 height 21
click at [1094, 669] on td "23" at bounding box center [1098, 665] width 24 height 21
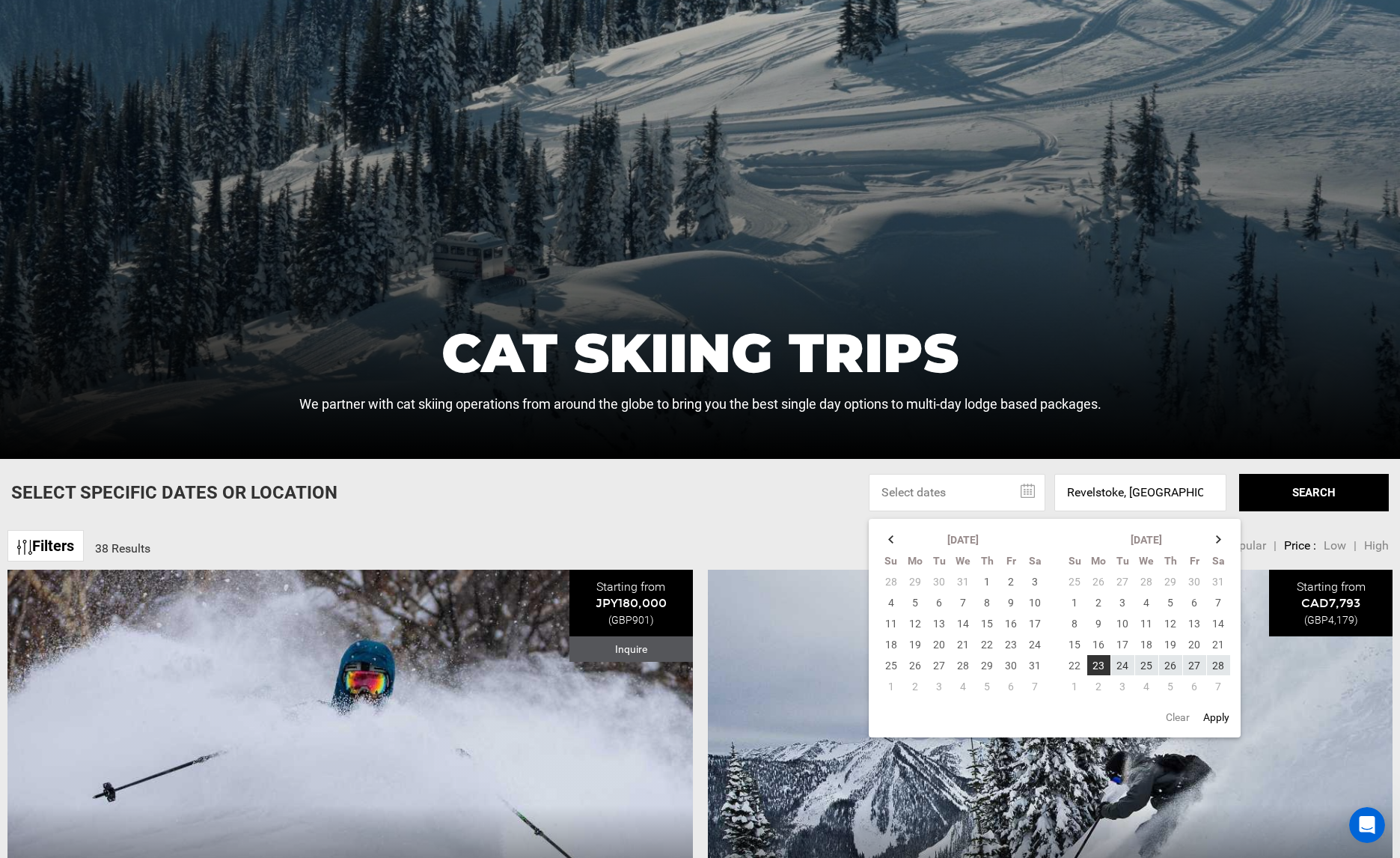
click at [1212, 717] on button "Apply" at bounding box center [1217, 717] width 35 height 27
type input "02/23/2026 - 02/23/2026"
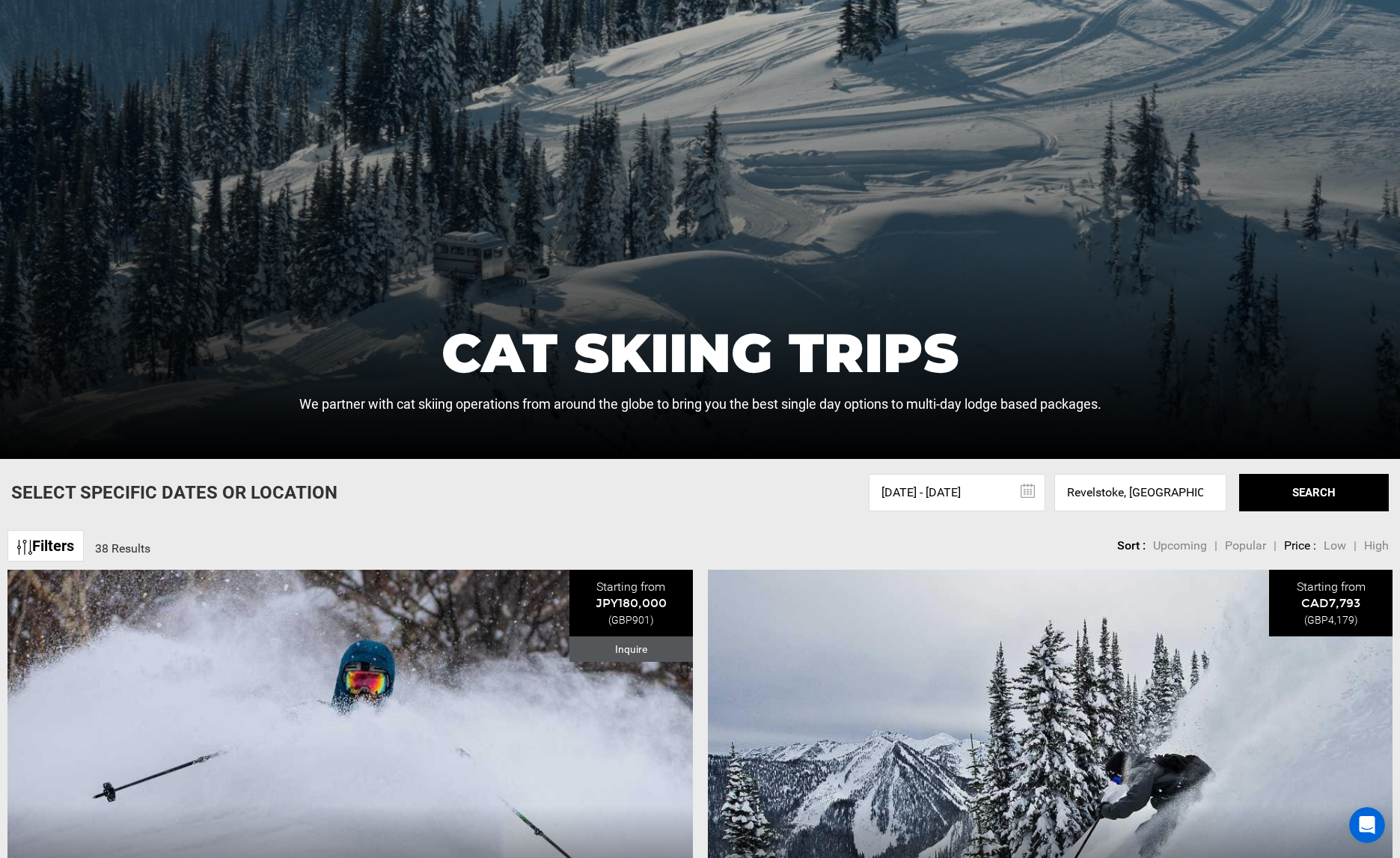
click at [1298, 489] on button "SEARCH" at bounding box center [1313, 493] width 150 height 37
